Goal: Book appointment/travel/reservation

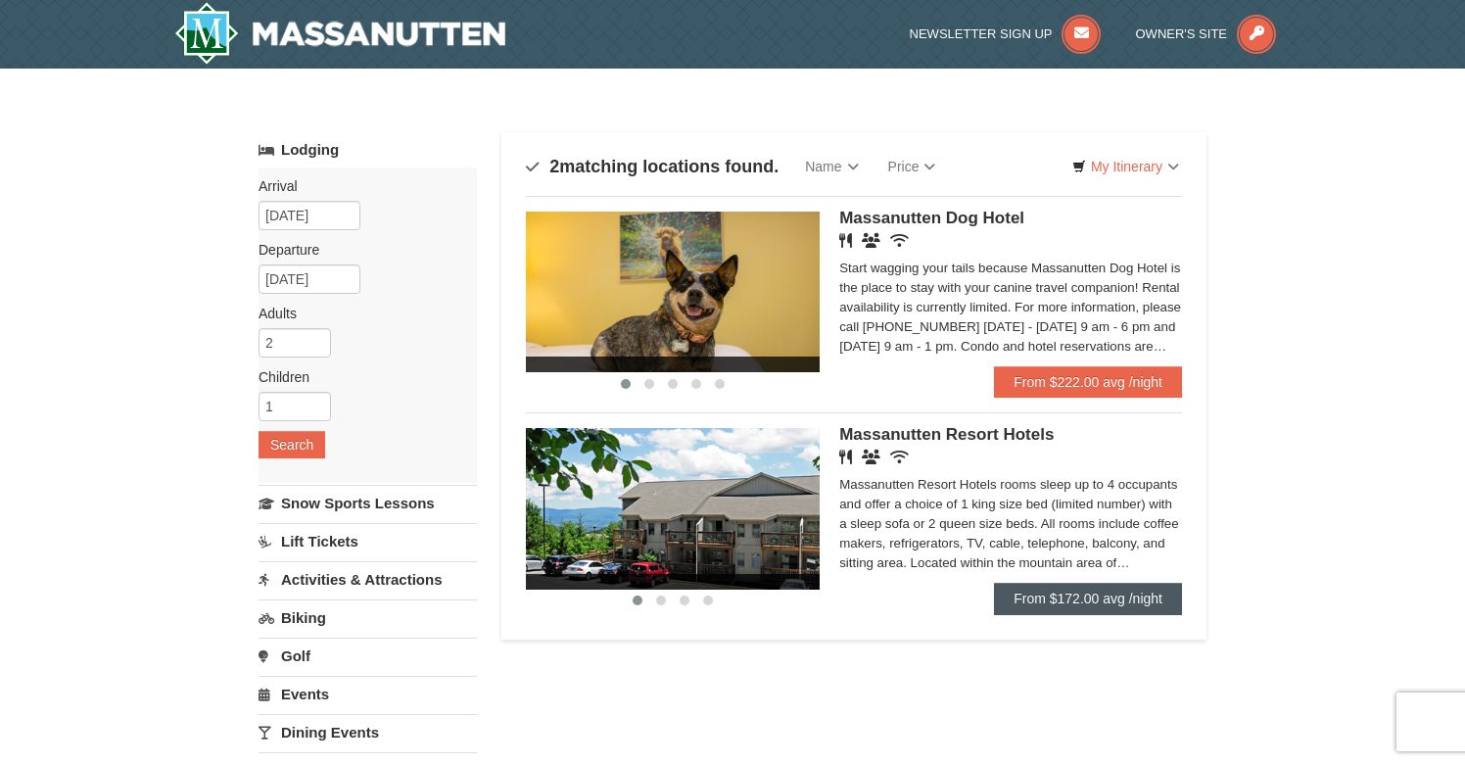
click at [1080, 604] on link "From $172.00 avg /night" at bounding box center [1088, 598] width 188 height 31
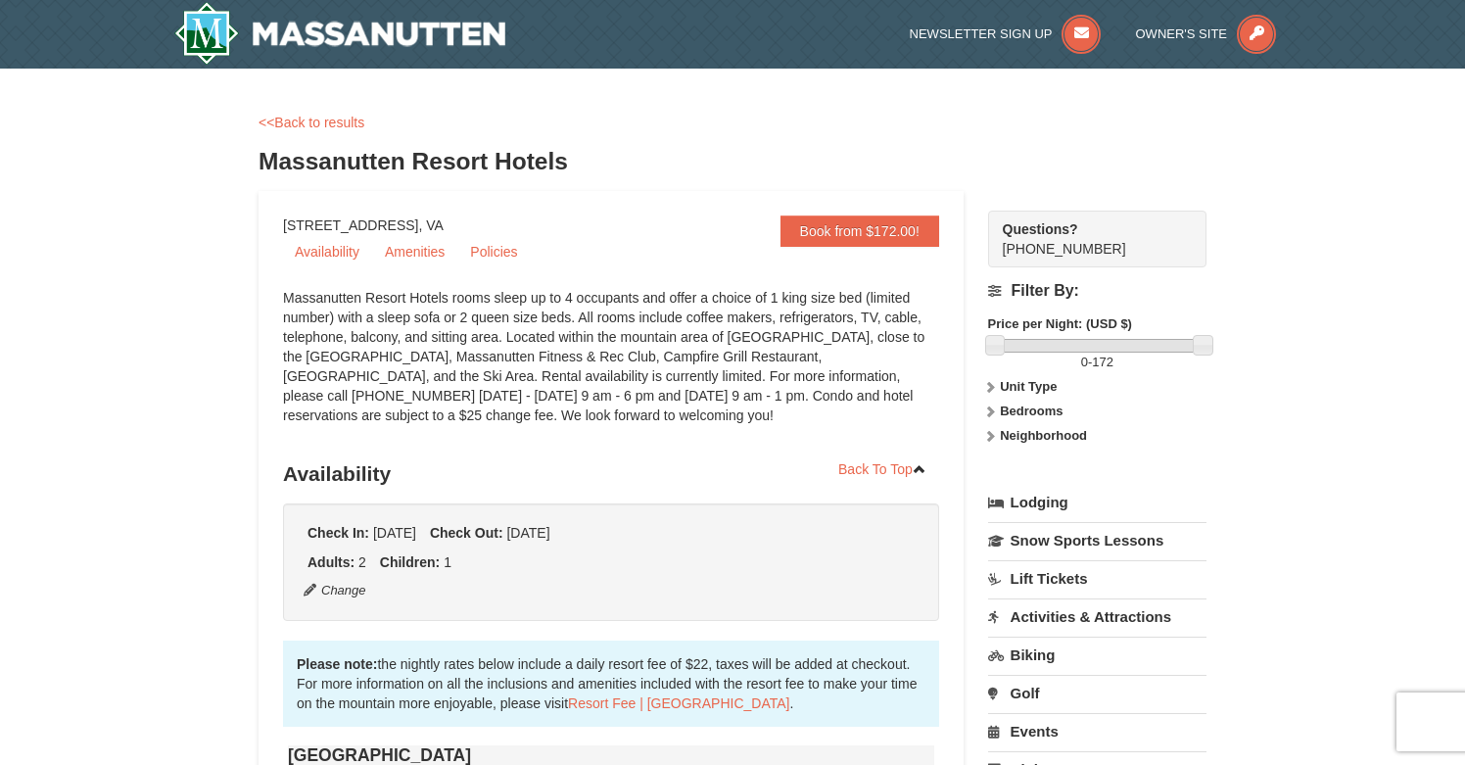
click at [776, 397] on div "Massanutten Resort Hotels rooms sleep up to 4 occupants and offer a choice of 1…" at bounding box center [611, 366] width 656 height 157
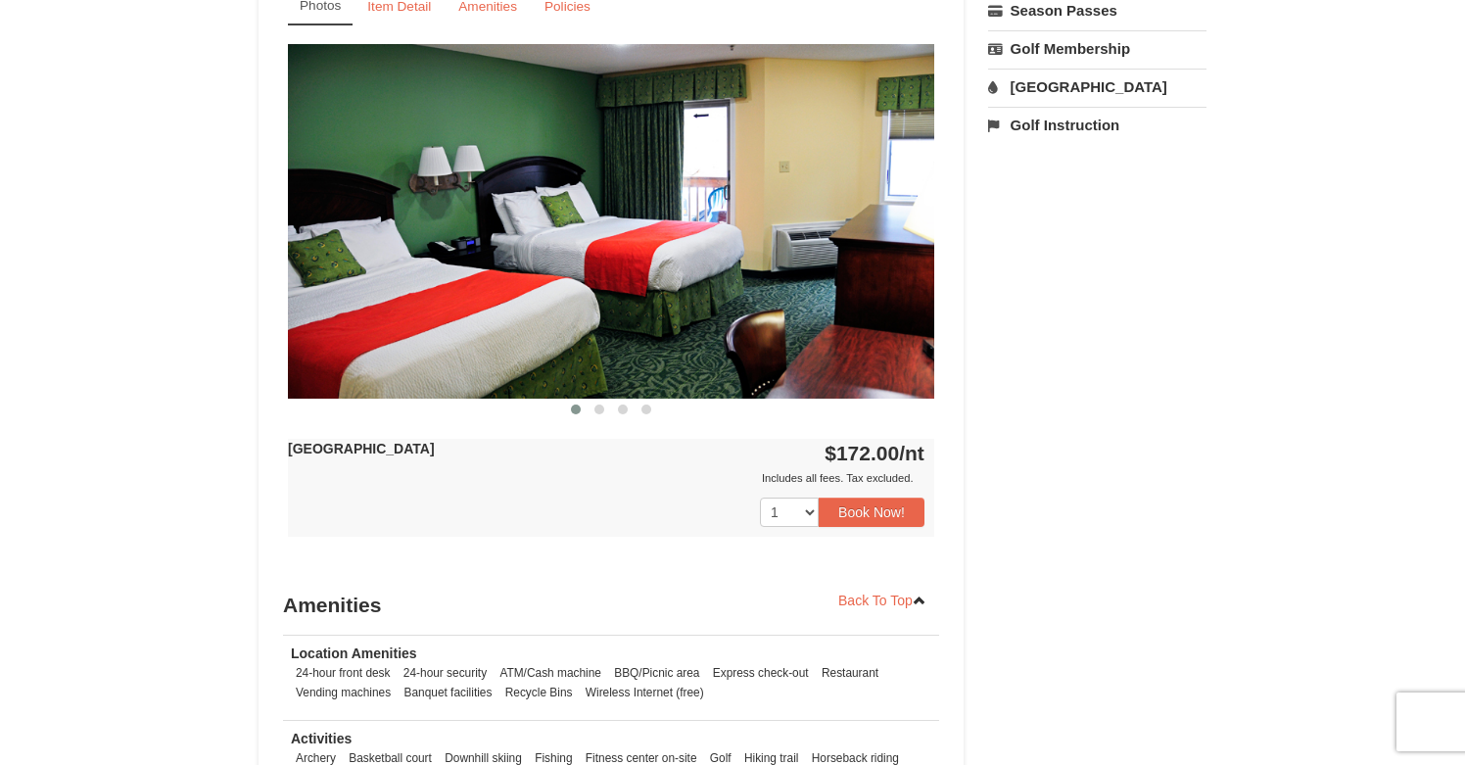
scroll to position [820, 0]
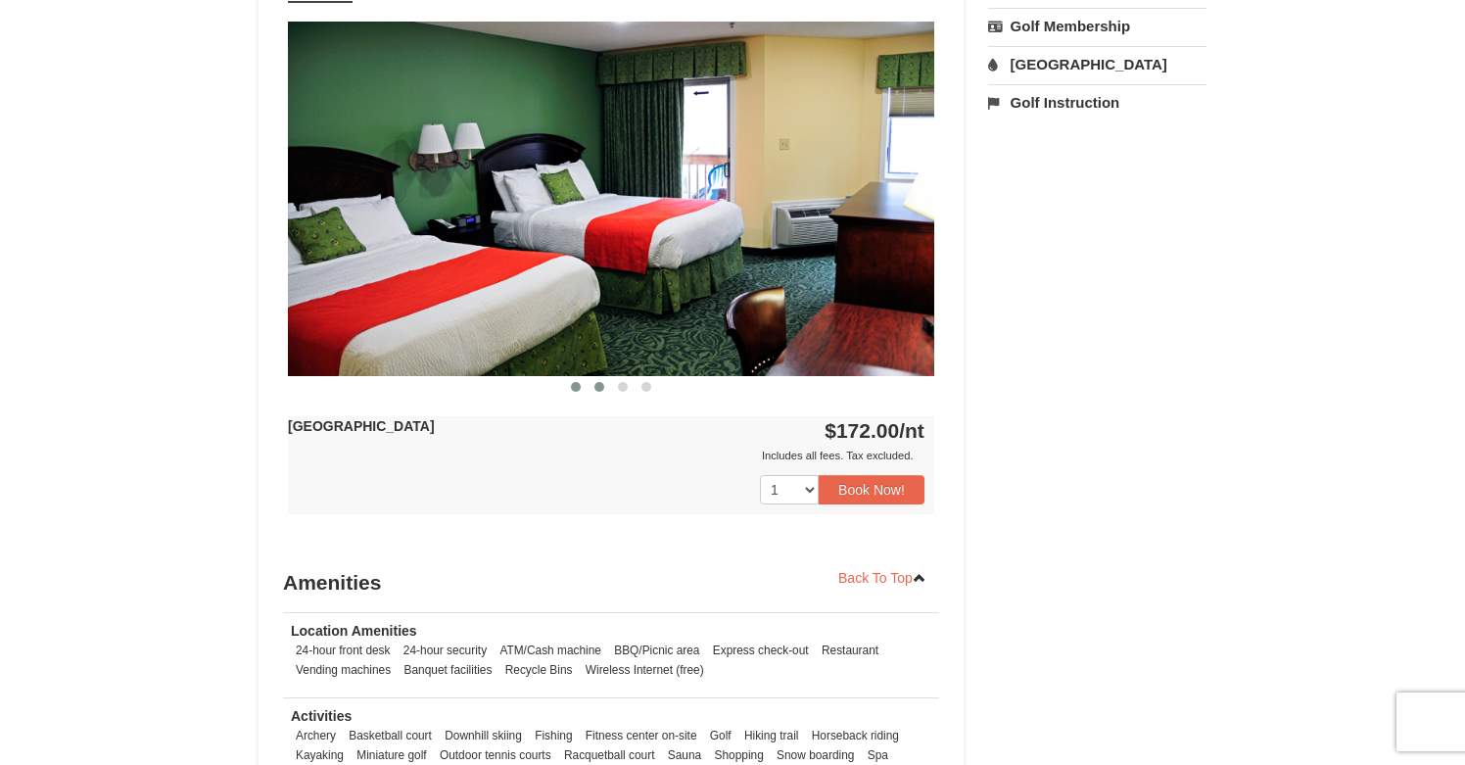
click at [604, 382] on button at bounding box center [598, 387] width 23 height 20
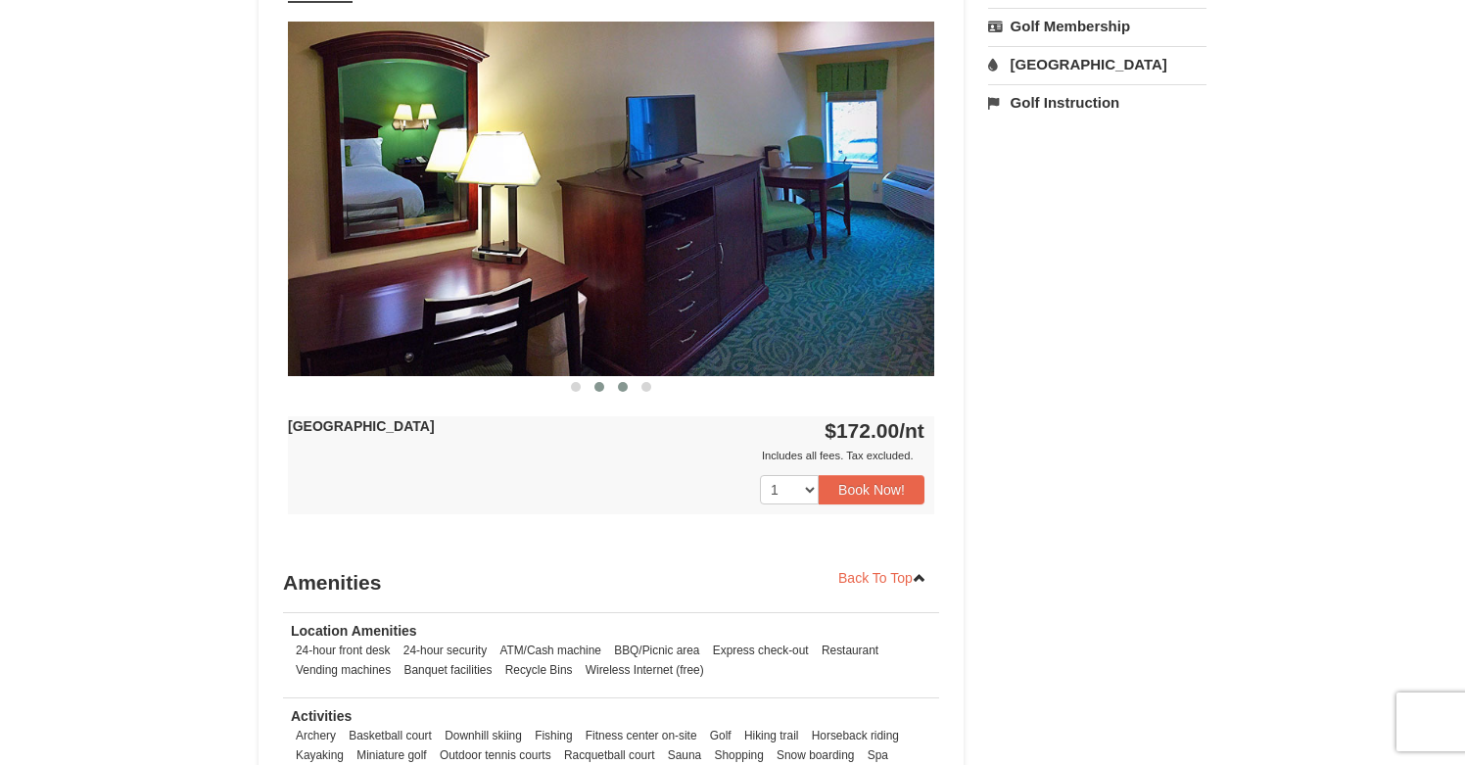
click at [618, 387] on span at bounding box center [623, 387] width 10 height 10
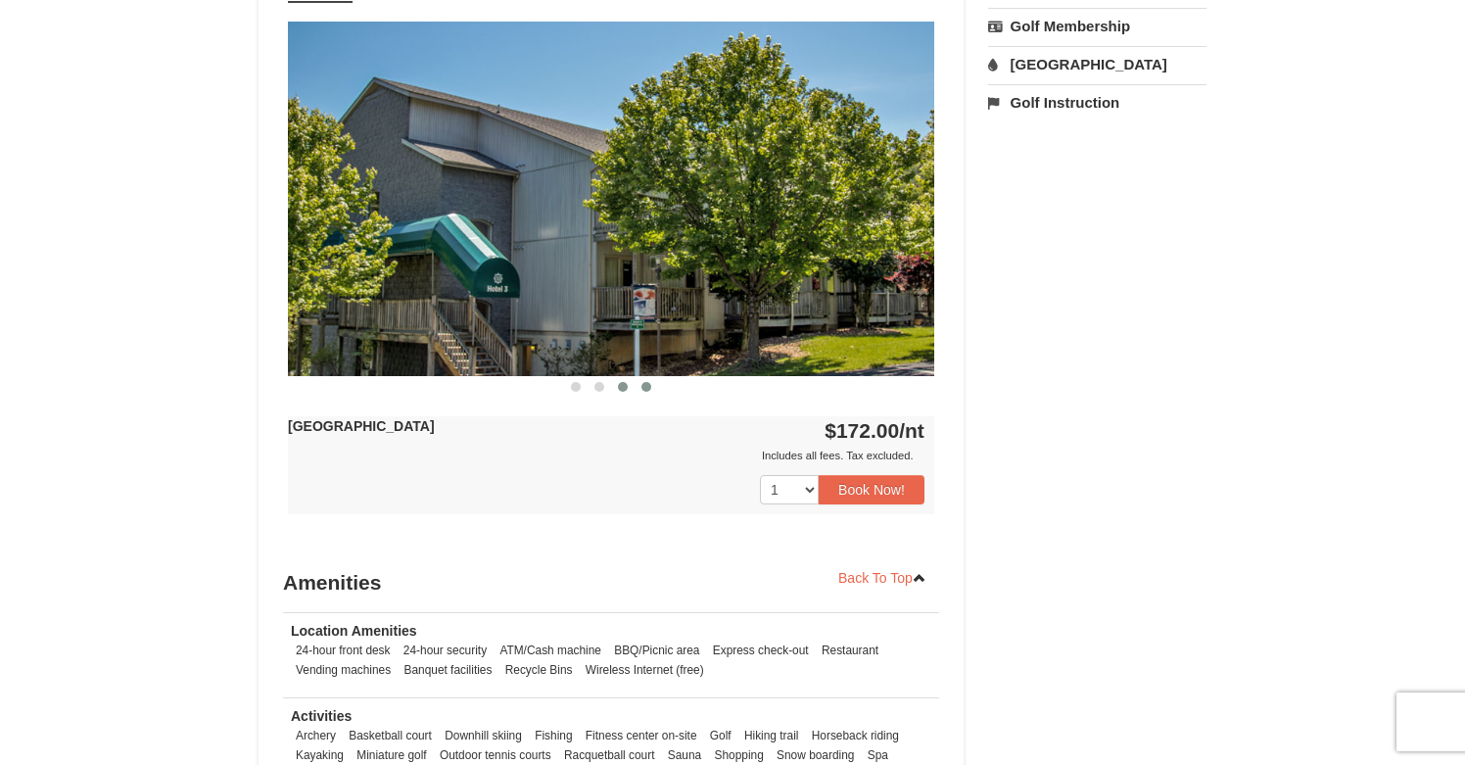
click at [644, 392] on span at bounding box center [646, 387] width 10 height 10
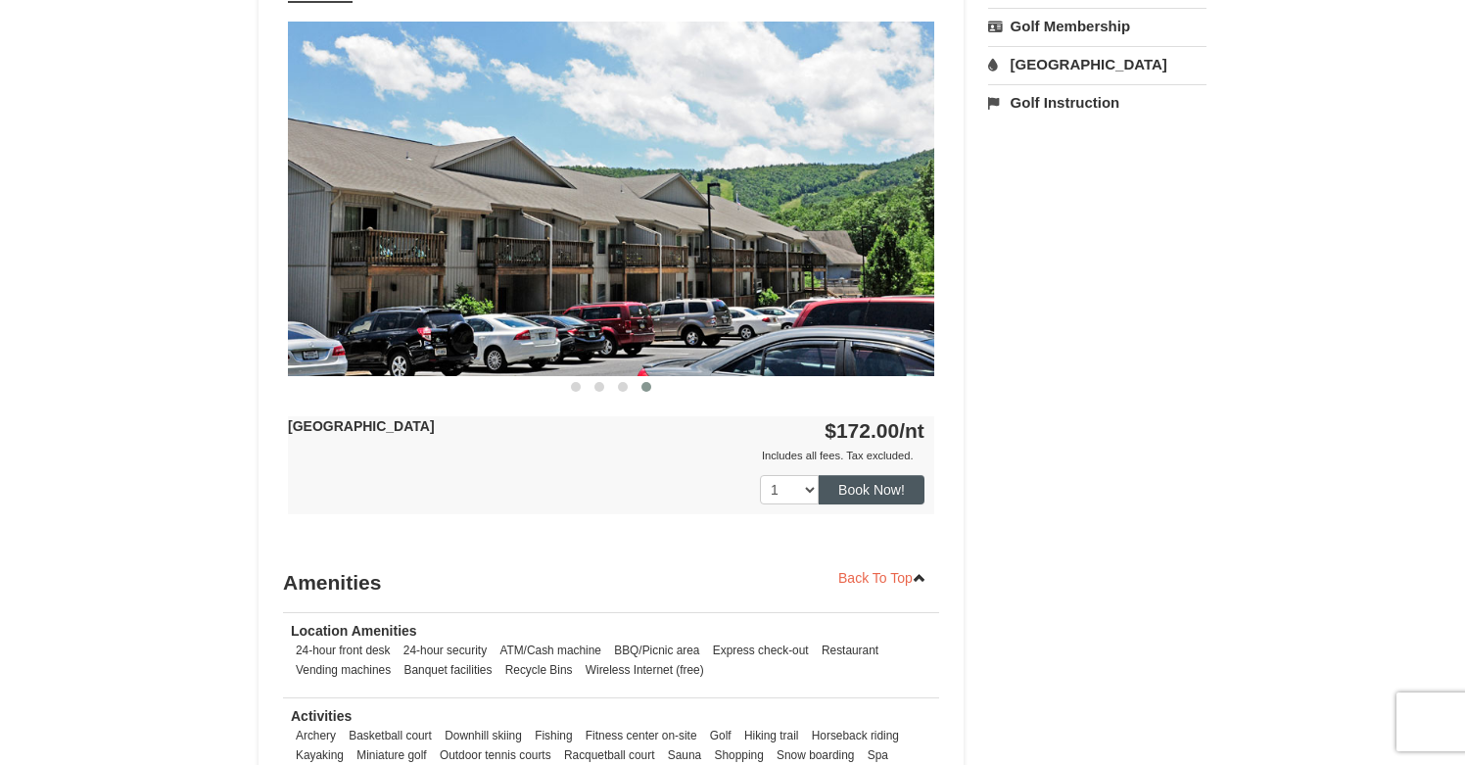
click at [873, 497] on button "Book Now!" at bounding box center [872, 489] width 106 height 29
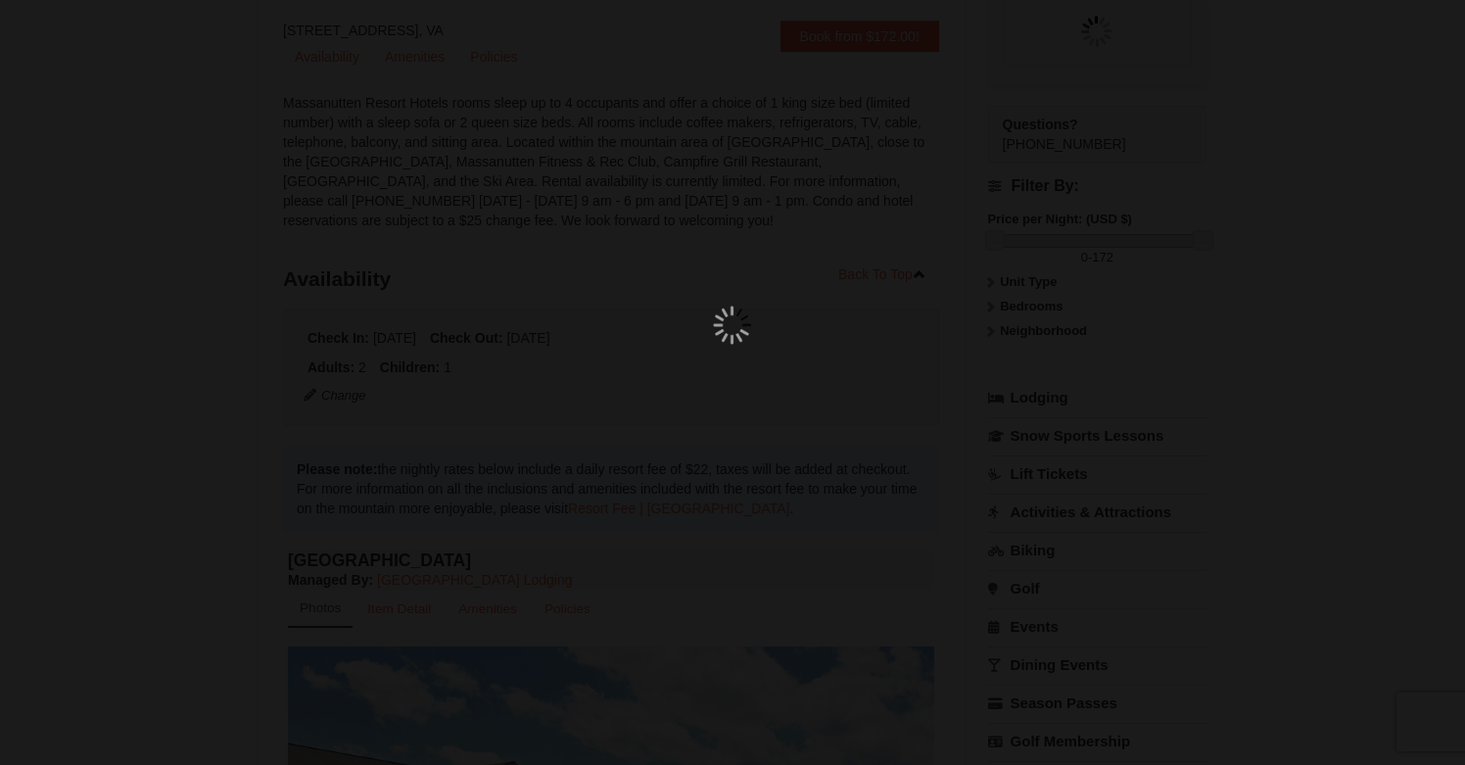
scroll to position [191, 0]
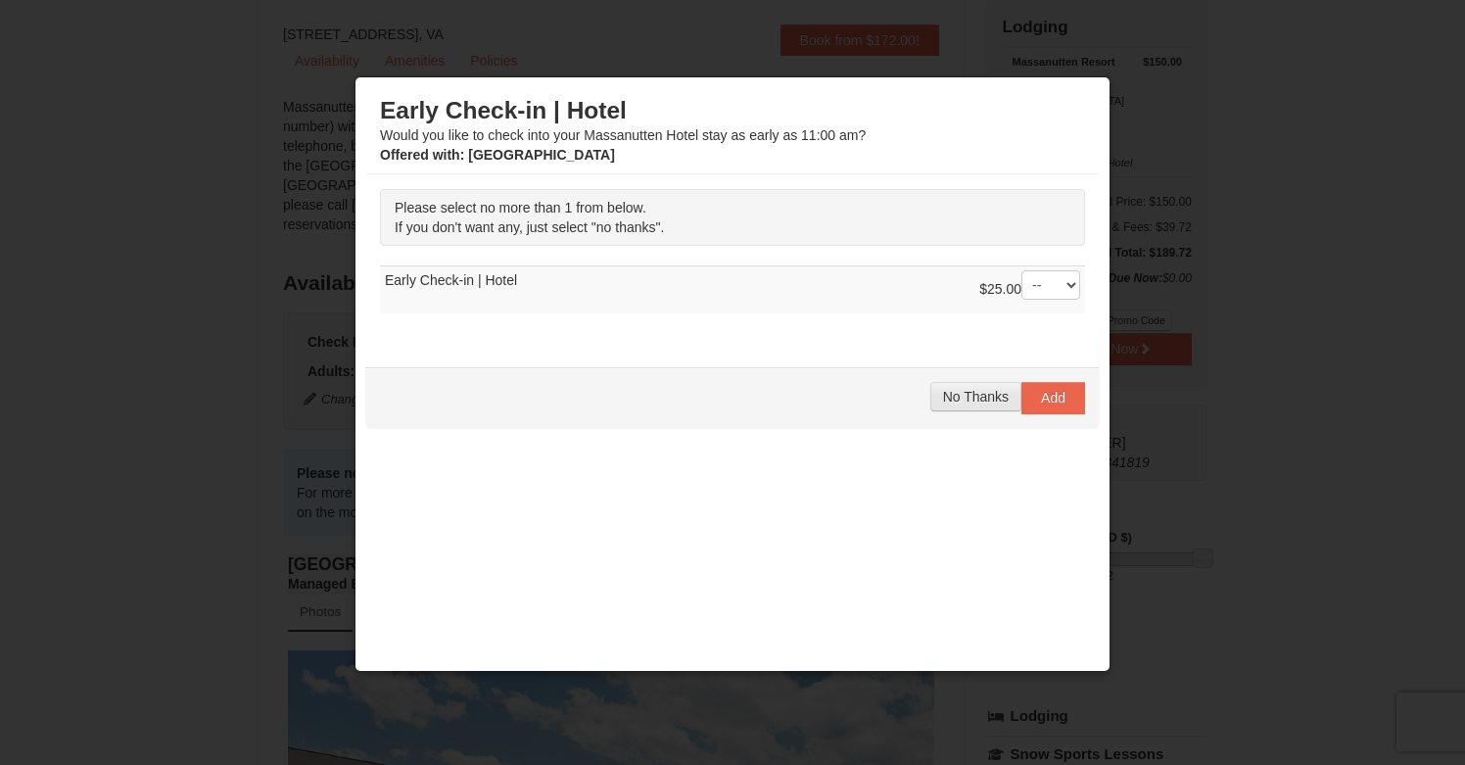
click at [969, 398] on span "No Thanks" at bounding box center [976, 397] width 66 height 16
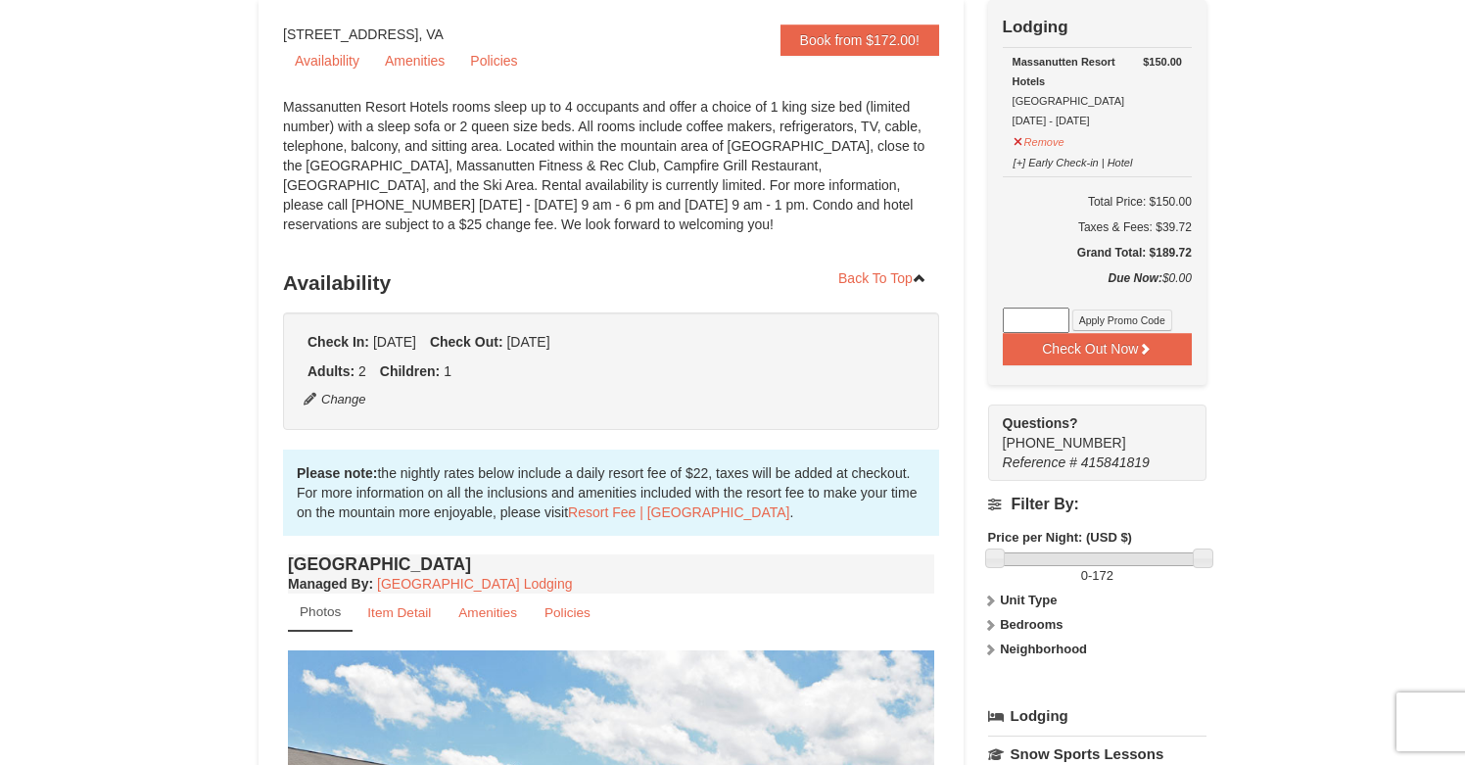
click at [1298, 541] on div "× <<Back to results Massanutten Resort Hotels Book from $172.00! 1822 Resort Dr…" at bounding box center [732, 738] width 1465 height 1721
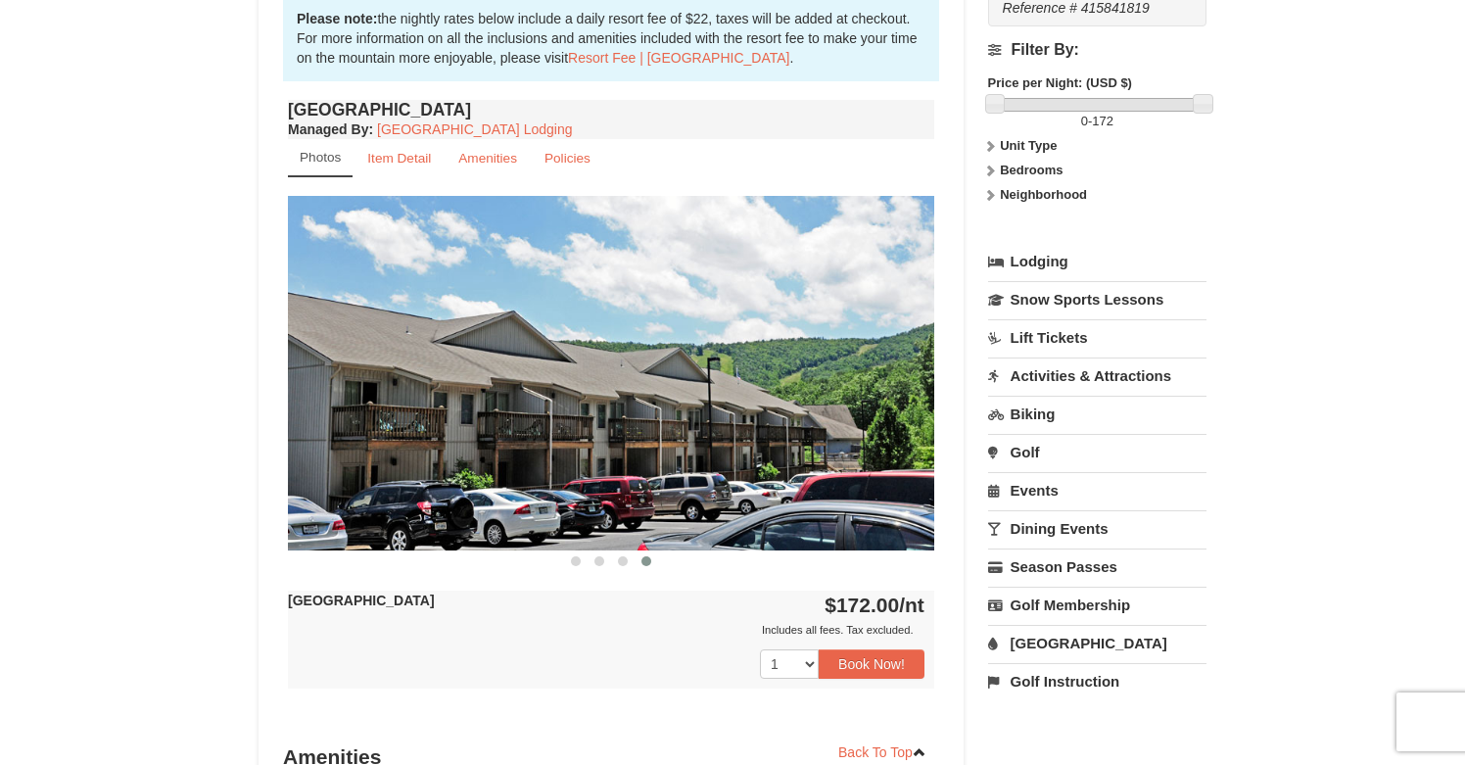
scroll to position [651, 0]
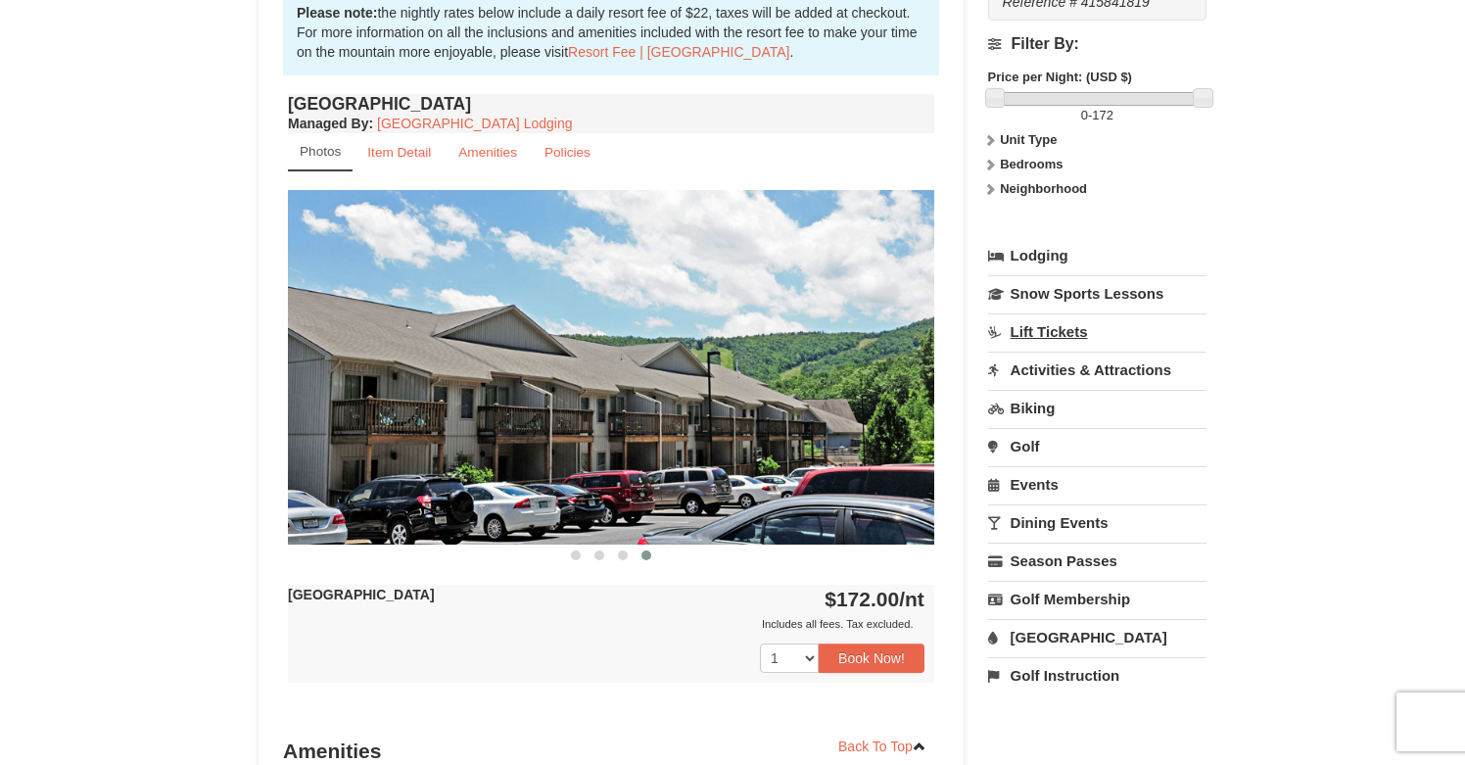
click at [1030, 329] on link "Lift Tickets" at bounding box center [1097, 331] width 218 height 36
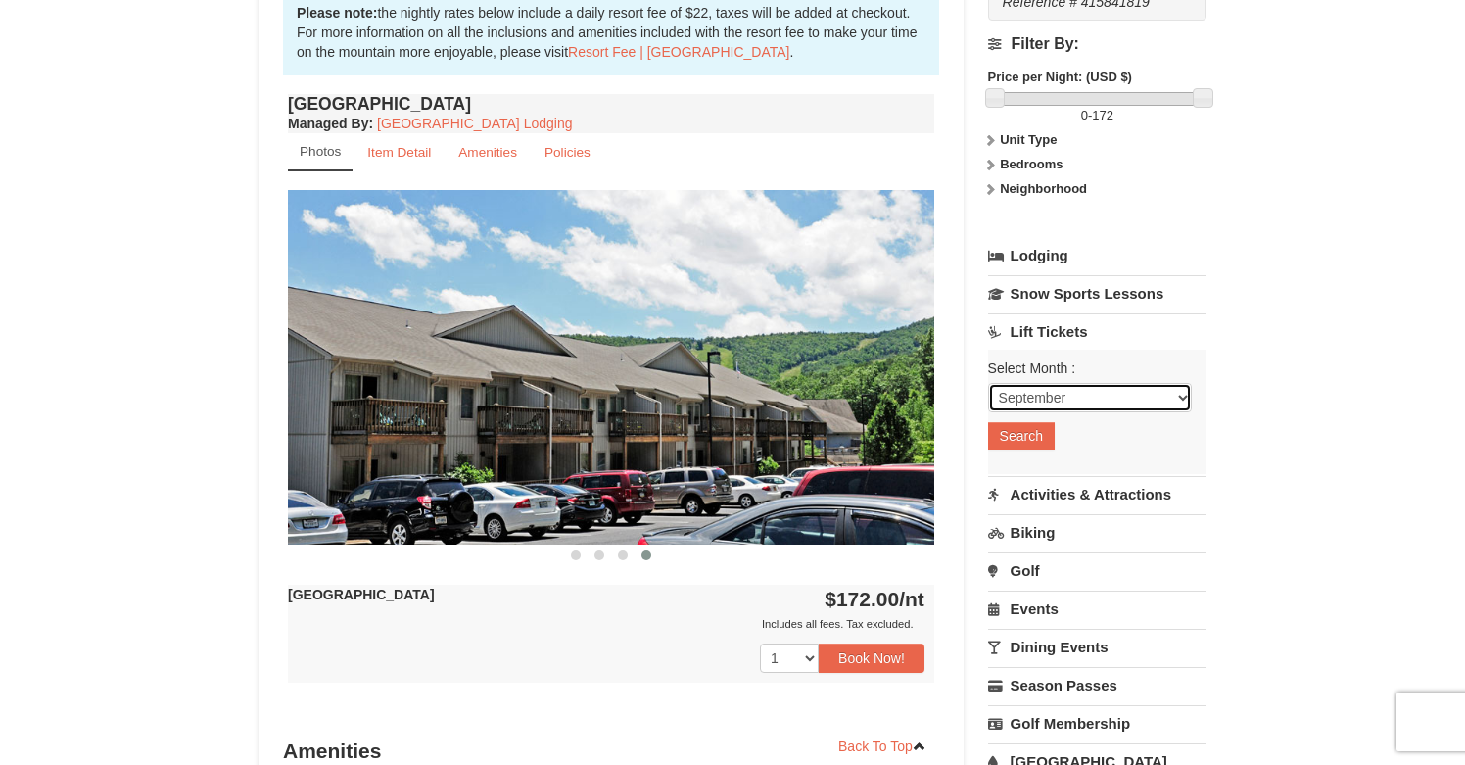
select select "12"
click at [1034, 441] on button "Search" at bounding box center [1021, 435] width 67 height 27
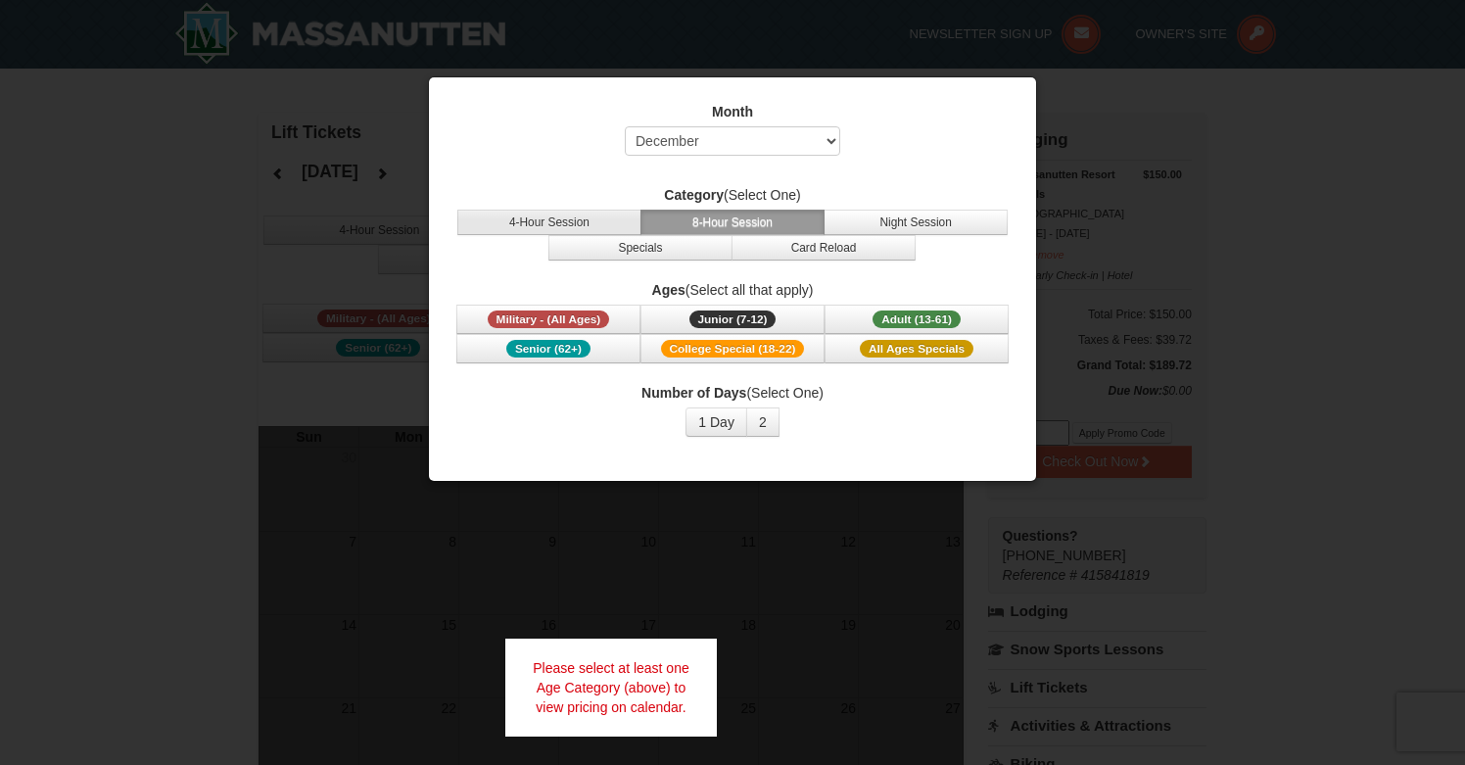
click at [562, 223] on button "4-Hour Session" at bounding box center [549, 222] width 184 height 25
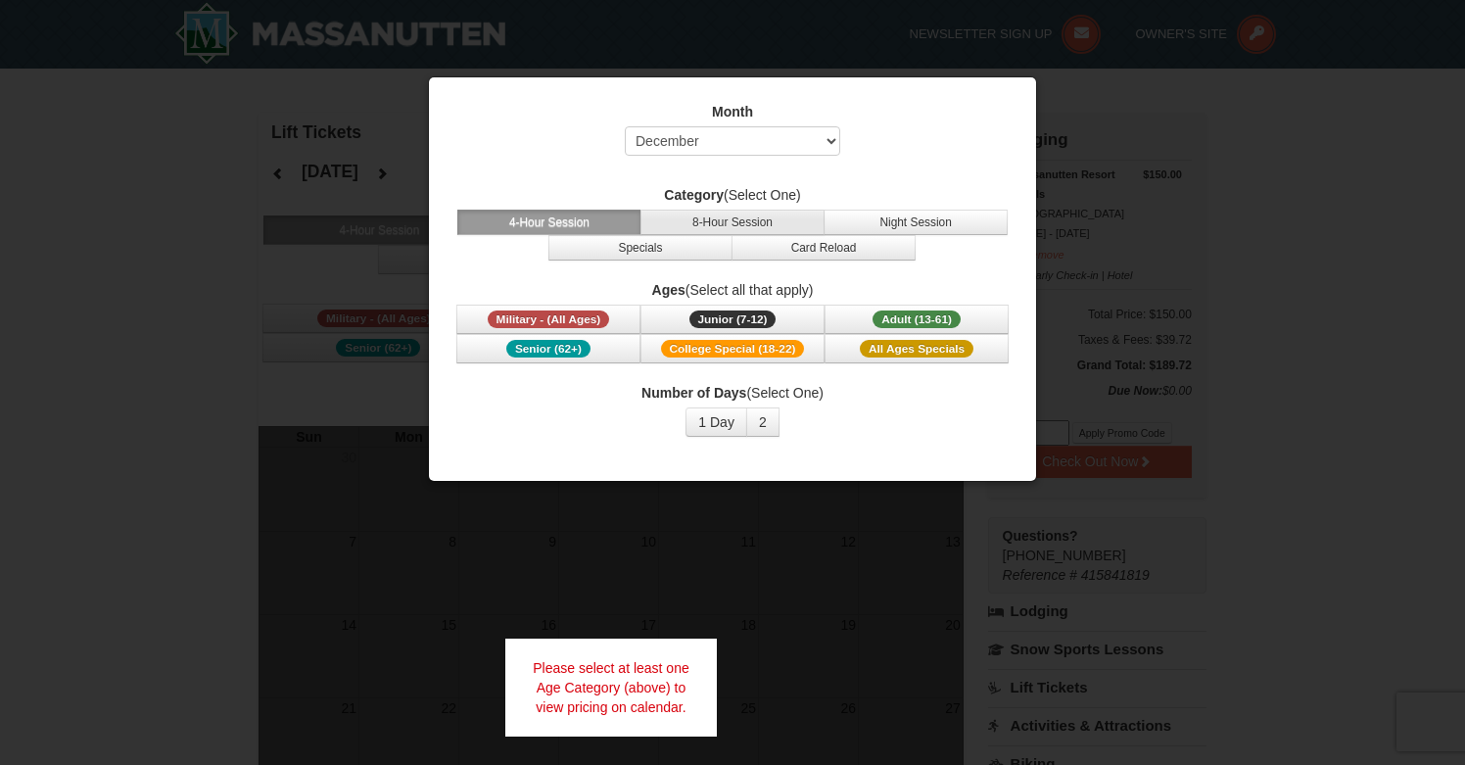
click at [666, 211] on button "8-Hour Session" at bounding box center [732, 222] width 184 height 25
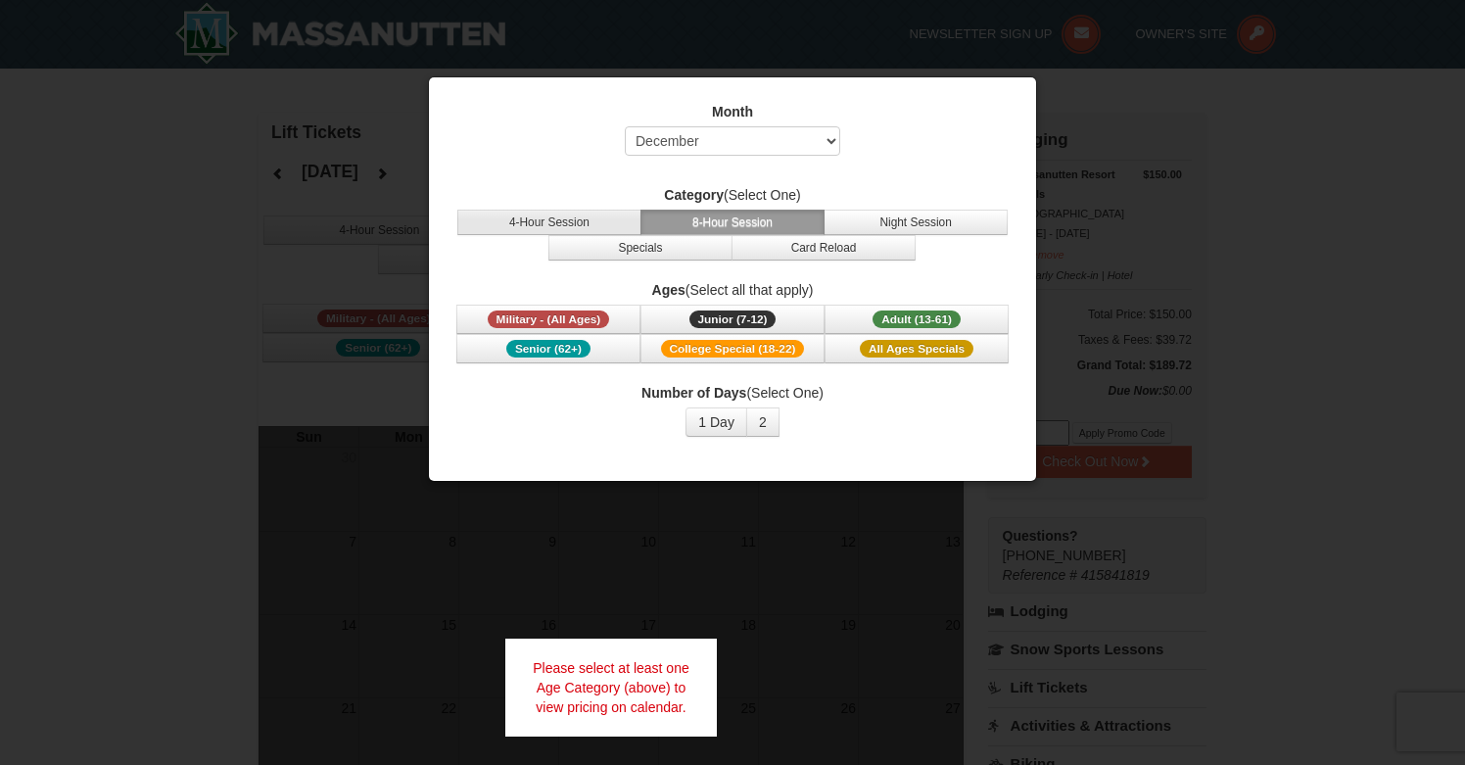
click at [593, 221] on button "4-Hour Session" at bounding box center [549, 222] width 184 height 25
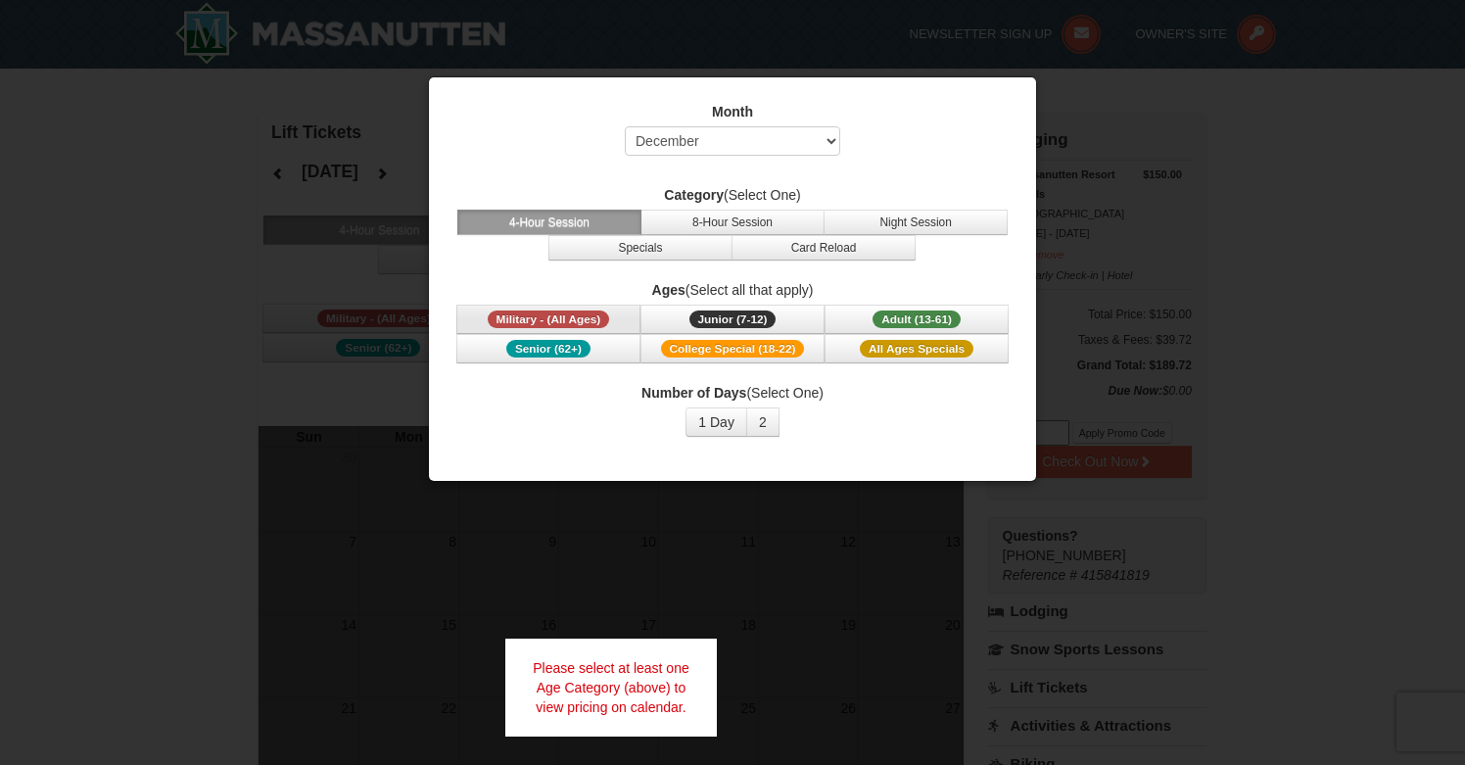
click at [589, 317] on span "Military - (All Ages)" at bounding box center [549, 319] width 122 height 18
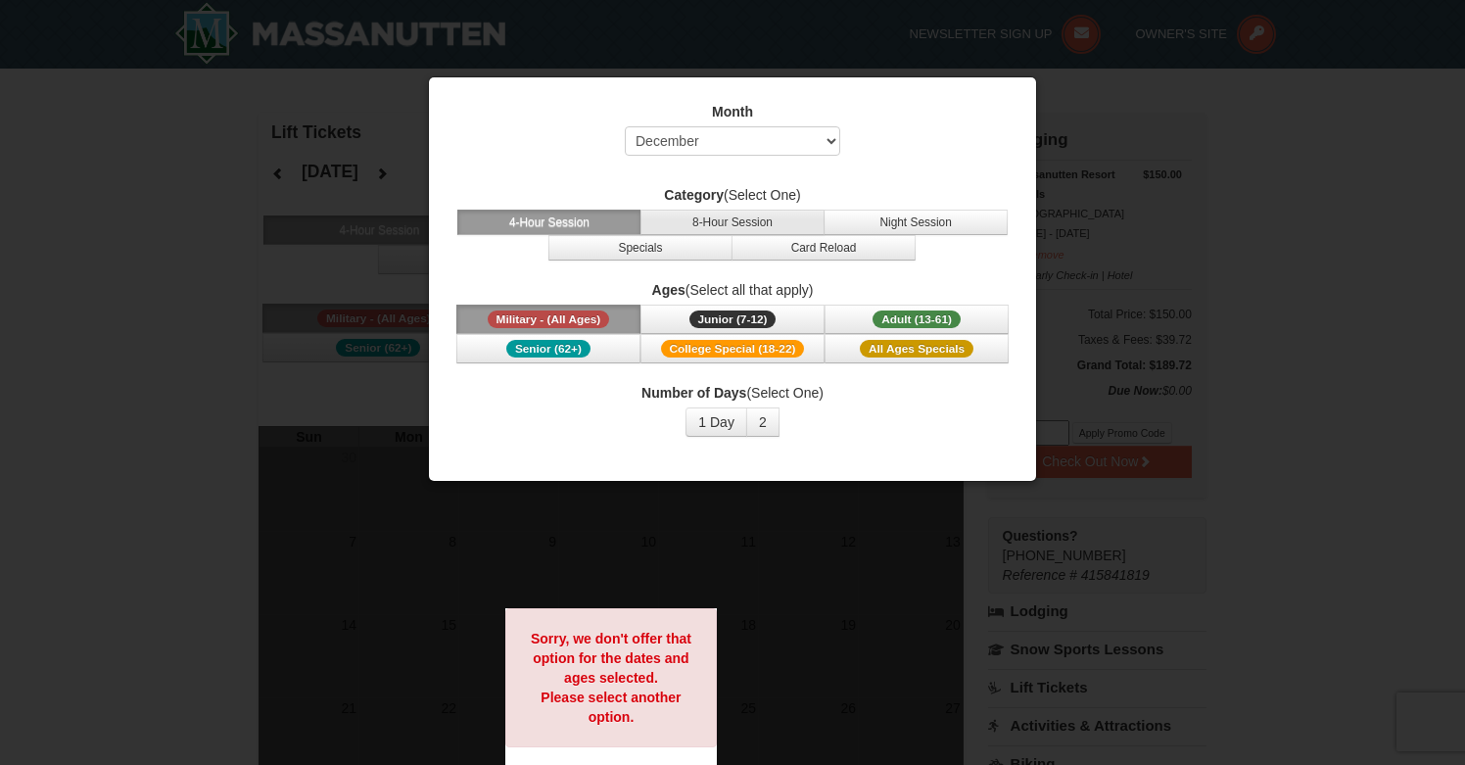
click at [764, 214] on button "8-Hour Session" at bounding box center [732, 222] width 184 height 25
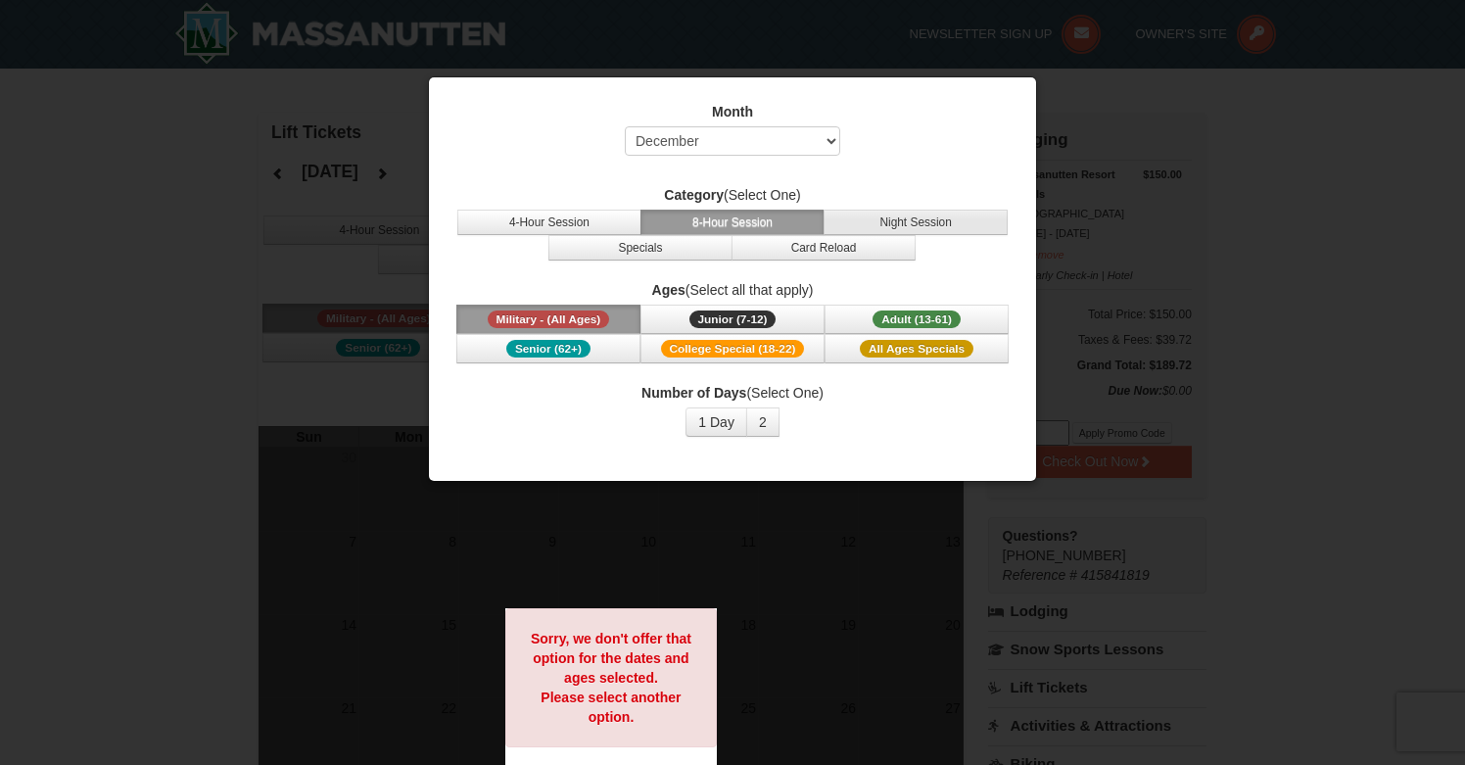
click at [876, 214] on button "Night Session" at bounding box center [915, 222] width 184 height 25
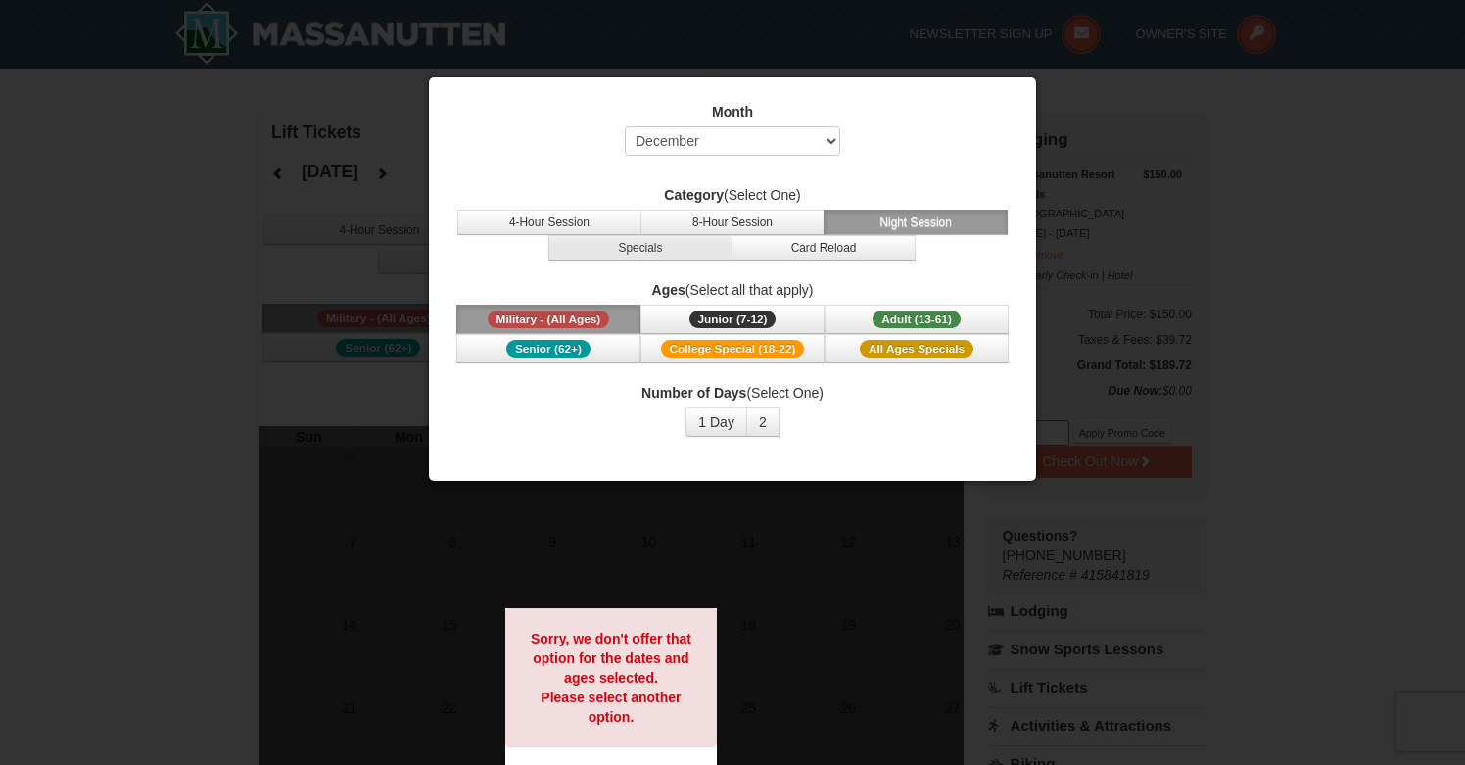
click at [706, 254] on button "Specials" at bounding box center [640, 247] width 184 height 25
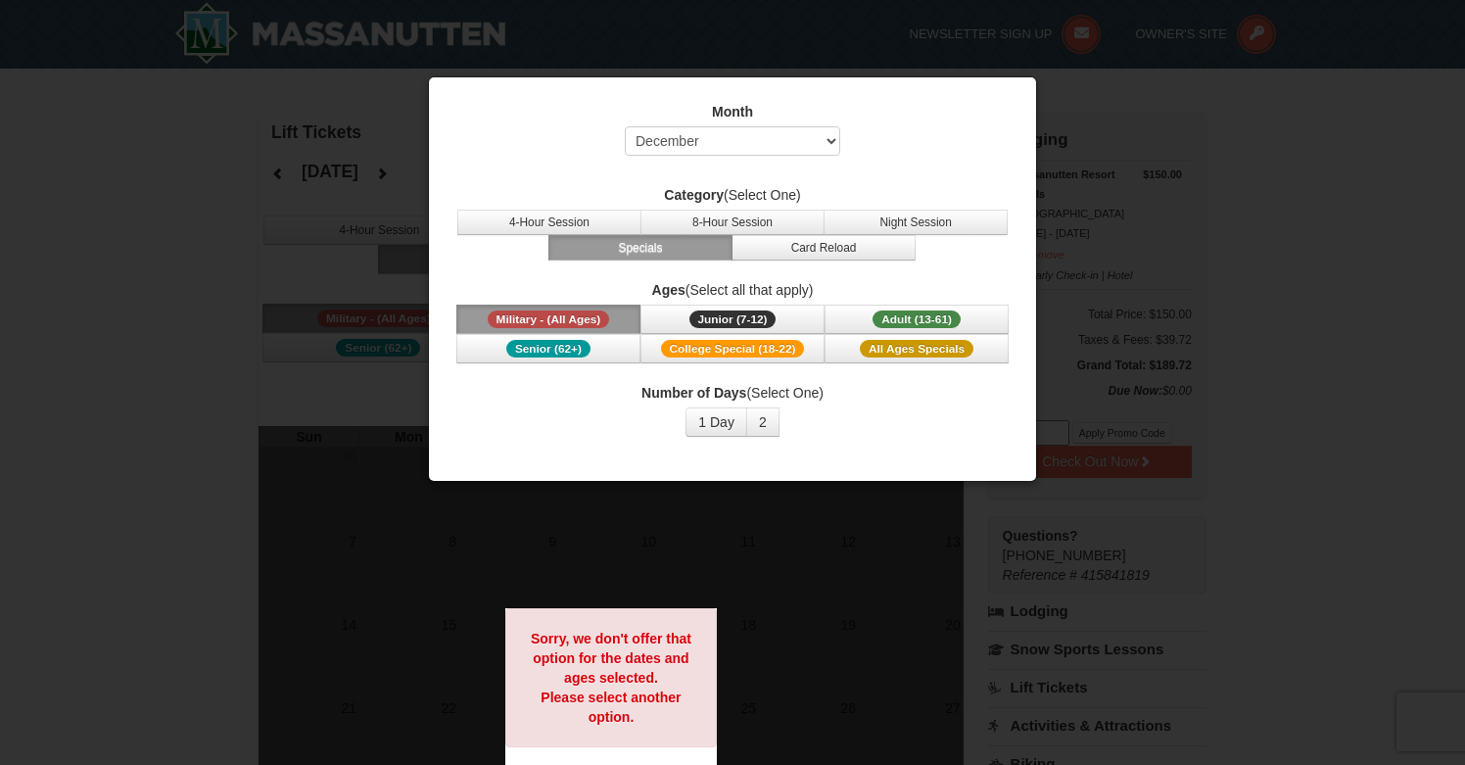
click at [794, 262] on div "Month Select September October November December January February March April M…" at bounding box center [732, 269] width 587 height 364
click at [794, 252] on button "Card Reload" at bounding box center [823, 247] width 184 height 25
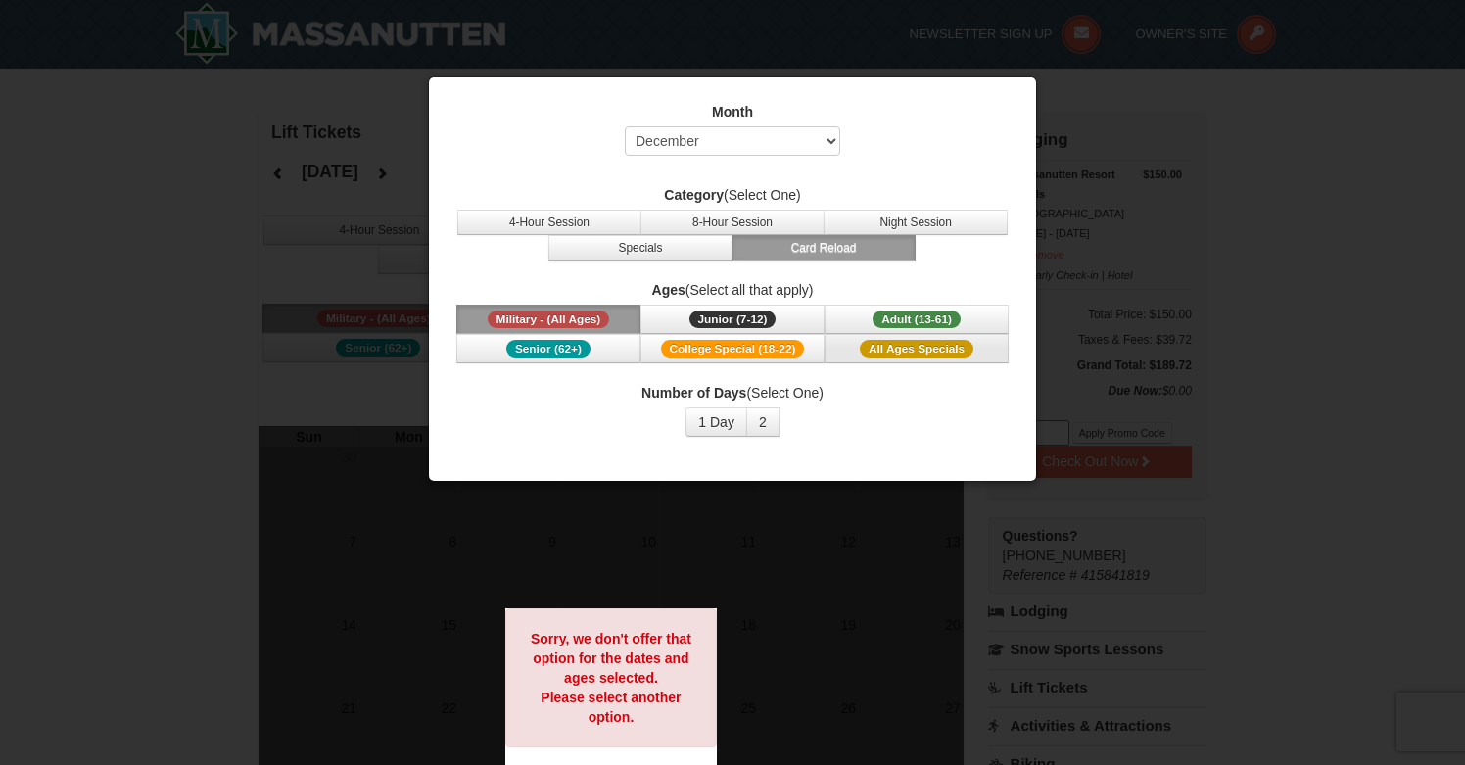
click at [854, 342] on button "All Ages Specials" at bounding box center [916, 348] width 184 height 29
click at [628, 223] on button "4-Hour Session" at bounding box center [549, 222] width 184 height 25
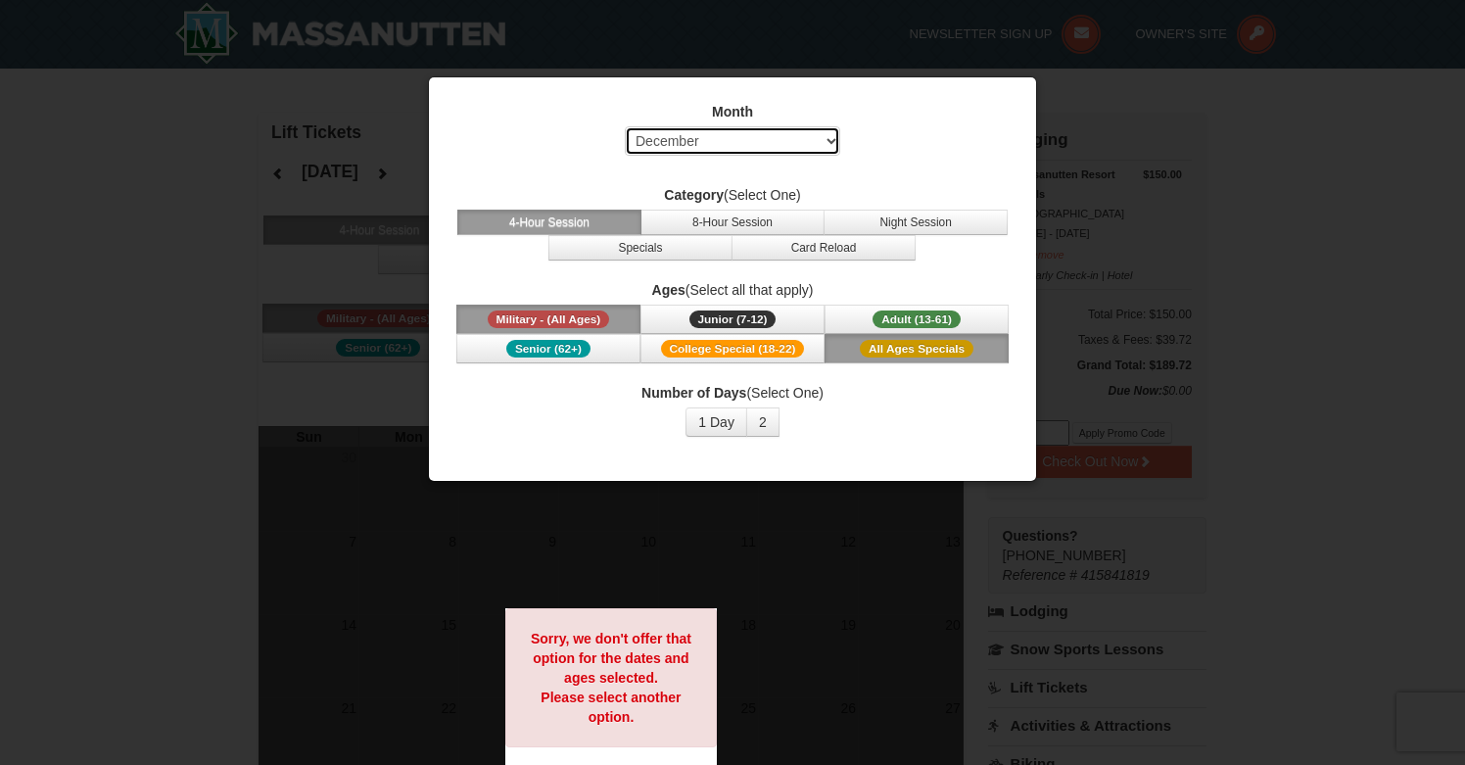
select select "10"
click at [867, 351] on span "All Ages Specials" at bounding box center [917, 349] width 114 height 18
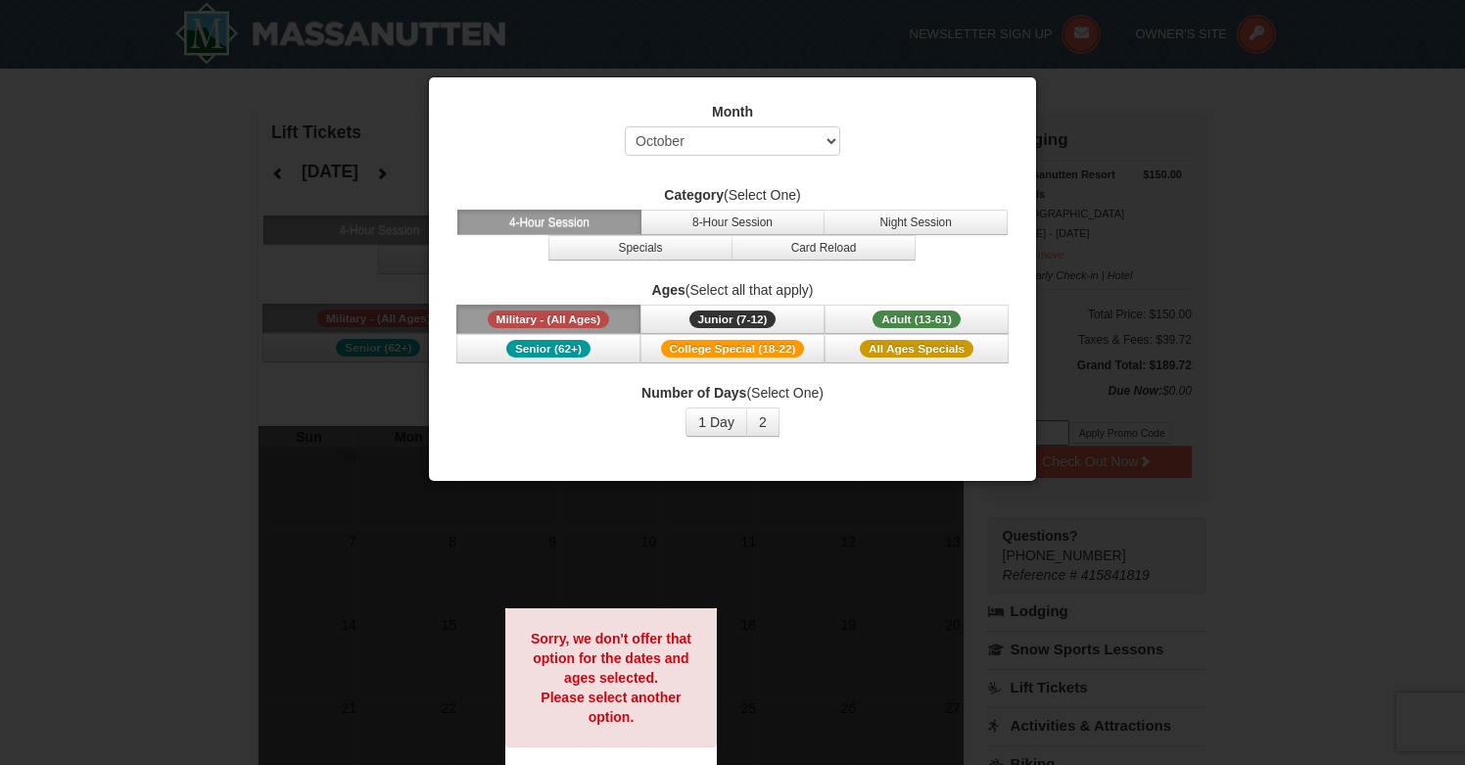
click at [734, 505] on div at bounding box center [732, 382] width 1465 height 765
click at [784, 546] on div at bounding box center [732, 382] width 1465 height 765
click at [727, 428] on button "1 Day" at bounding box center [716, 421] width 62 height 29
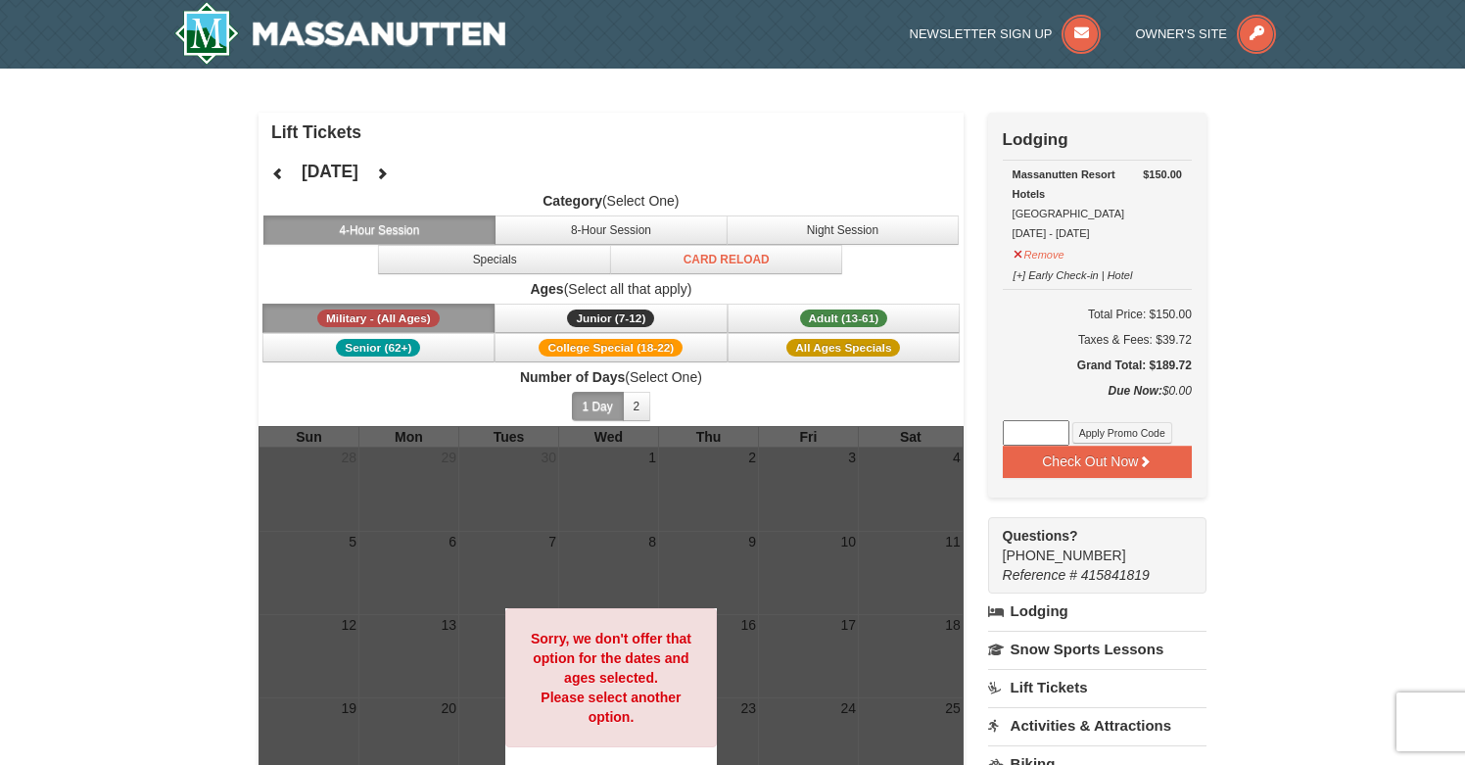
click at [918, 402] on span "Number of Days (Select One) 1 Day 2 3 4 5 6 7 8 9 10 11 12 13 14 15" at bounding box center [610, 396] width 705 height 59
click at [401, 186] on button at bounding box center [381, 173] width 39 height 29
click at [401, 180] on button at bounding box center [381, 173] width 39 height 29
click at [791, 344] on span "All Ages Specials" at bounding box center [843, 348] width 114 height 18
click at [401, 164] on button at bounding box center [381, 173] width 39 height 29
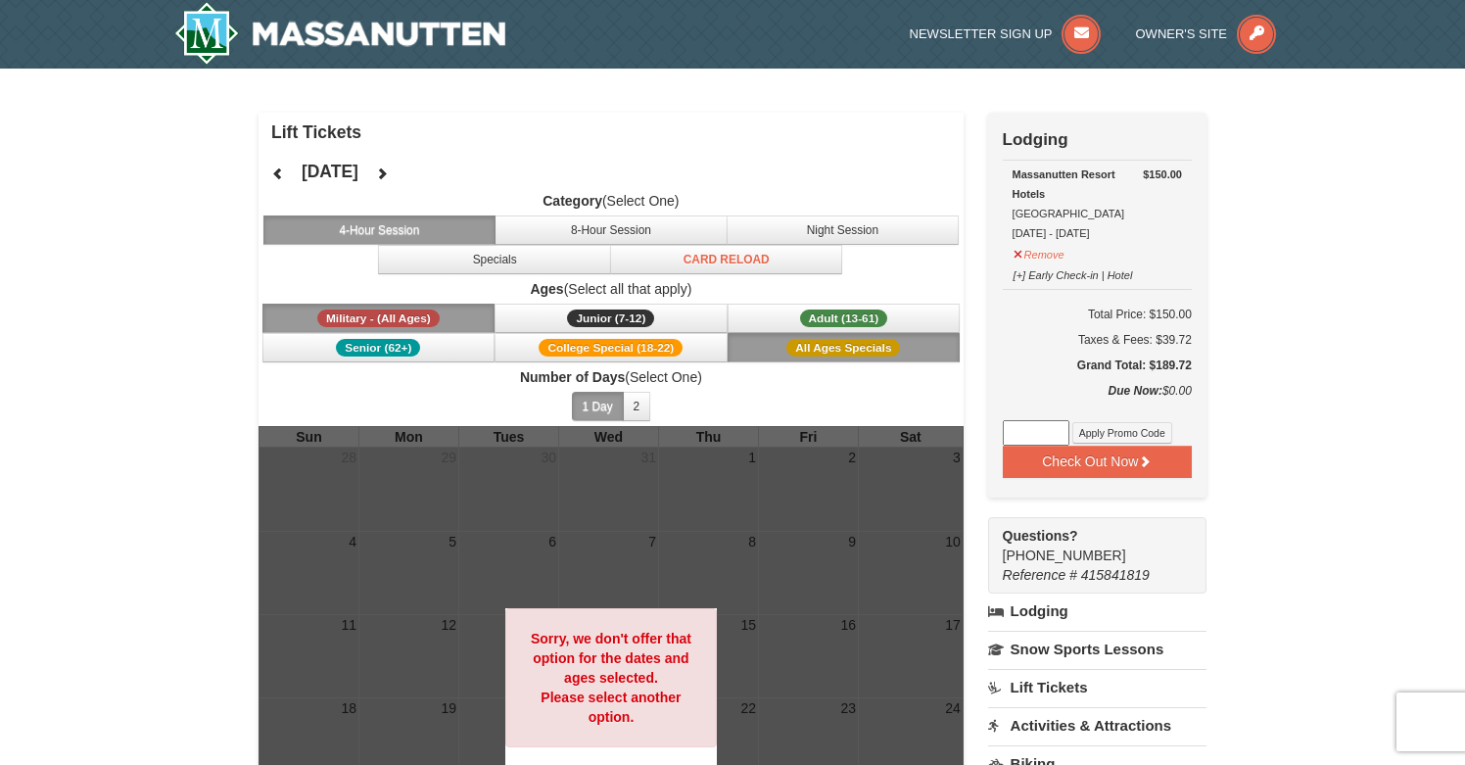
click at [273, 166] on icon at bounding box center [278, 173] width 14 height 14
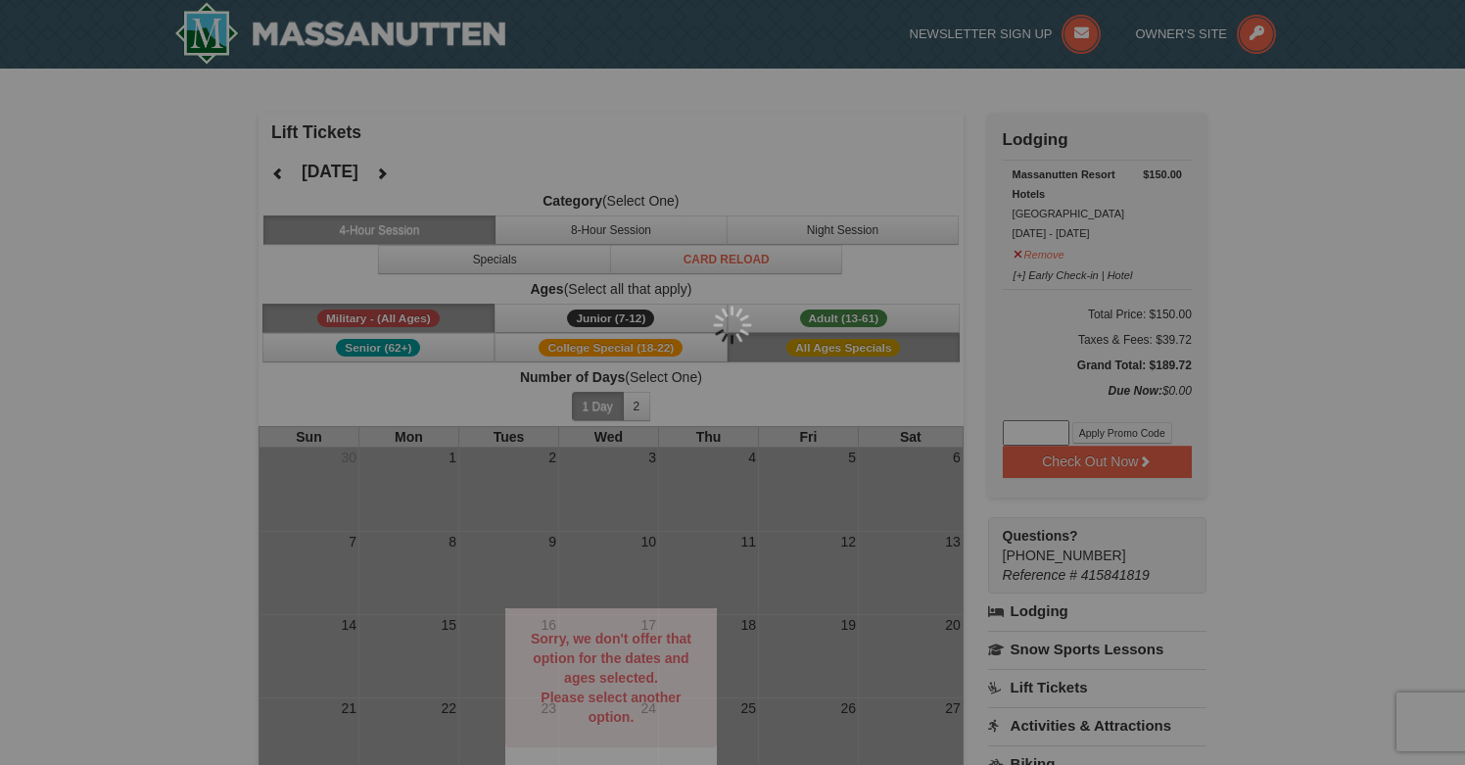
click at [273, 166] on div at bounding box center [732, 382] width 1465 height 765
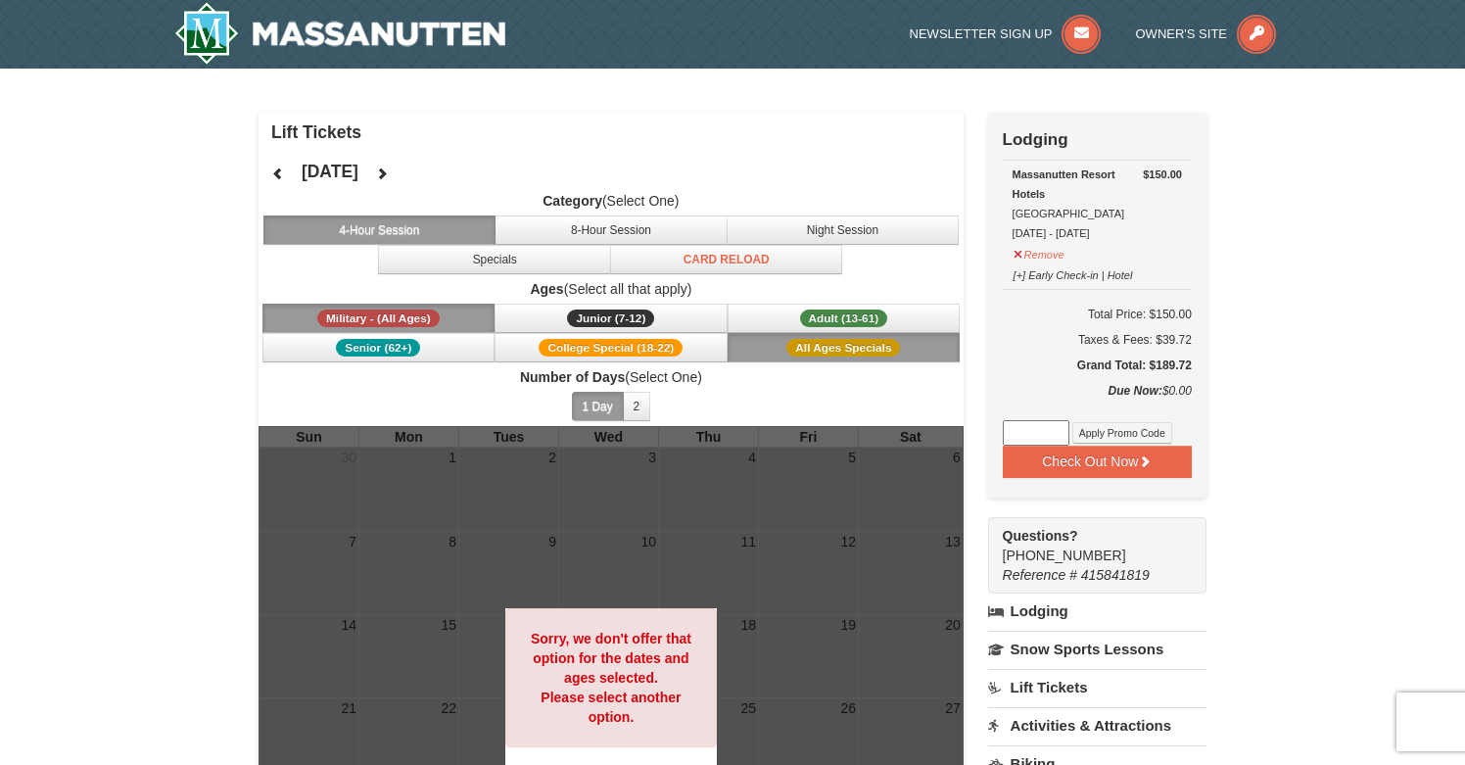
click at [273, 166] on icon at bounding box center [278, 173] width 14 height 14
click at [274, 168] on icon at bounding box center [278, 173] width 14 height 14
click at [509, 222] on button "8-Hour Session" at bounding box center [610, 229] width 233 height 29
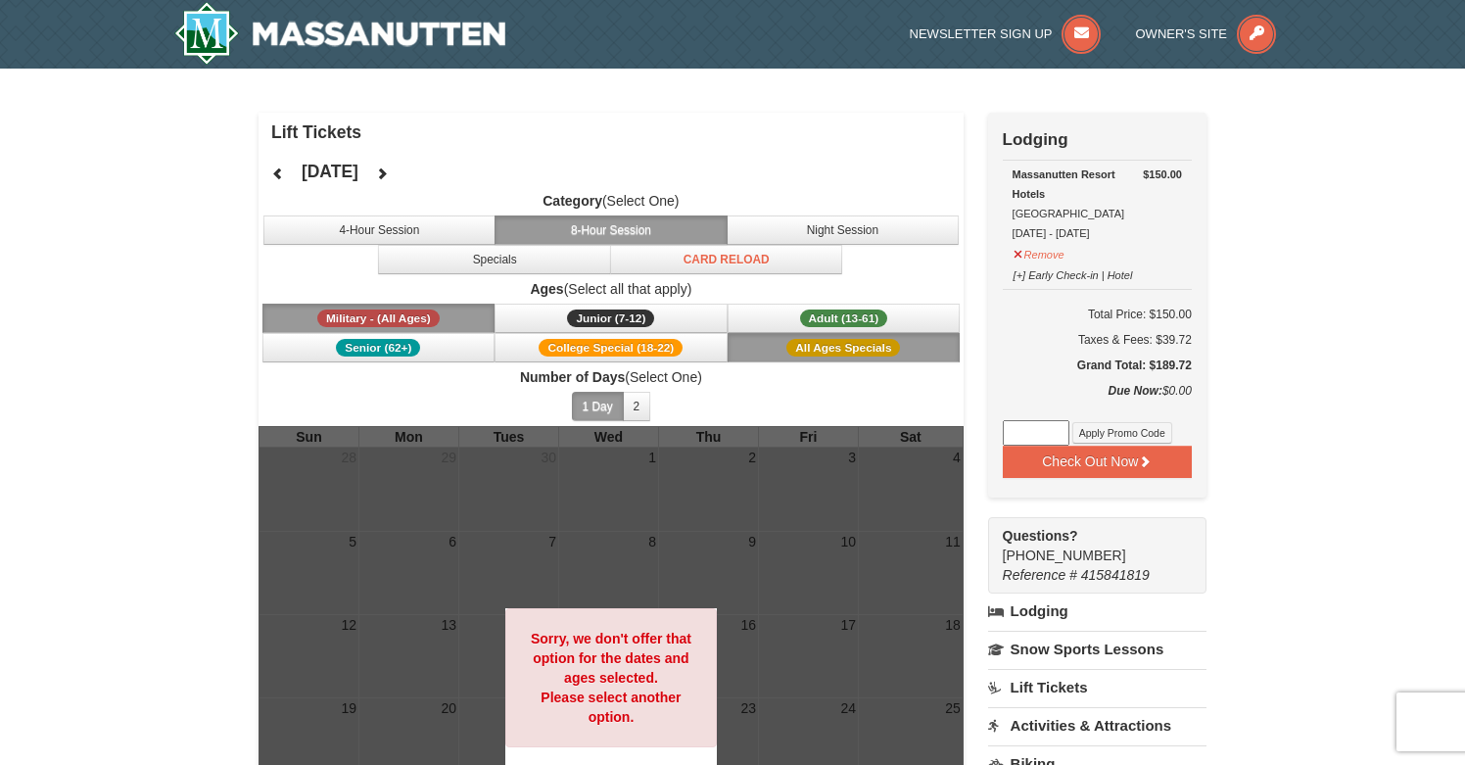
click at [282, 181] on button at bounding box center [277, 173] width 39 height 29
click at [822, 300] on span "Ages (Select all that apply) Military - (All Ages) Junior (7-12) (7 - 12) Adult…" at bounding box center [610, 320] width 705 height 83
click at [822, 304] on button "Adult (13-61) (13 - 61)" at bounding box center [843, 318] width 233 height 29
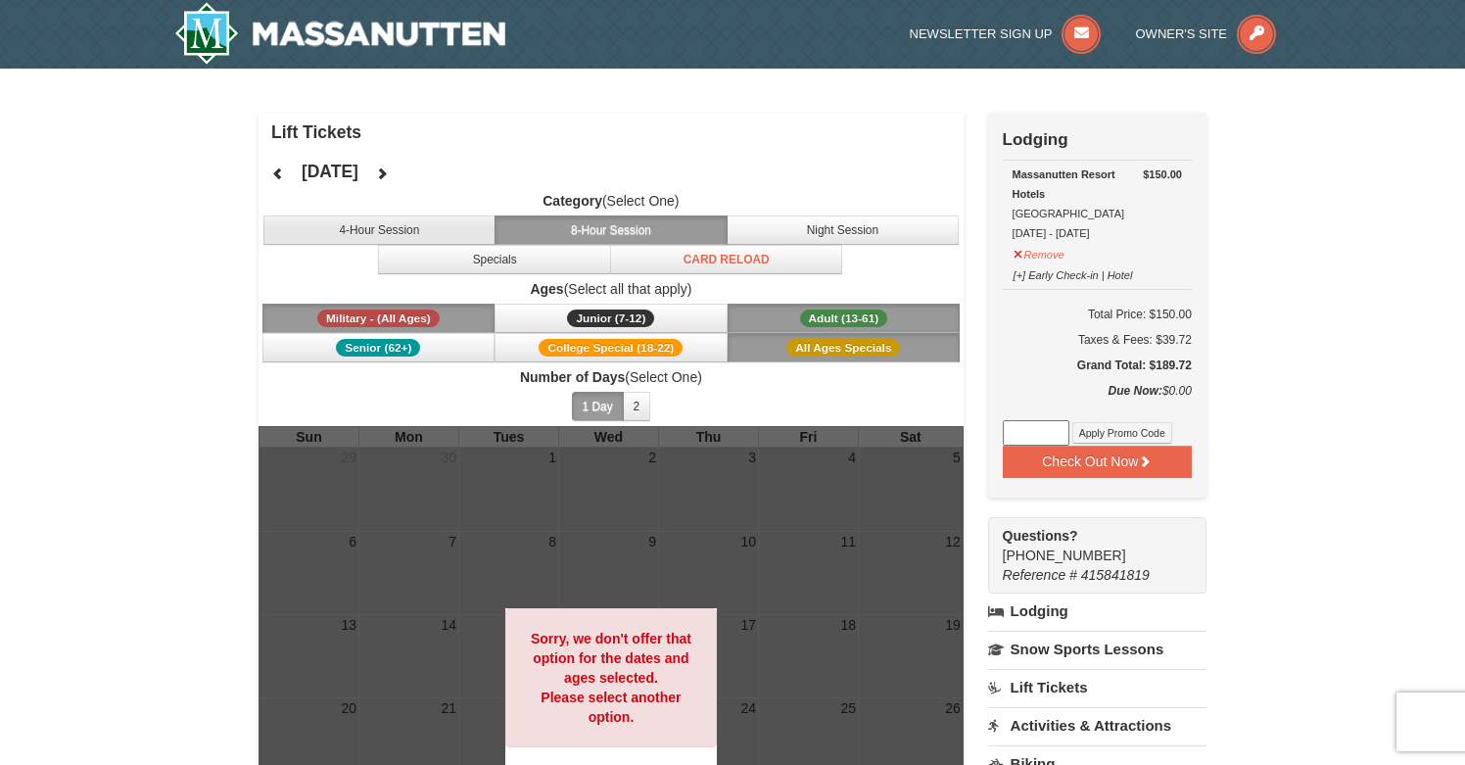
click at [431, 223] on button "4-Hour Session" at bounding box center [379, 229] width 233 height 29
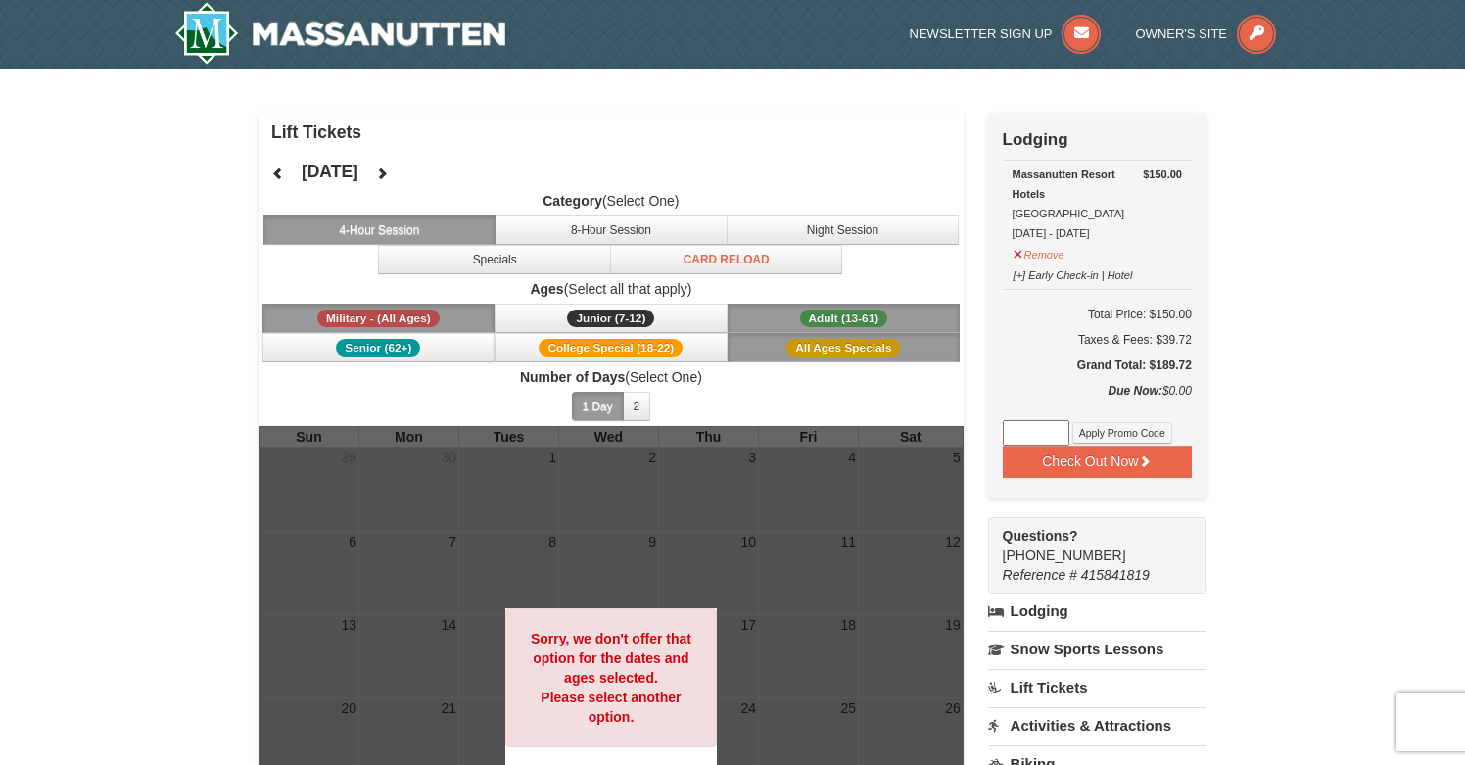
click at [401, 179] on button at bounding box center [381, 173] width 39 height 29
click at [358, 179] on h4 "[DATE]" at bounding box center [330, 172] width 57 height 20
click at [389, 175] on icon at bounding box center [382, 173] width 14 height 14
click at [401, 175] on button at bounding box center [381, 173] width 39 height 29
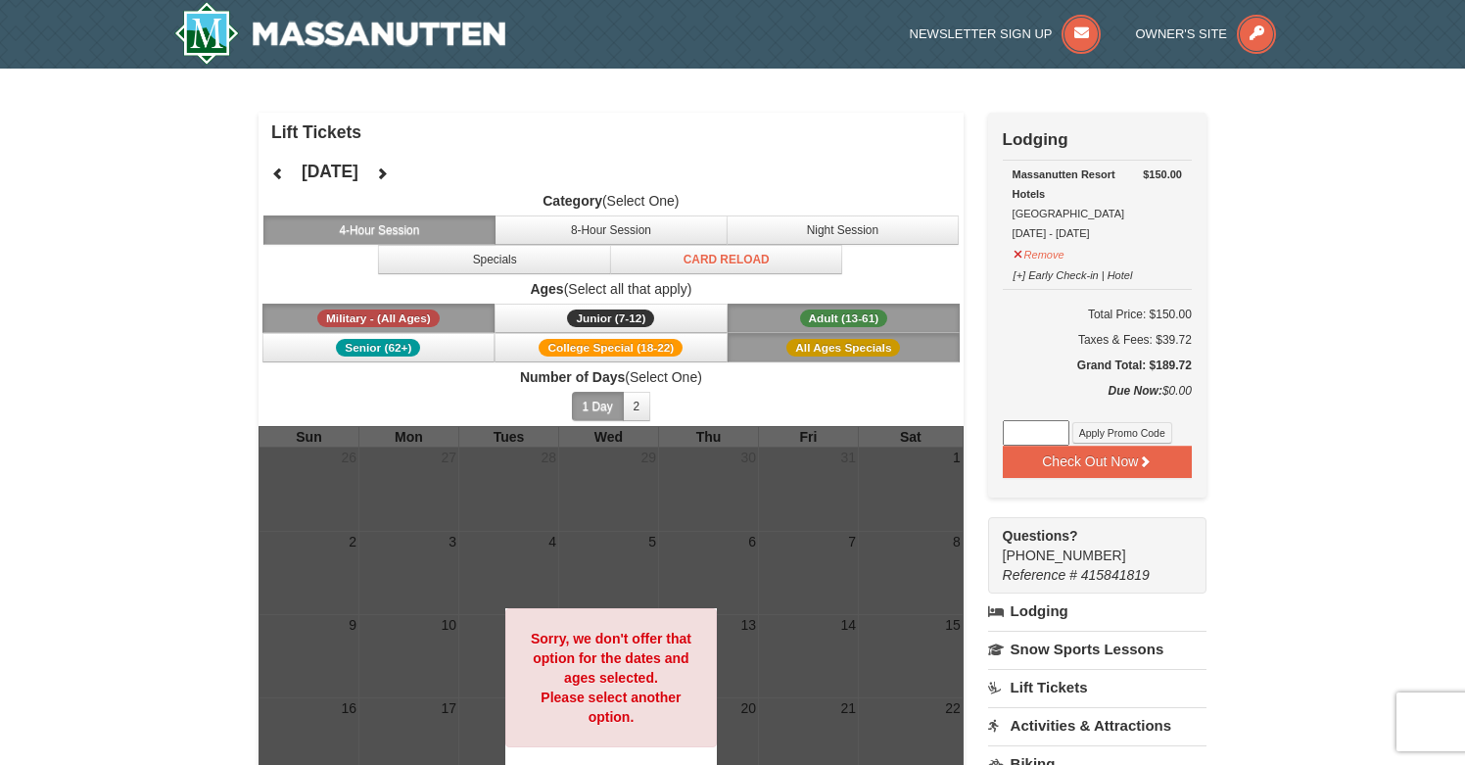
click at [1254, 557] on div "× Lift Tickets November 2025 Category (Select One) 4-Hour Session 8-Hour Sessio…" at bounding box center [732, 591] width 1465 height 1044
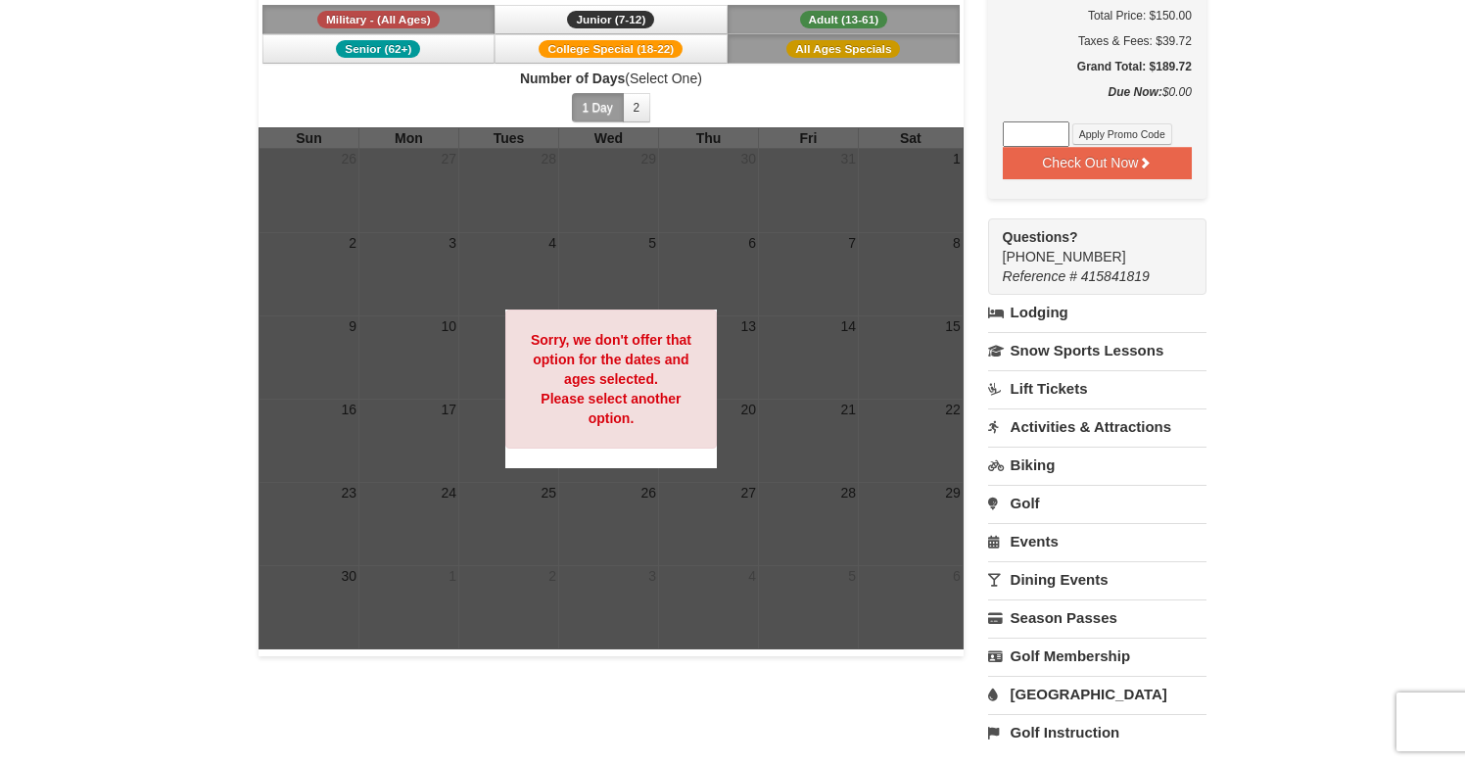
scroll to position [313, 0]
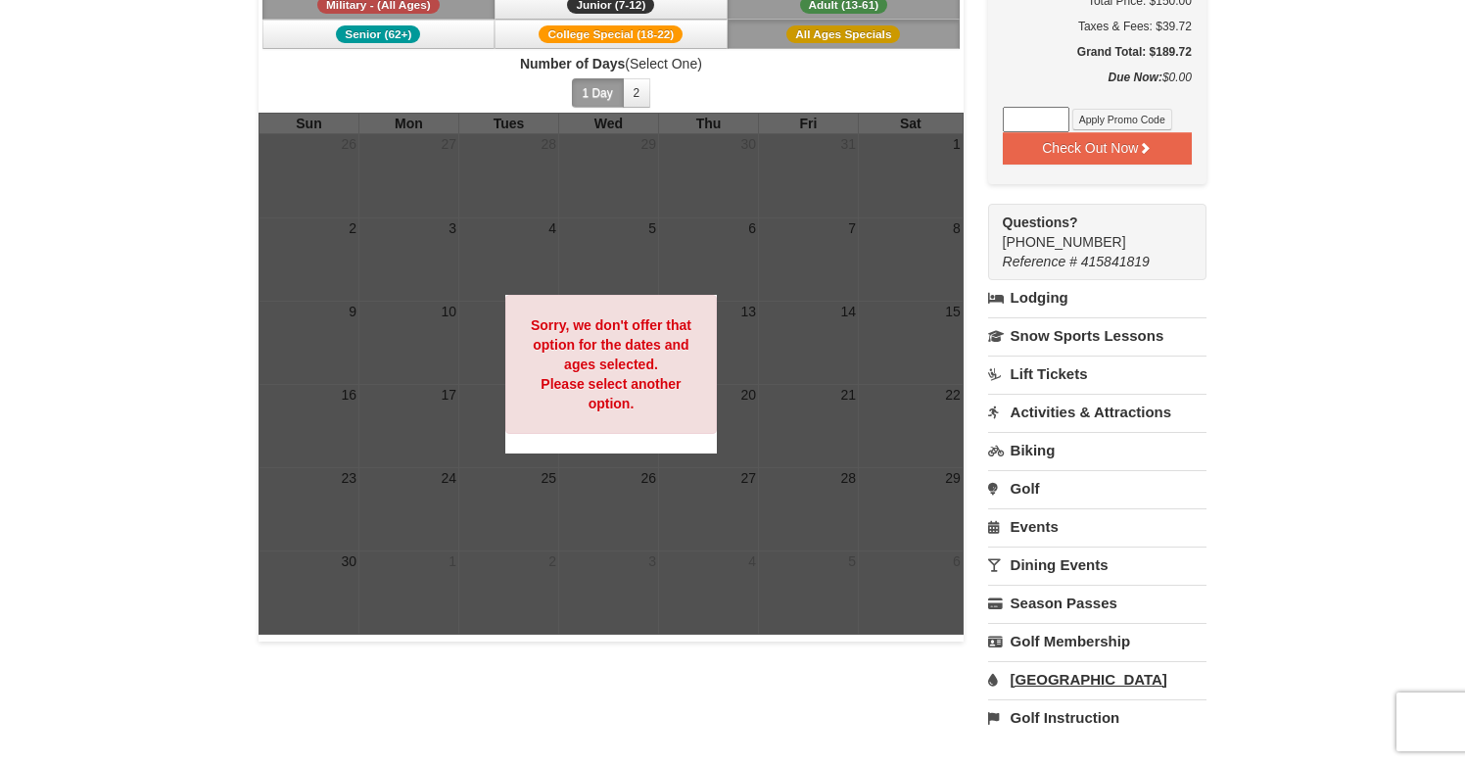
click at [1070, 685] on link "[GEOGRAPHIC_DATA]" at bounding box center [1097, 679] width 218 height 36
click at [1254, 651] on div "× Lift Tickets November 2025 Category (Select One) 4-Hour Session 8-Hour Sessio…" at bounding box center [732, 349] width 1465 height 1188
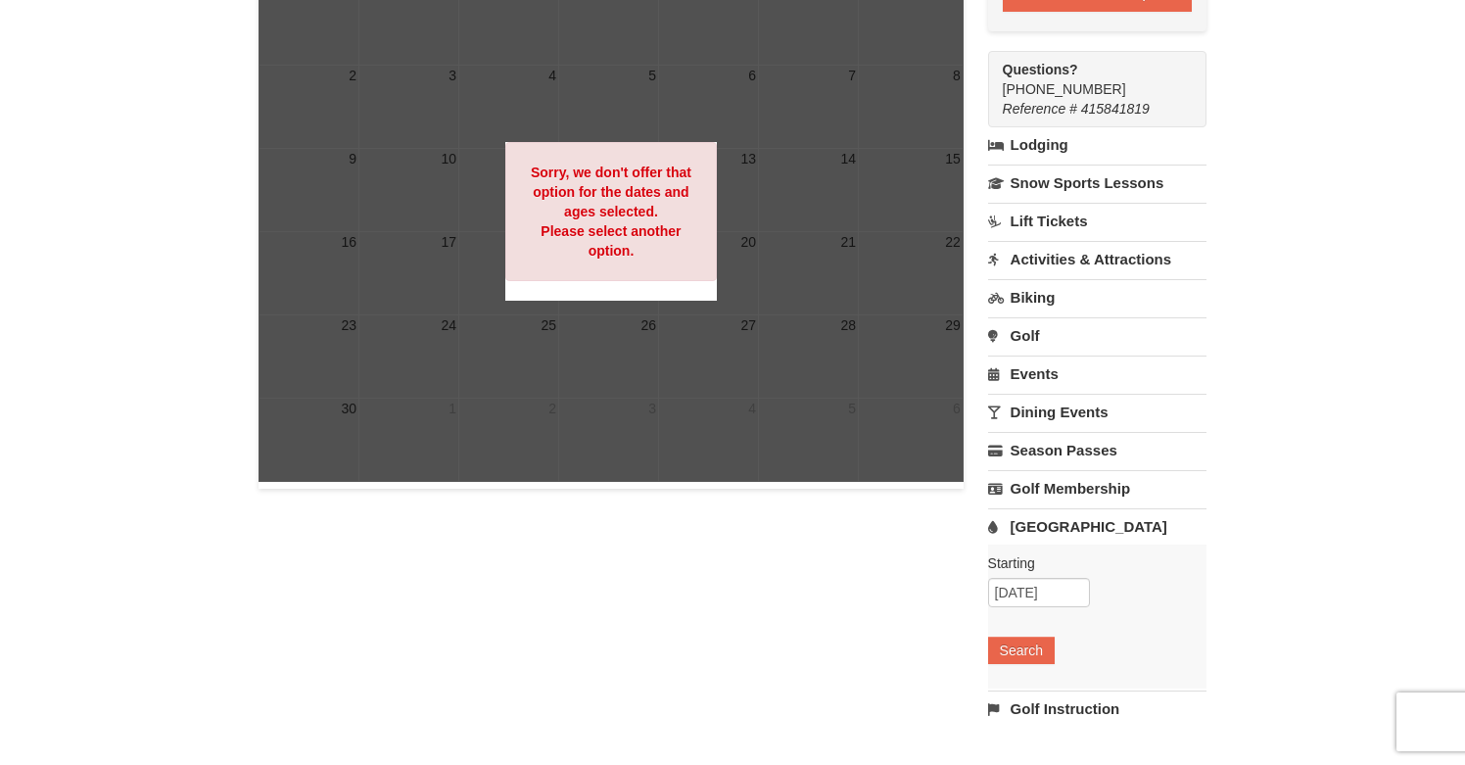
scroll to position [476, 0]
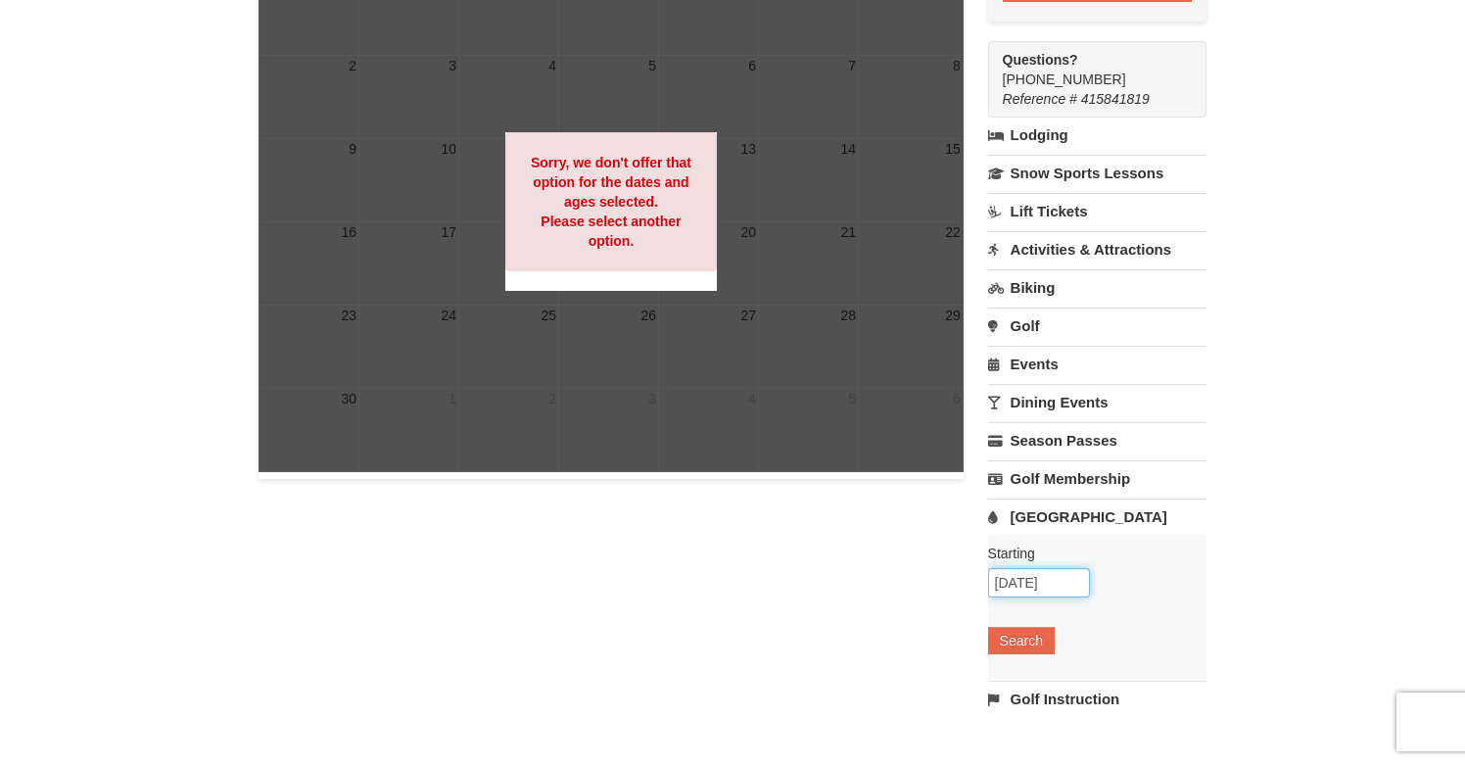
click at [1049, 587] on input "[DATE]" at bounding box center [1039, 582] width 102 height 29
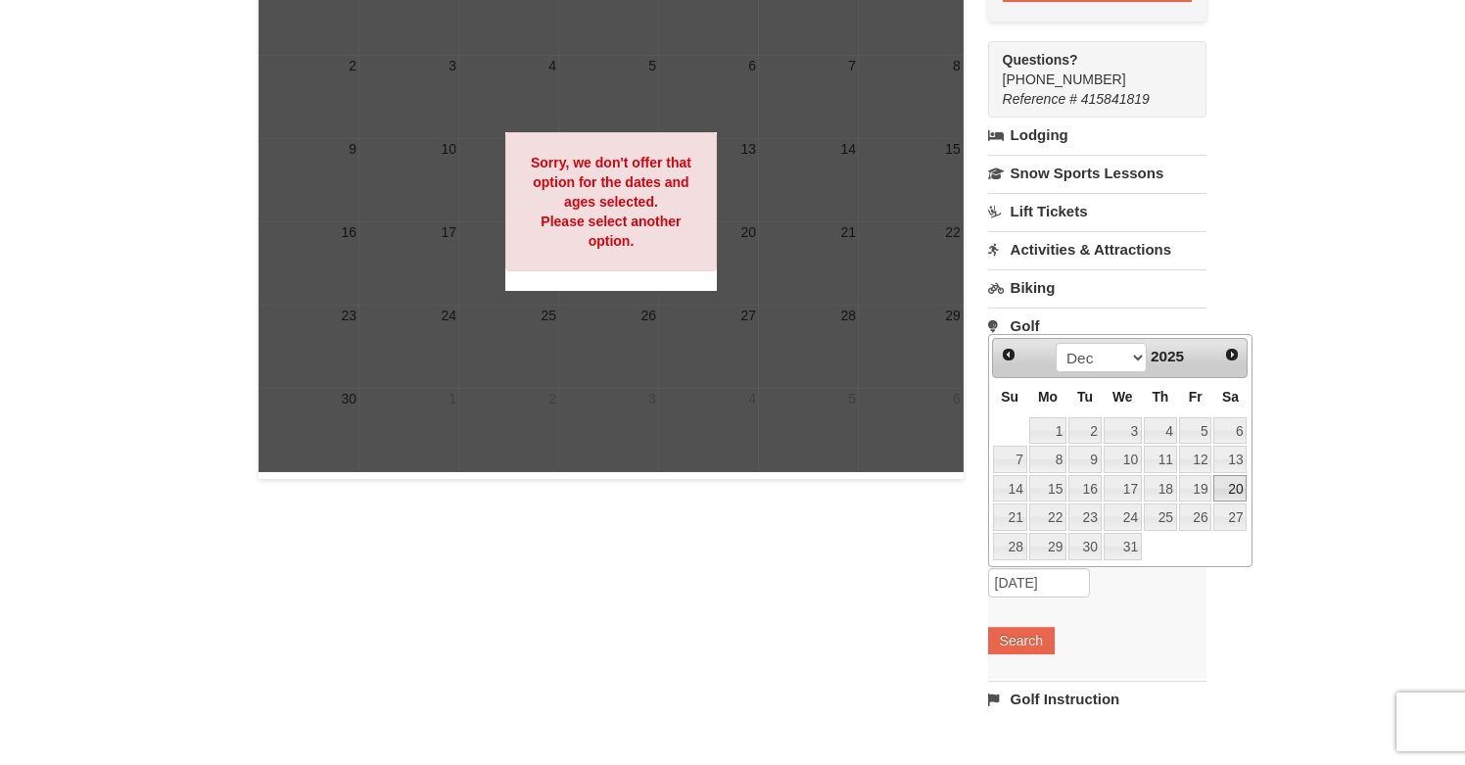
click at [1228, 492] on link "20" at bounding box center [1229, 488] width 33 height 27
click at [1067, 579] on input "12/20/2025" at bounding box center [1039, 582] width 102 height 29
click at [1015, 526] on link "21" at bounding box center [1010, 516] width 34 height 27
type input "[DATE]"
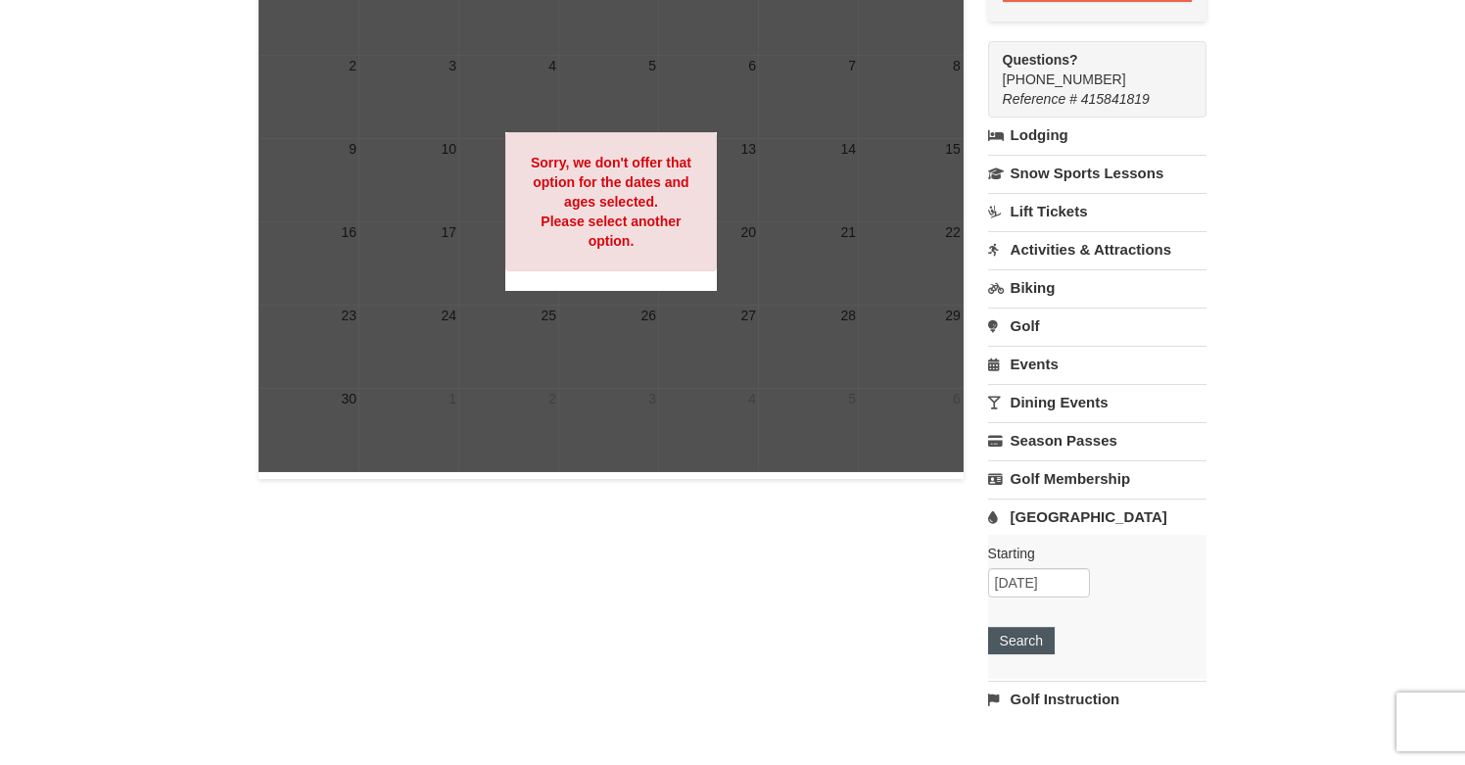
click at [1015, 637] on button "Search" at bounding box center [1021, 640] width 67 height 27
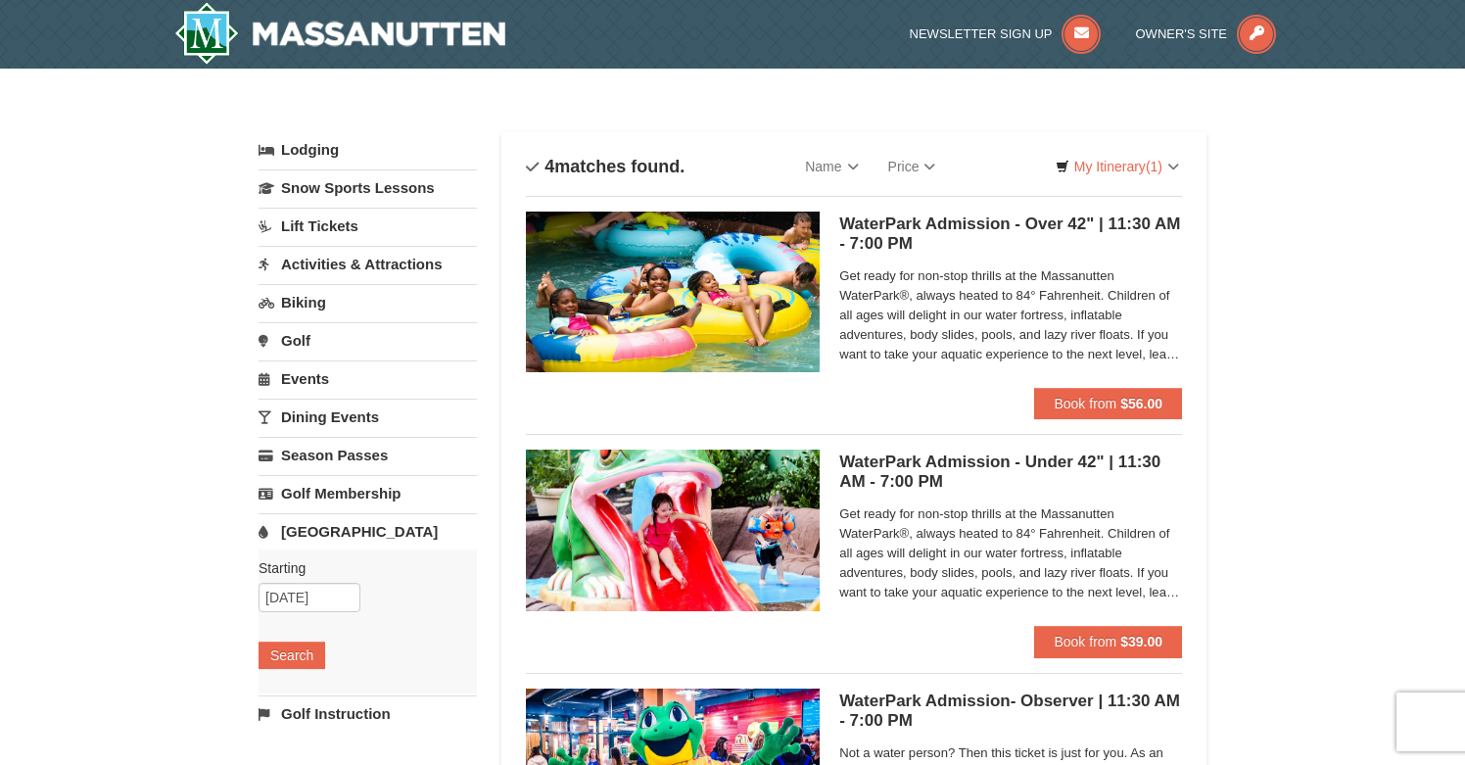
click at [1251, 547] on div "× Categories List Filter My Itinerary (1) Check Out Now Lodging $150.00 Massanu…" at bounding box center [732, 636] width 1465 height 1135
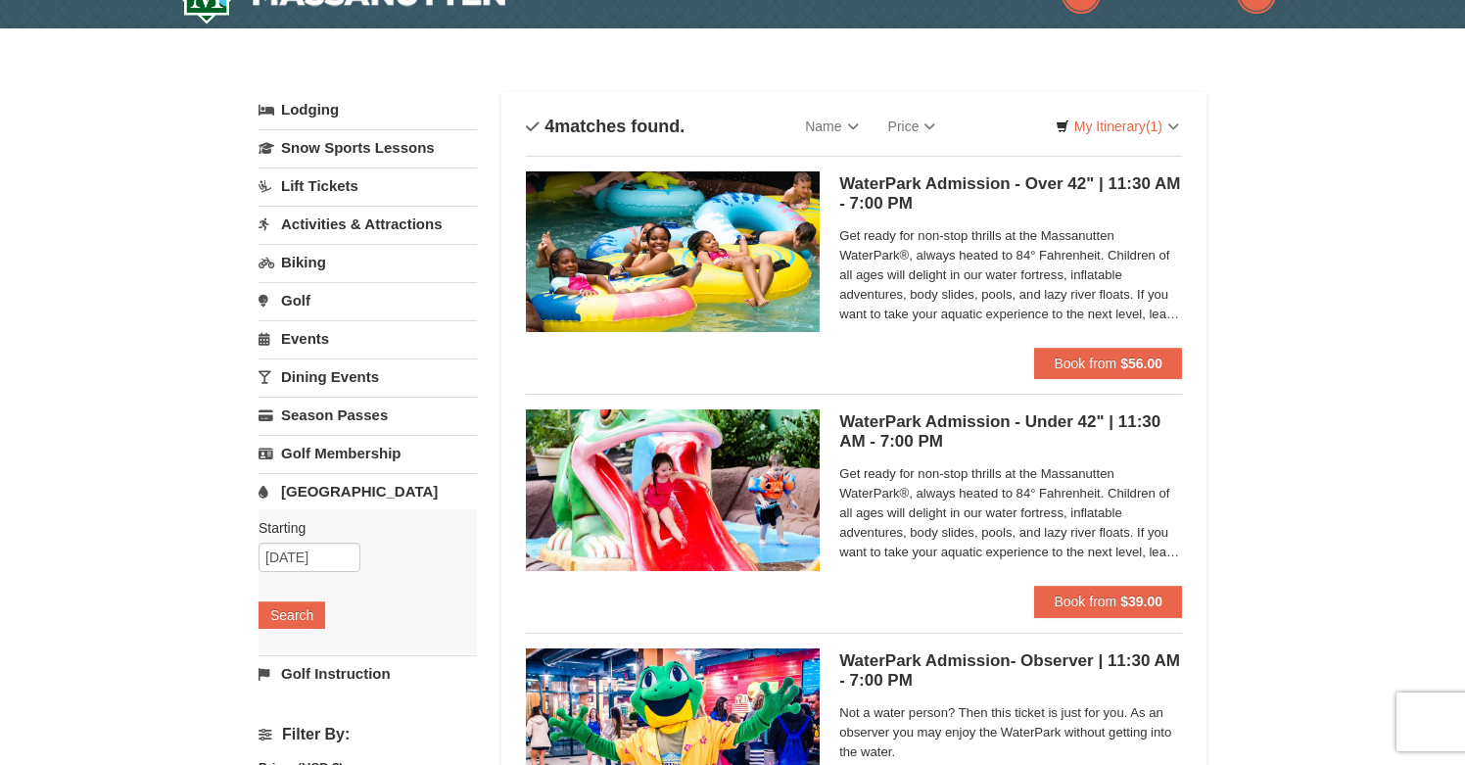
scroll to position [36, 0]
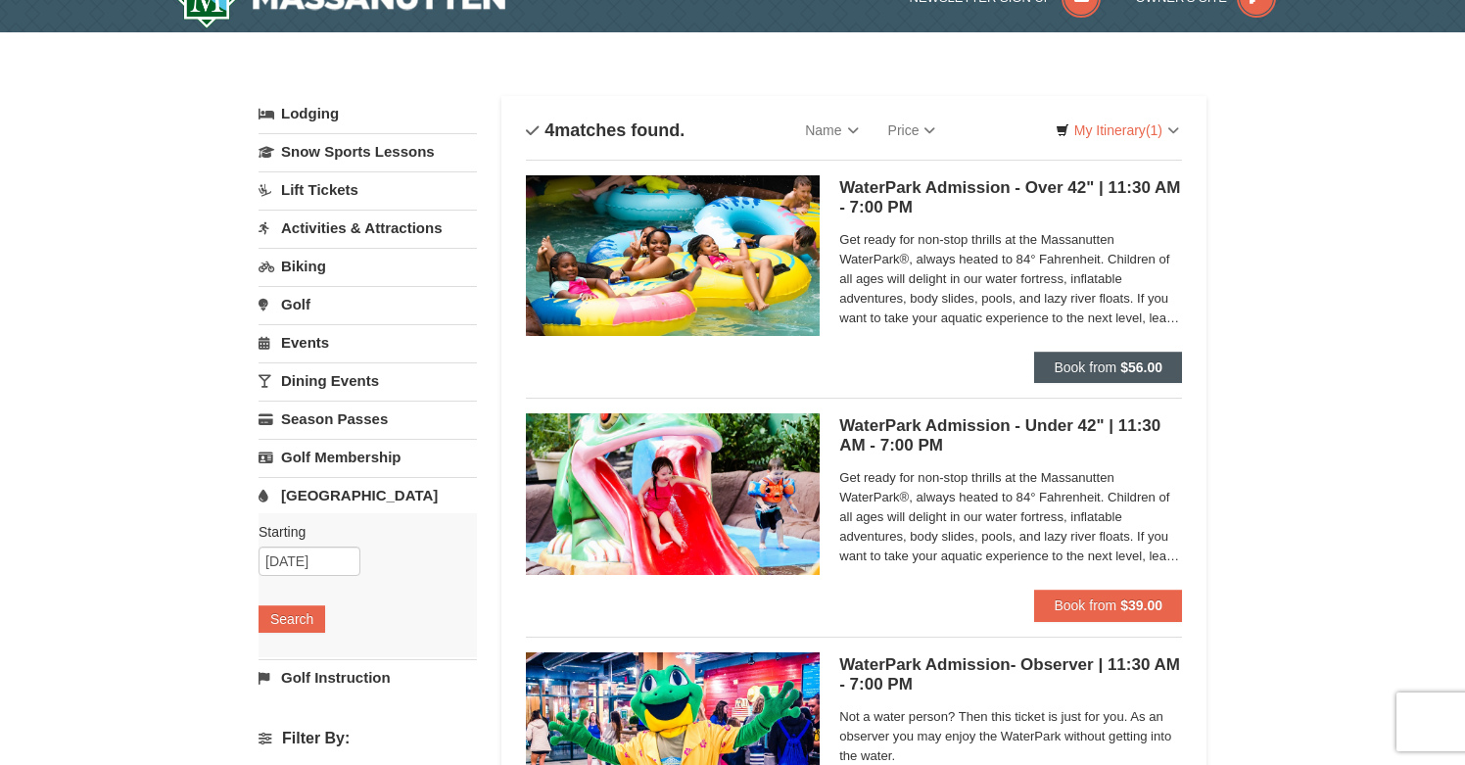
click at [1116, 364] on button "Book from $56.00" at bounding box center [1108, 366] width 148 height 31
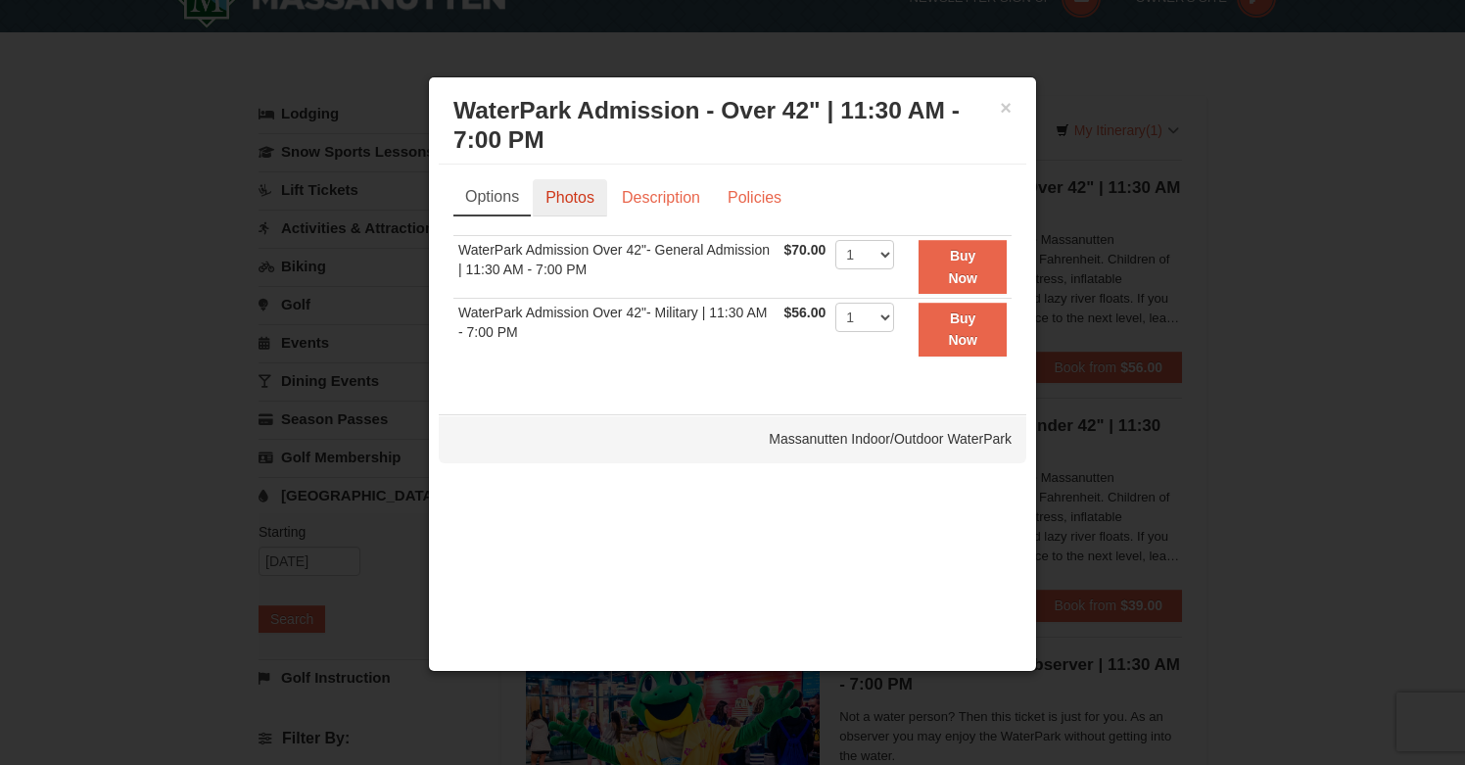
click at [583, 194] on link "Photos" at bounding box center [570, 197] width 74 height 37
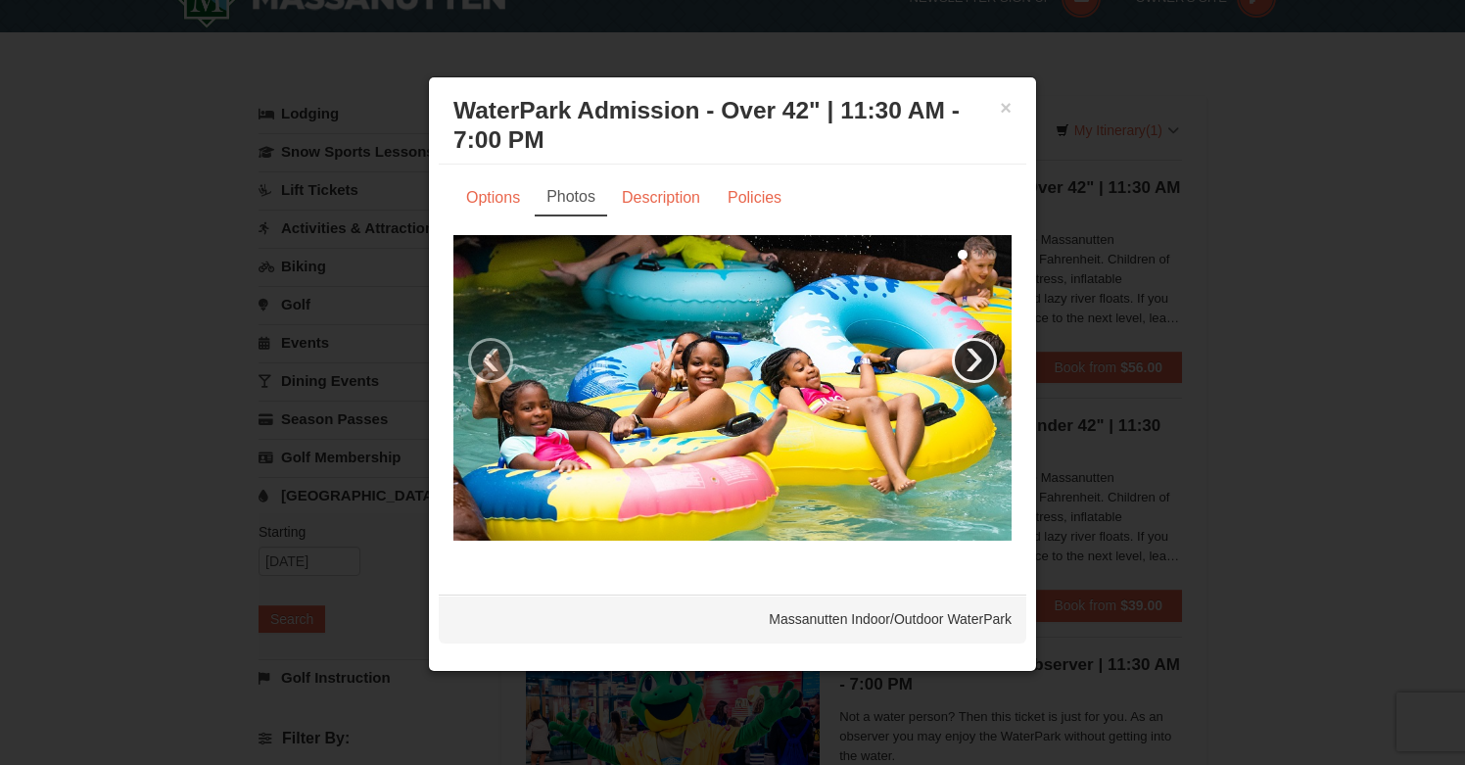
click at [990, 375] on link "›" at bounding box center [974, 360] width 45 height 45
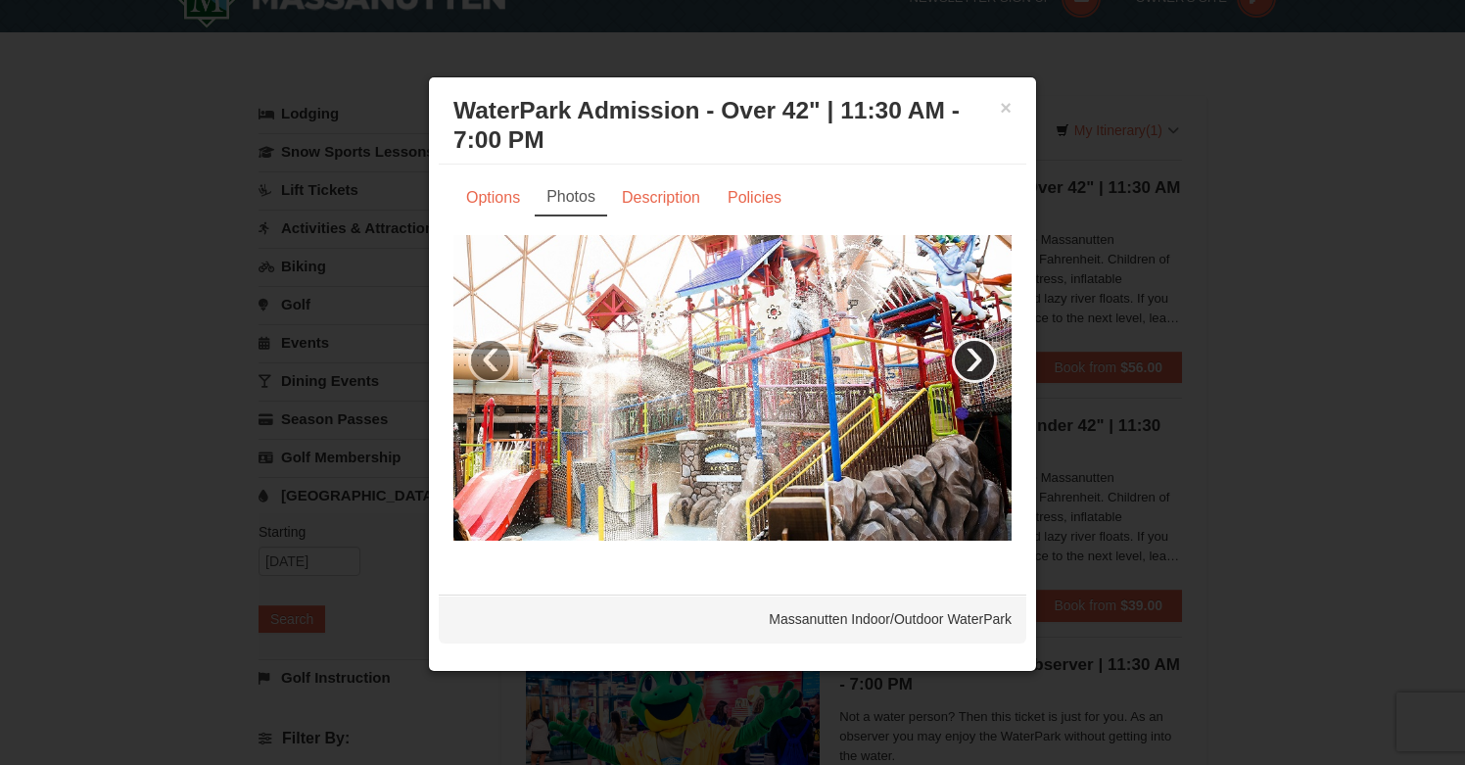
click at [990, 374] on link "›" at bounding box center [974, 360] width 45 height 45
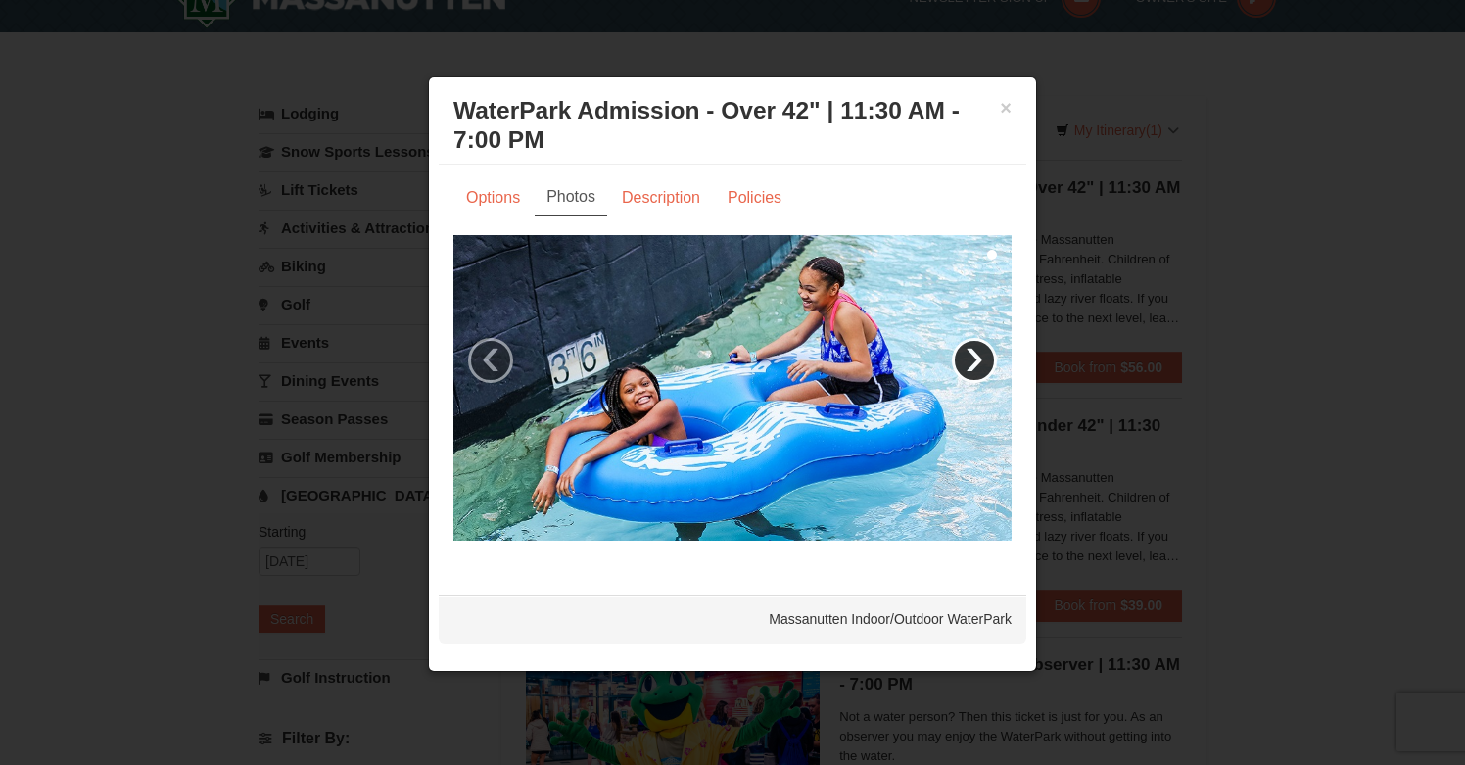
click at [990, 374] on link "›" at bounding box center [974, 360] width 45 height 45
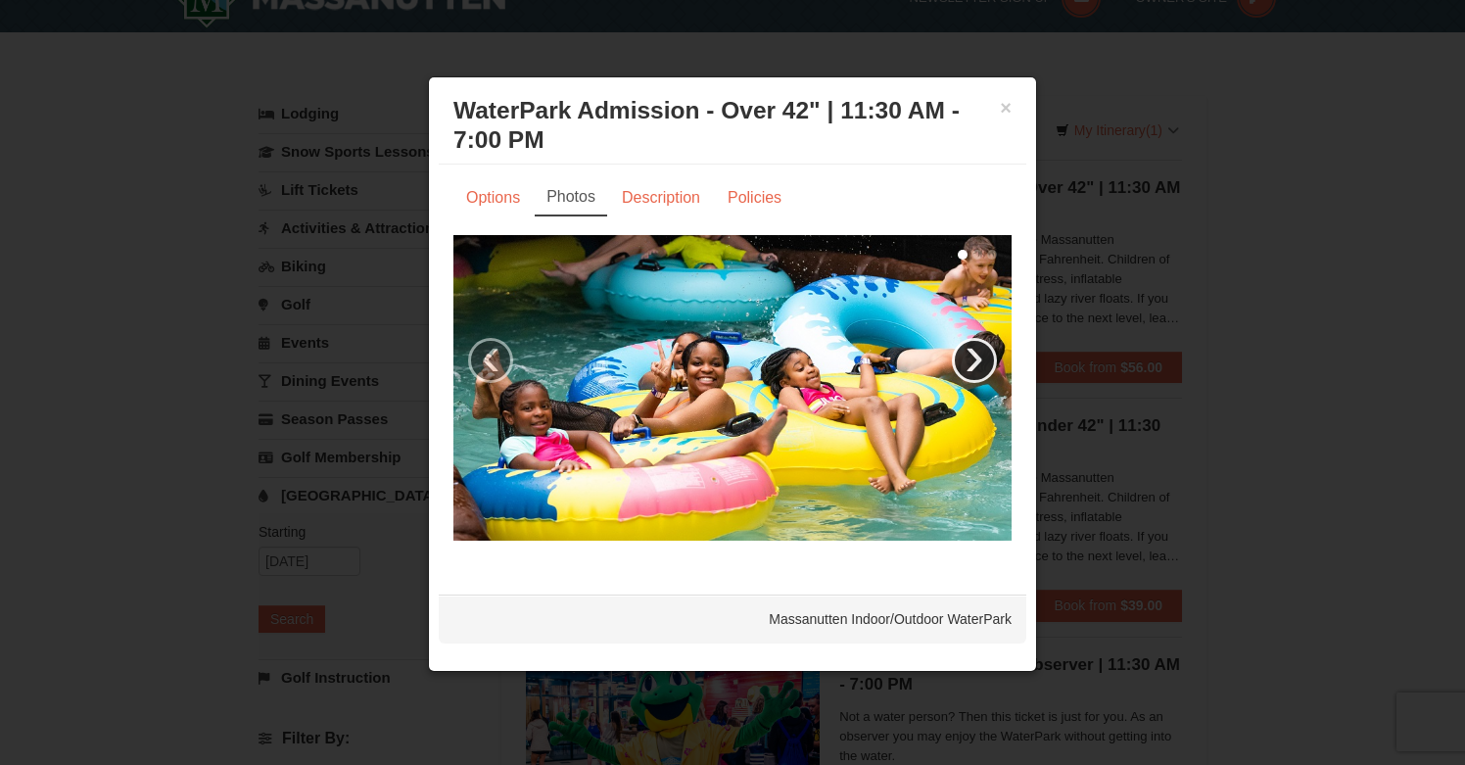
click at [990, 374] on link "›" at bounding box center [974, 360] width 45 height 45
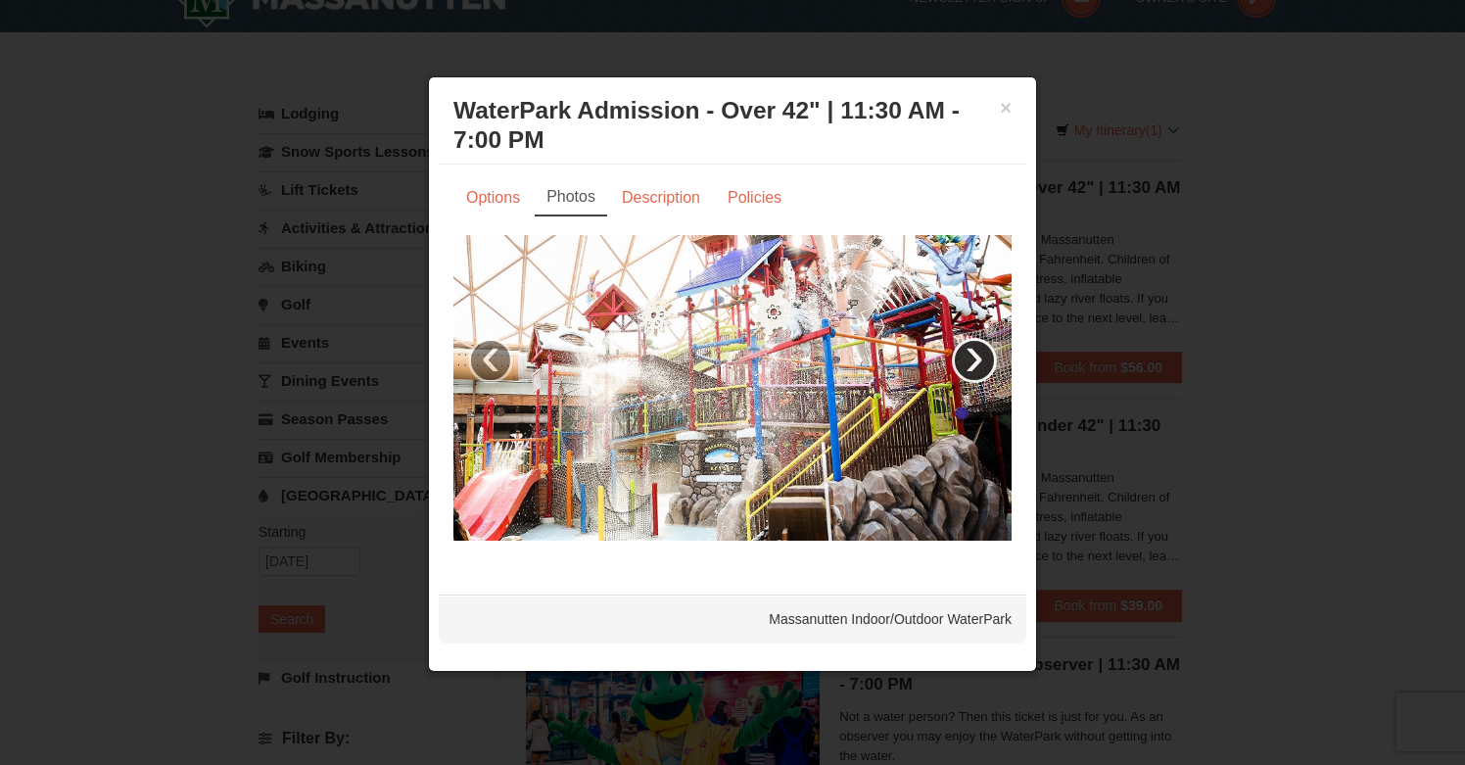
click at [992, 357] on link "›" at bounding box center [974, 360] width 45 height 45
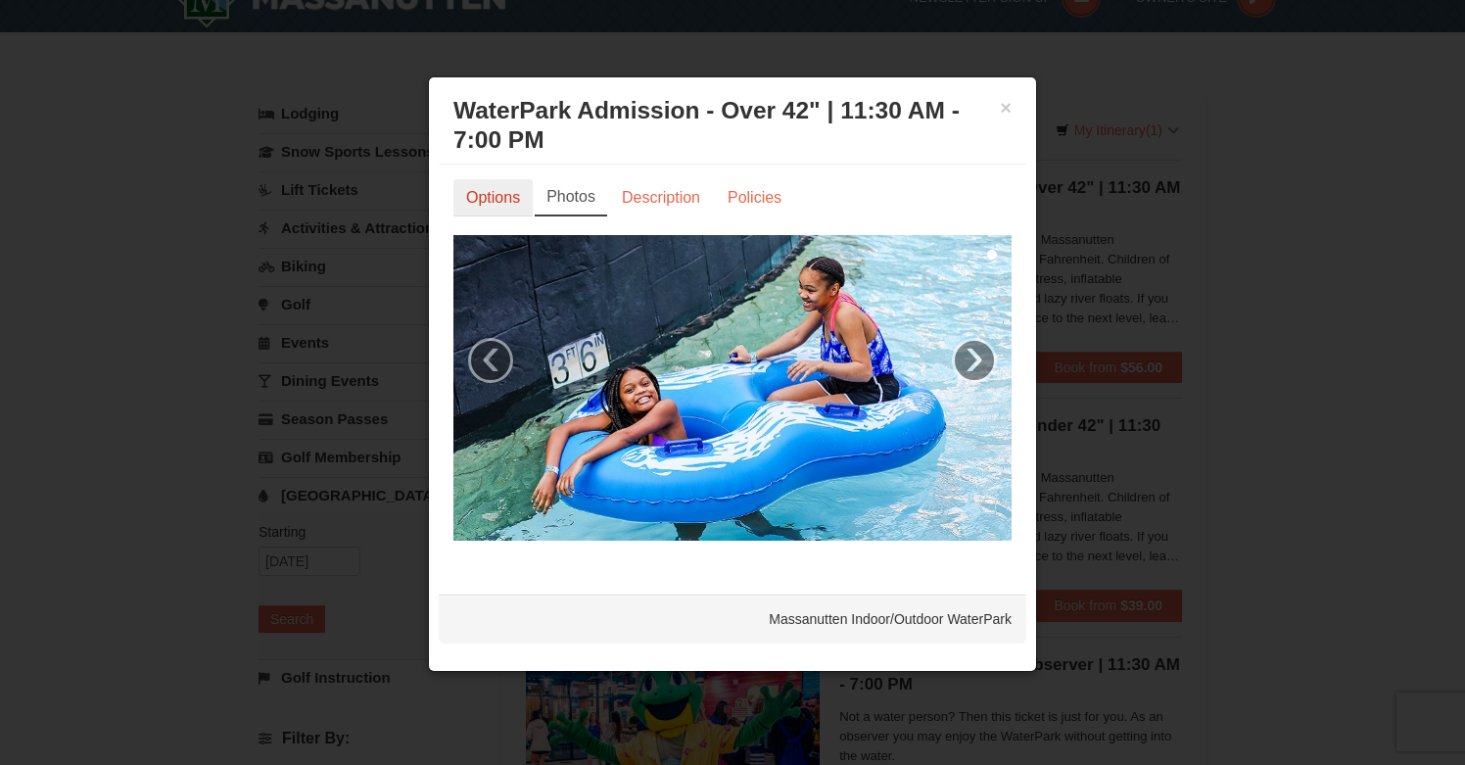
click at [488, 205] on link "Options" at bounding box center [492, 197] width 79 height 37
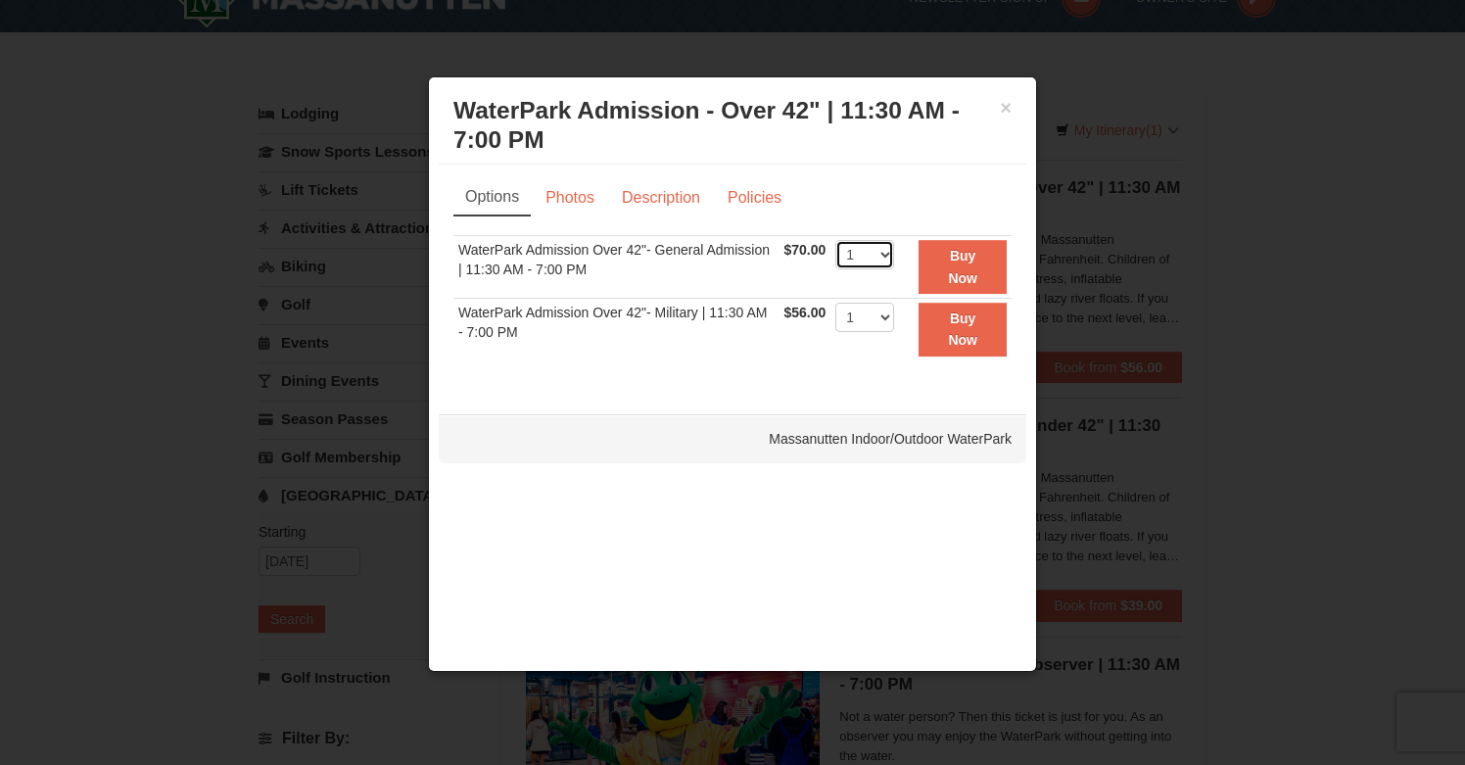
select select "5"
click at [968, 272] on strong "Buy Now" at bounding box center [962, 266] width 29 height 37
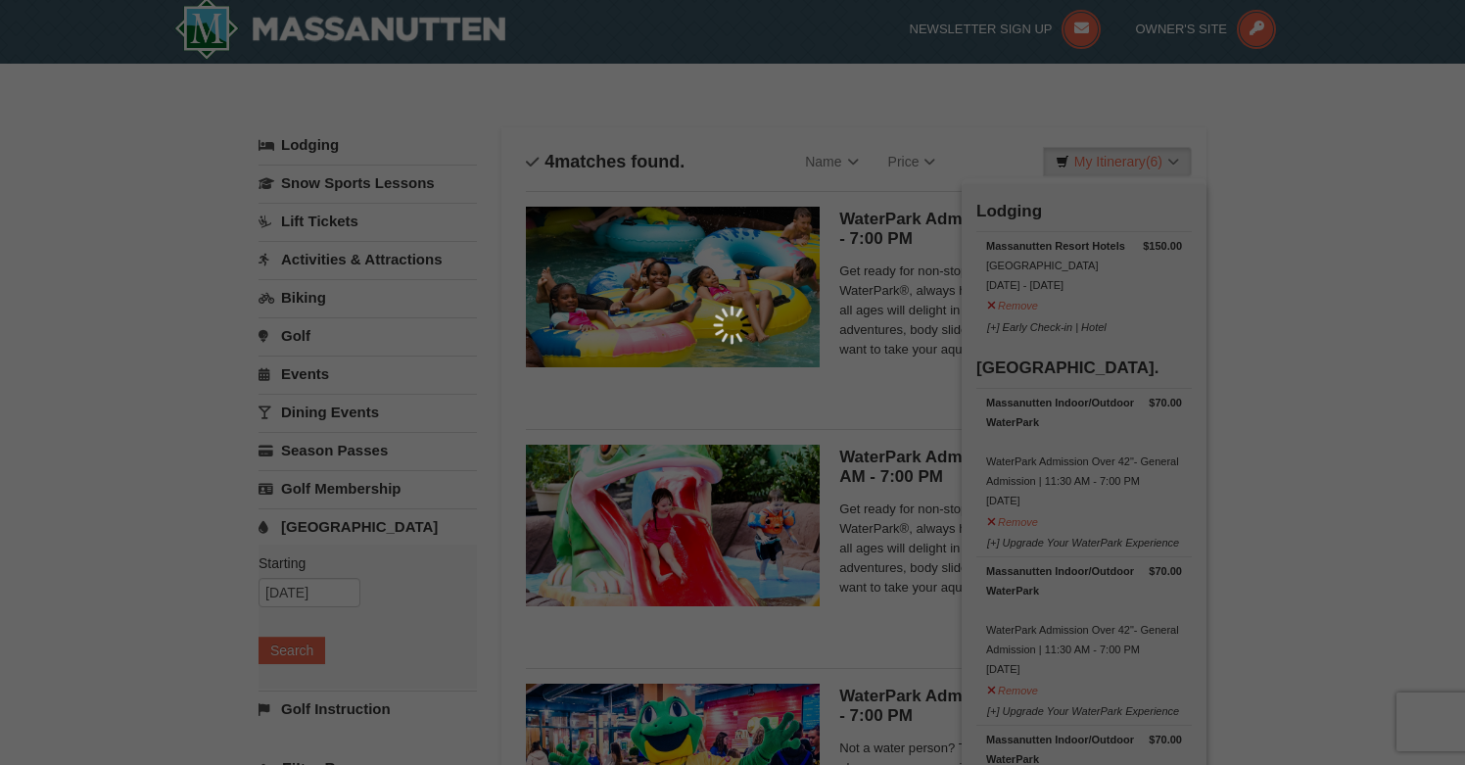
scroll to position [6, 0]
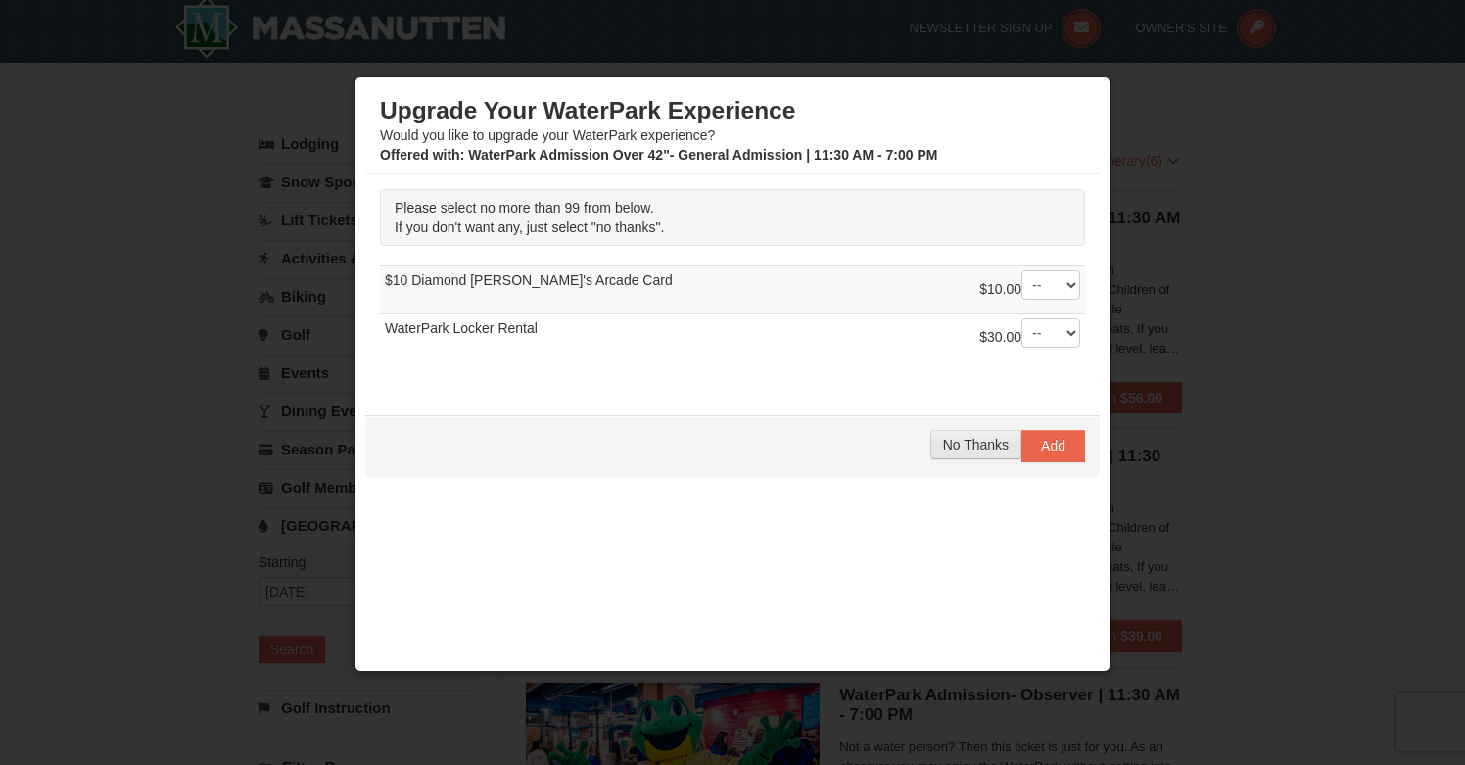
click at [984, 452] on span "No Thanks" at bounding box center [976, 445] width 66 height 16
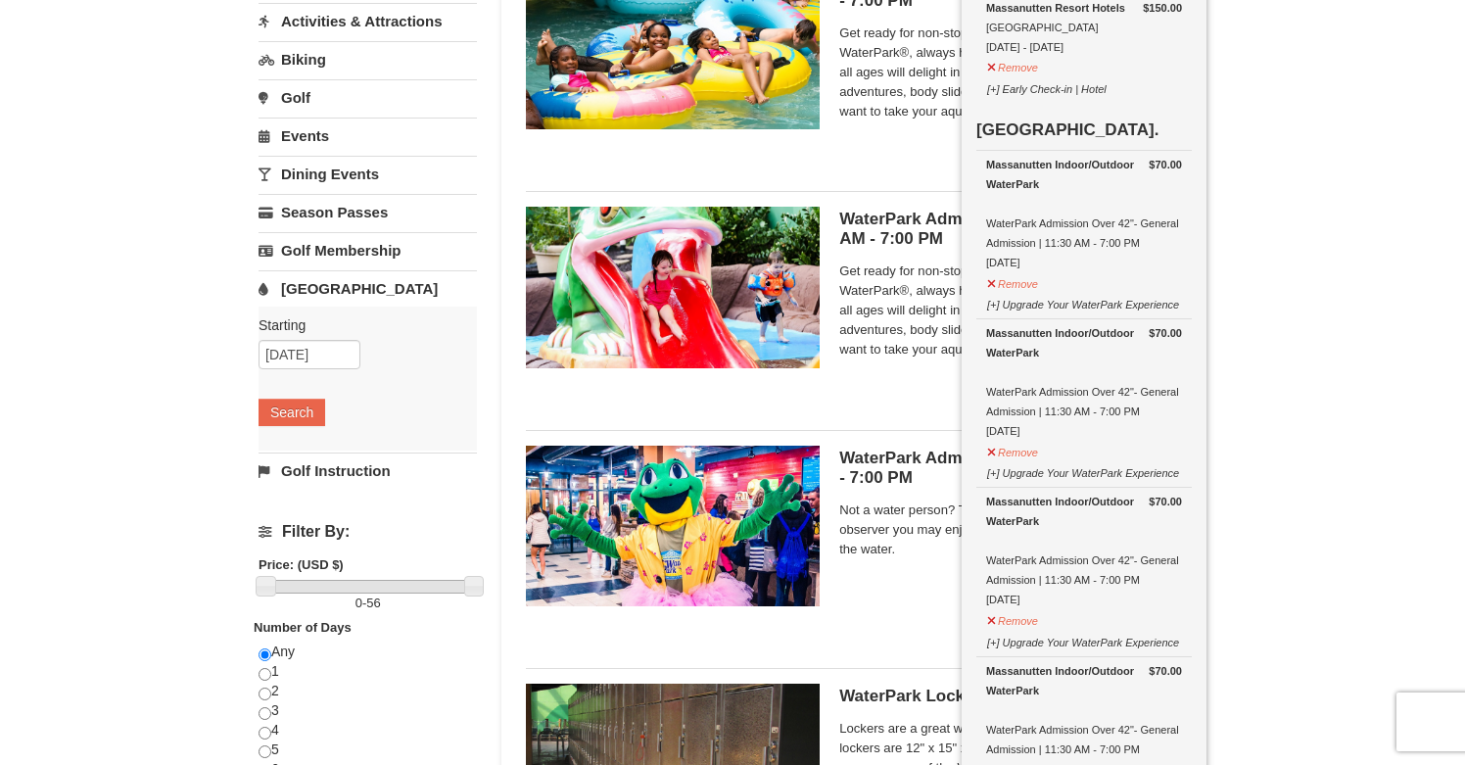
scroll to position [263, 0]
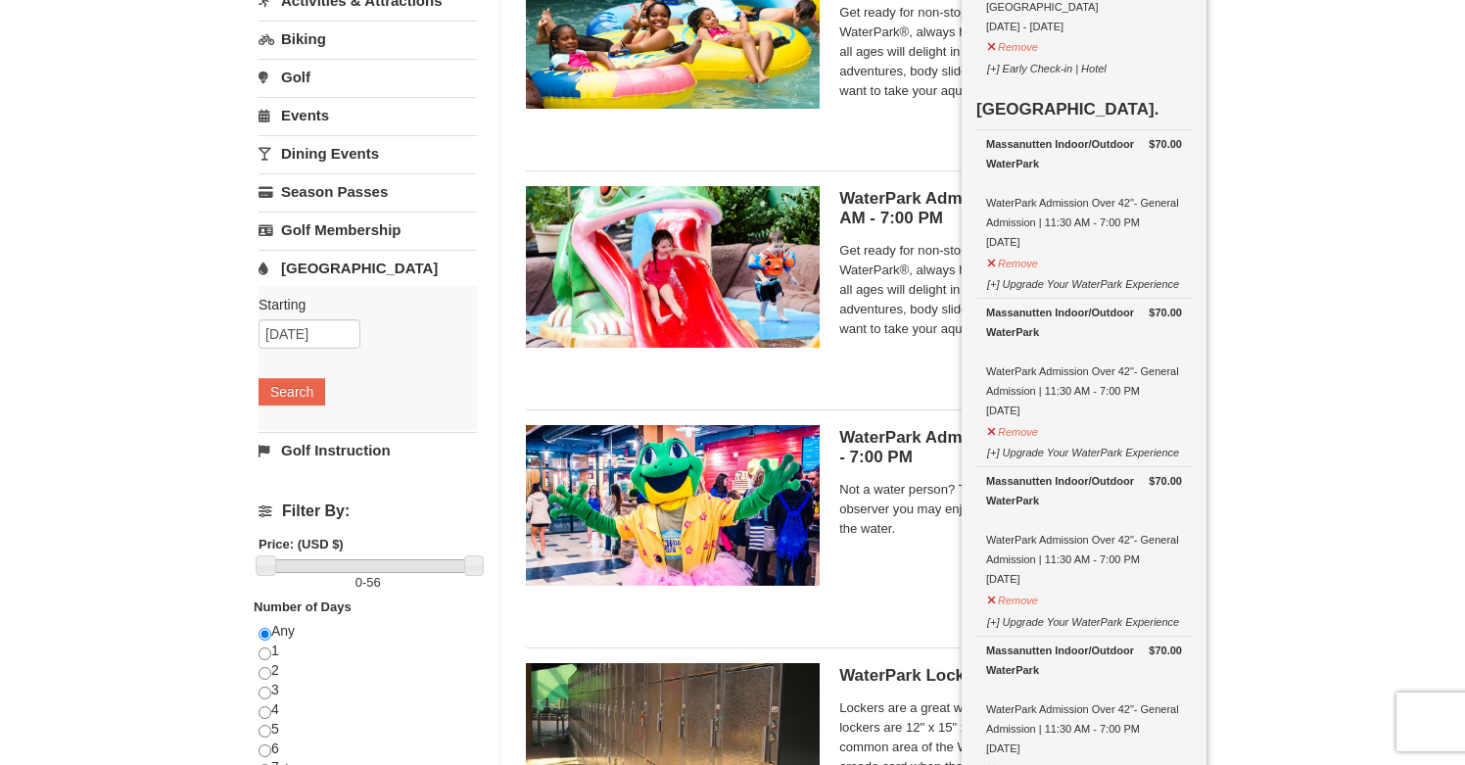
click at [1287, 574] on div "× Categories List Filter My Itinerary (6) Check Out Now Lodging $150.00 Massanu…" at bounding box center [732, 372] width 1465 height 1135
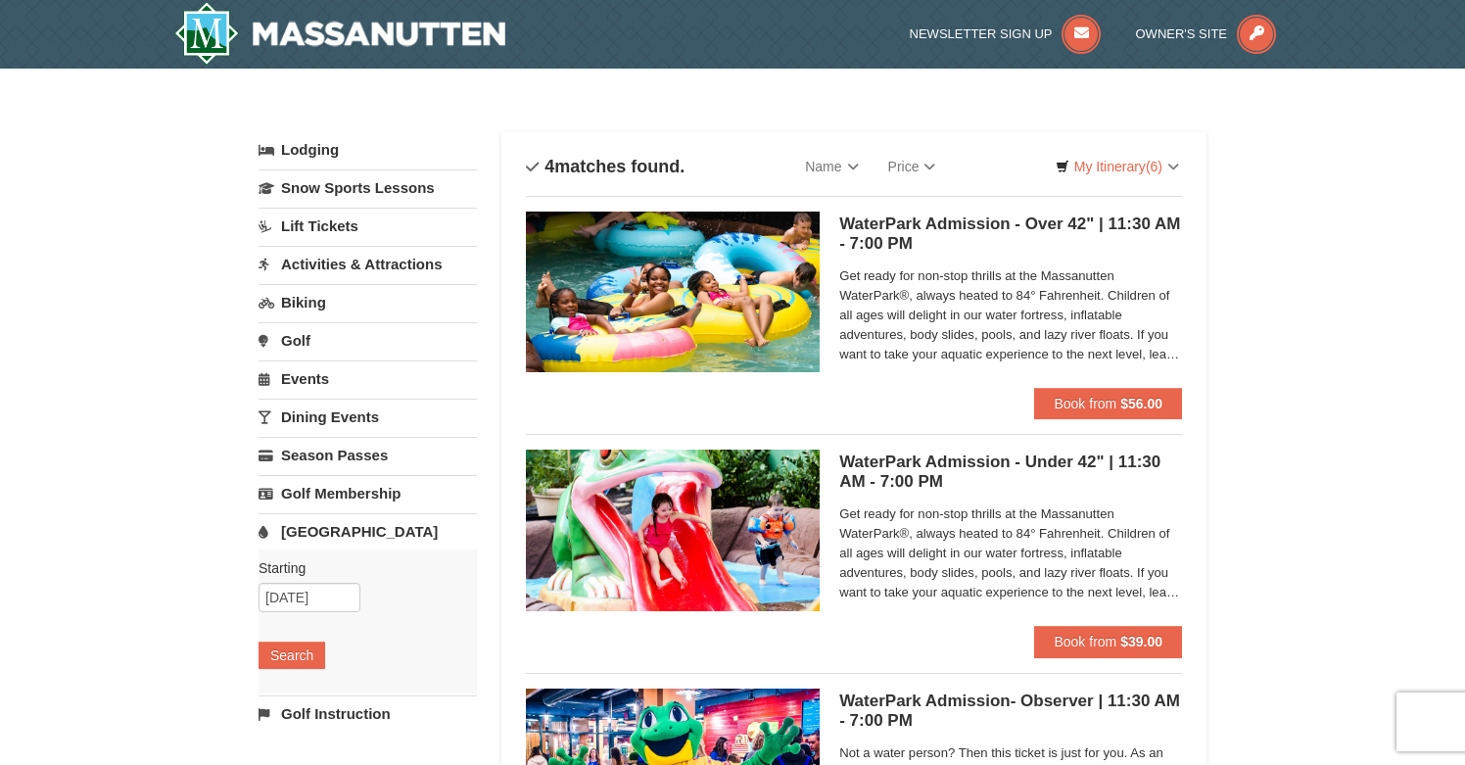
scroll to position [0, 0]
click at [372, 262] on link "Activities & Attractions" at bounding box center [367, 264] width 218 height 36
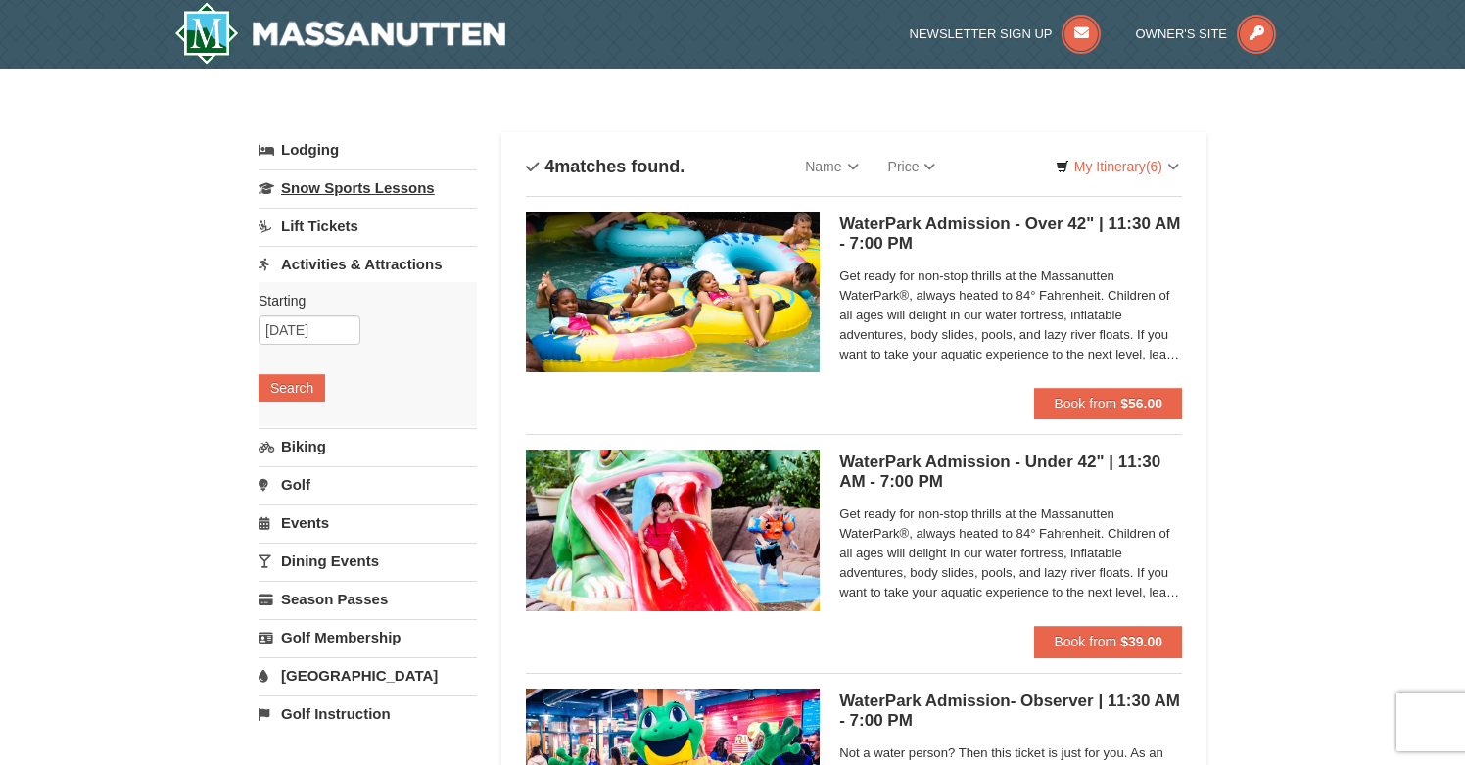
click at [385, 191] on link "Snow Sports Lessons" at bounding box center [367, 187] width 218 height 36
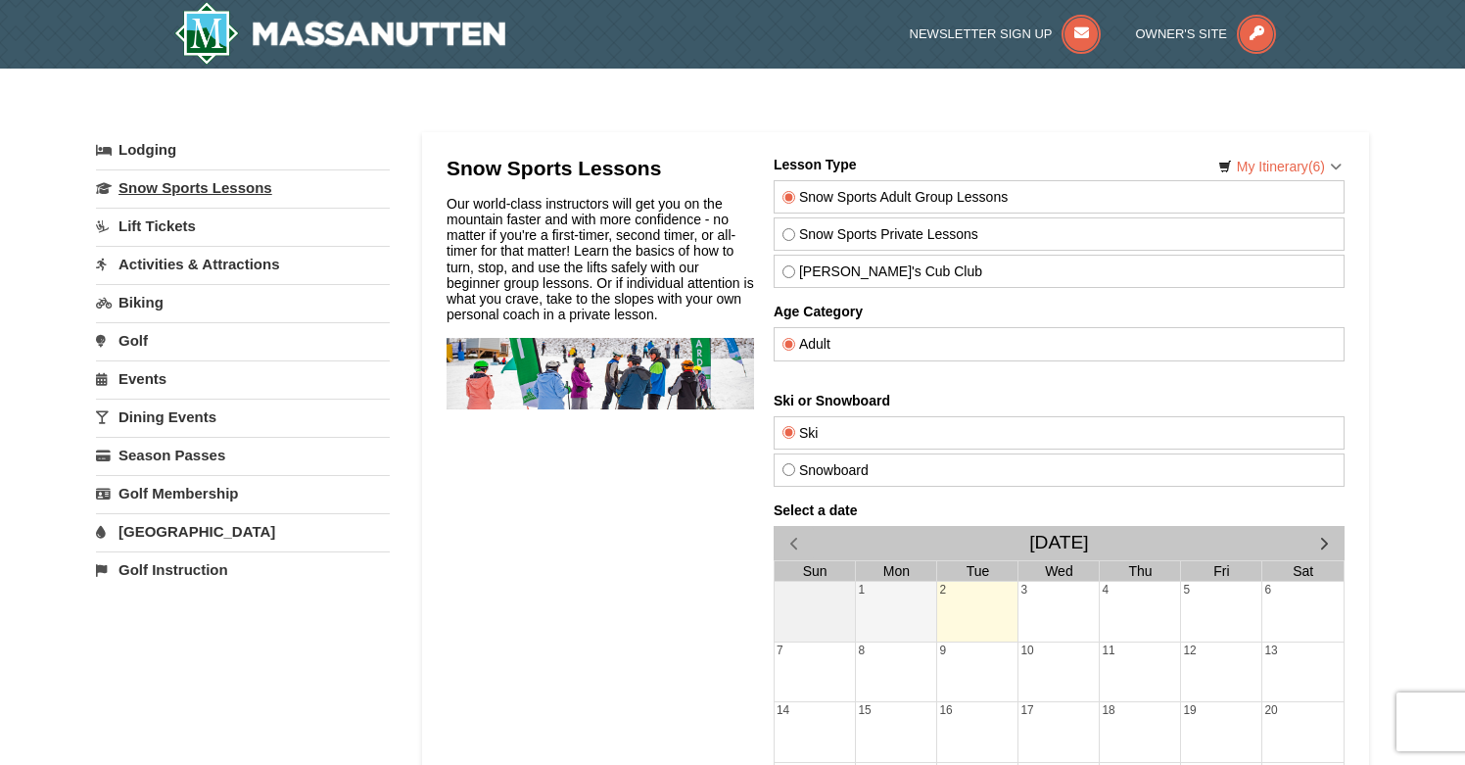
click at [238, 197] on link "Snow Sports Lessons" at bounding box center [243, 187] width 294 height 36
click at [193, 258] on link "Activities & Attractions" at bounding box center [243, 264] width 294 height 36
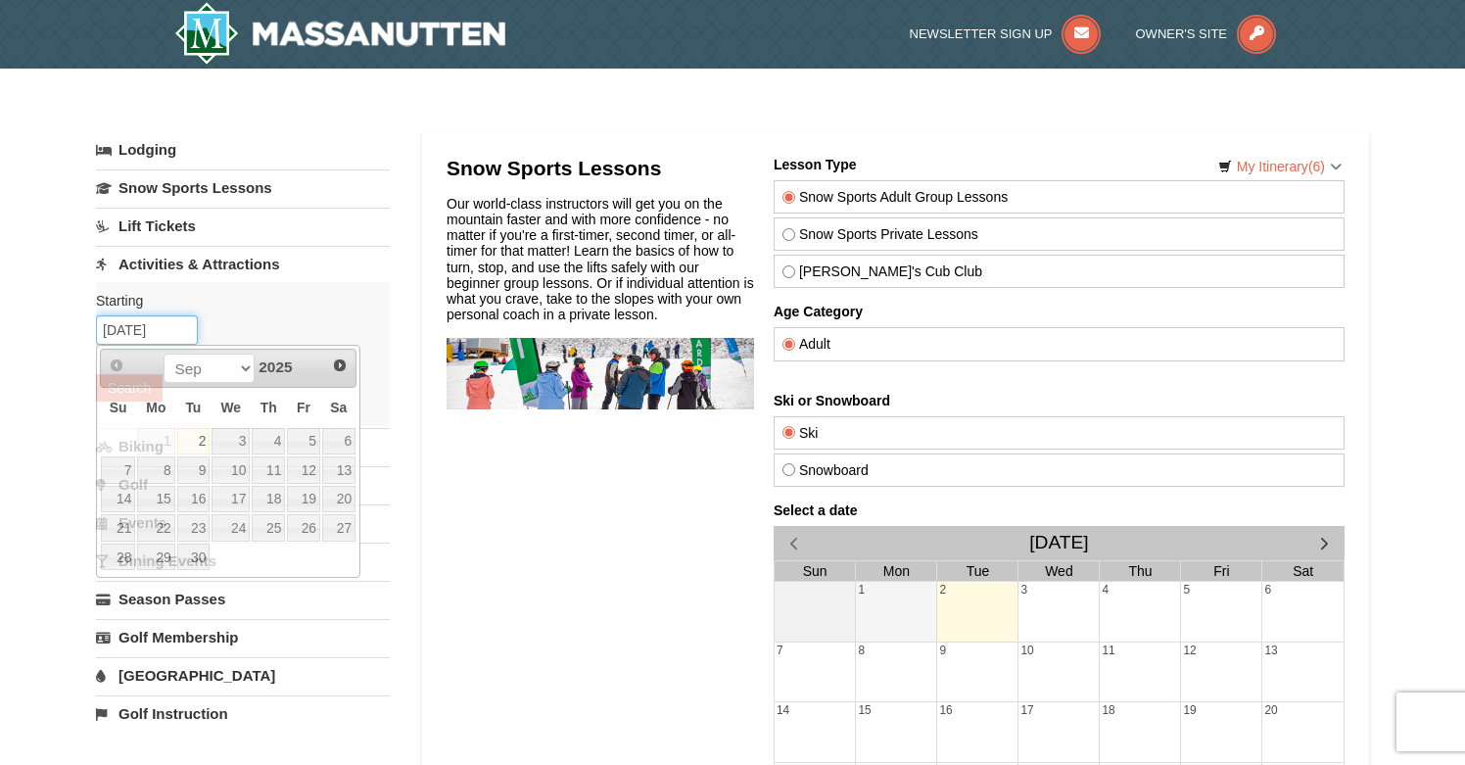
click at [136, 335] on input "09/02/2025" at bounding box center [147, 329] width 102 height 29
click at [328, 498] on link "20" at bounding box center [338, 499] width 33 height 27
type input "[DATE]"
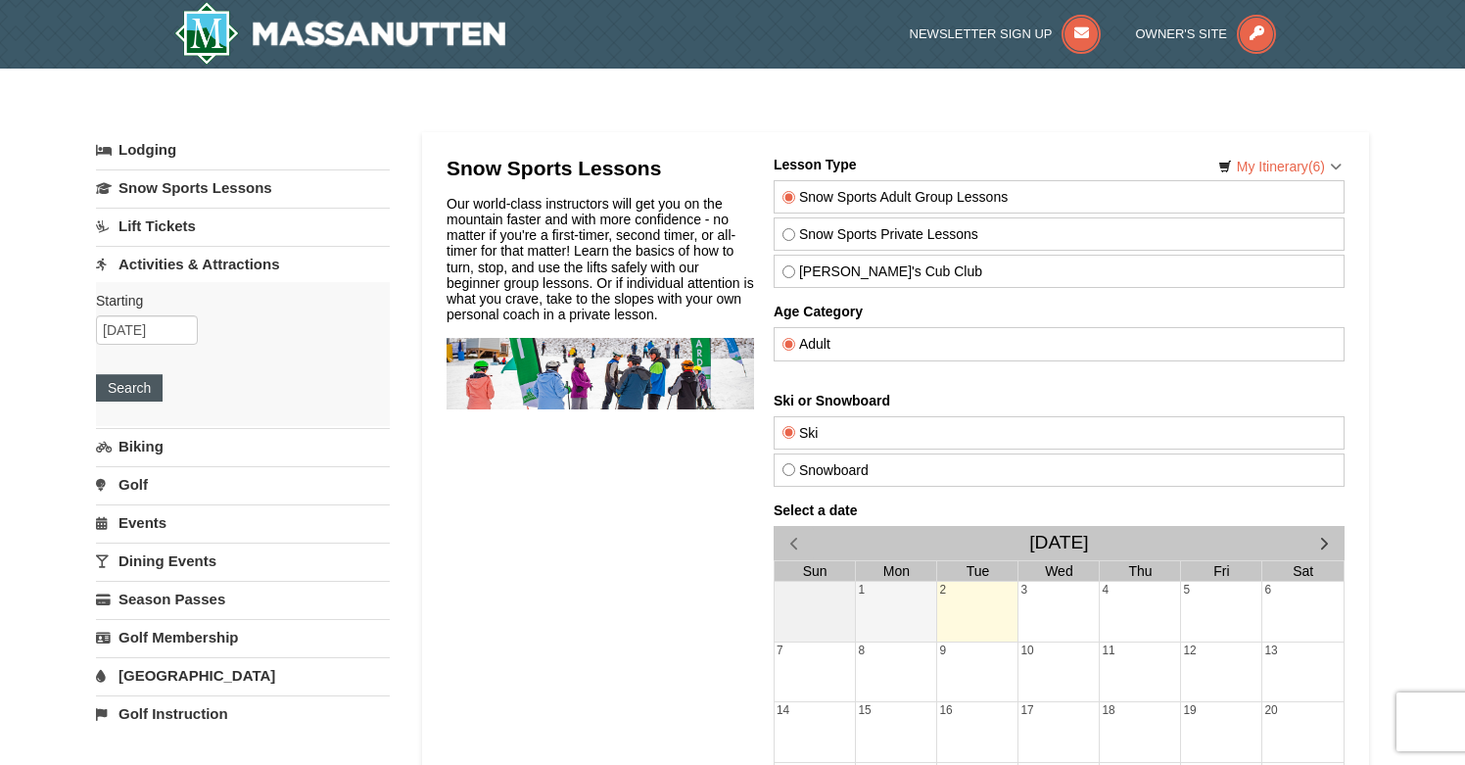
click at [143, 389] on button "Search" at bounding box center [129, 387] width 67 height 27
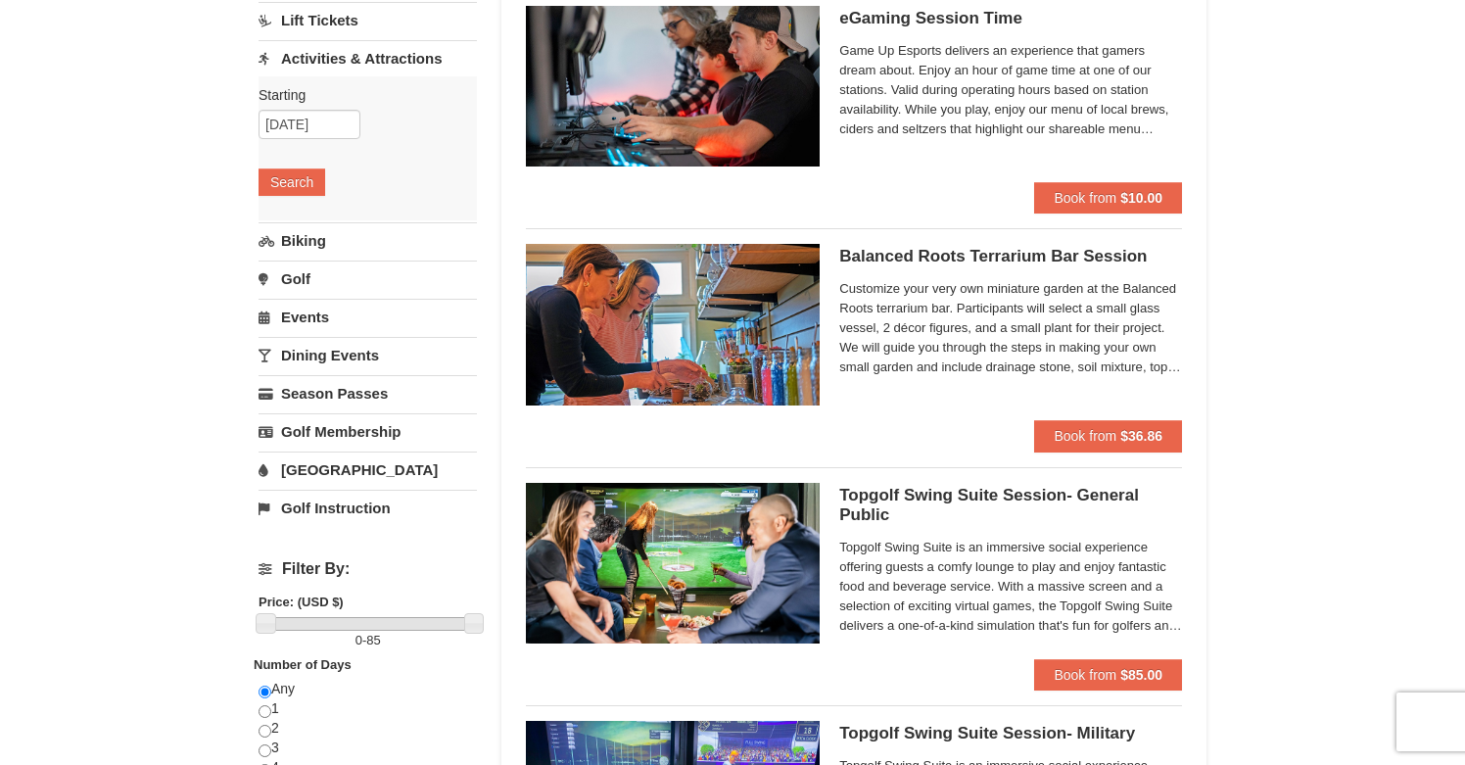
scroll to position [158, 0]
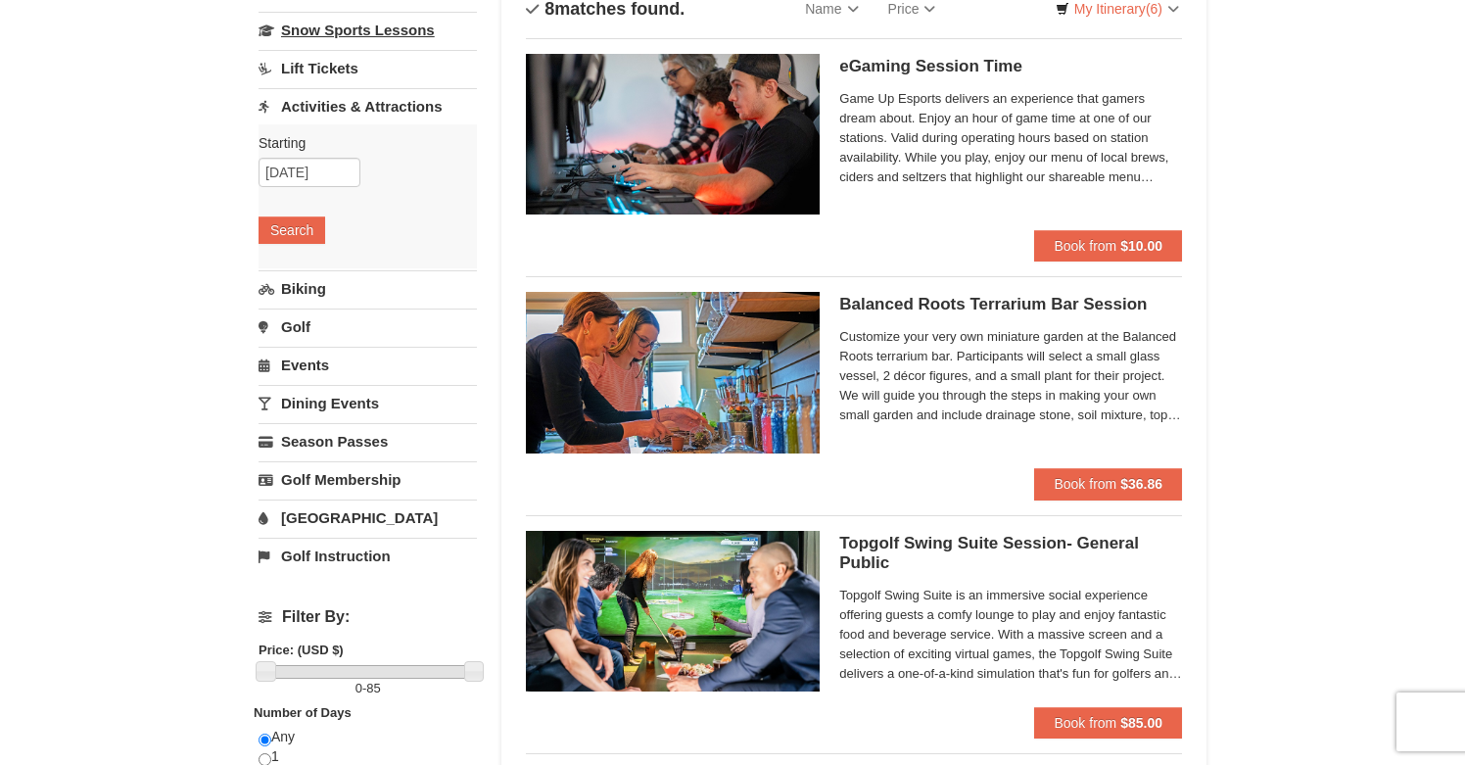
click at [357, 23] on link "Snow Sports Lessons" at bounding box center [367, 30] width 218 height 36
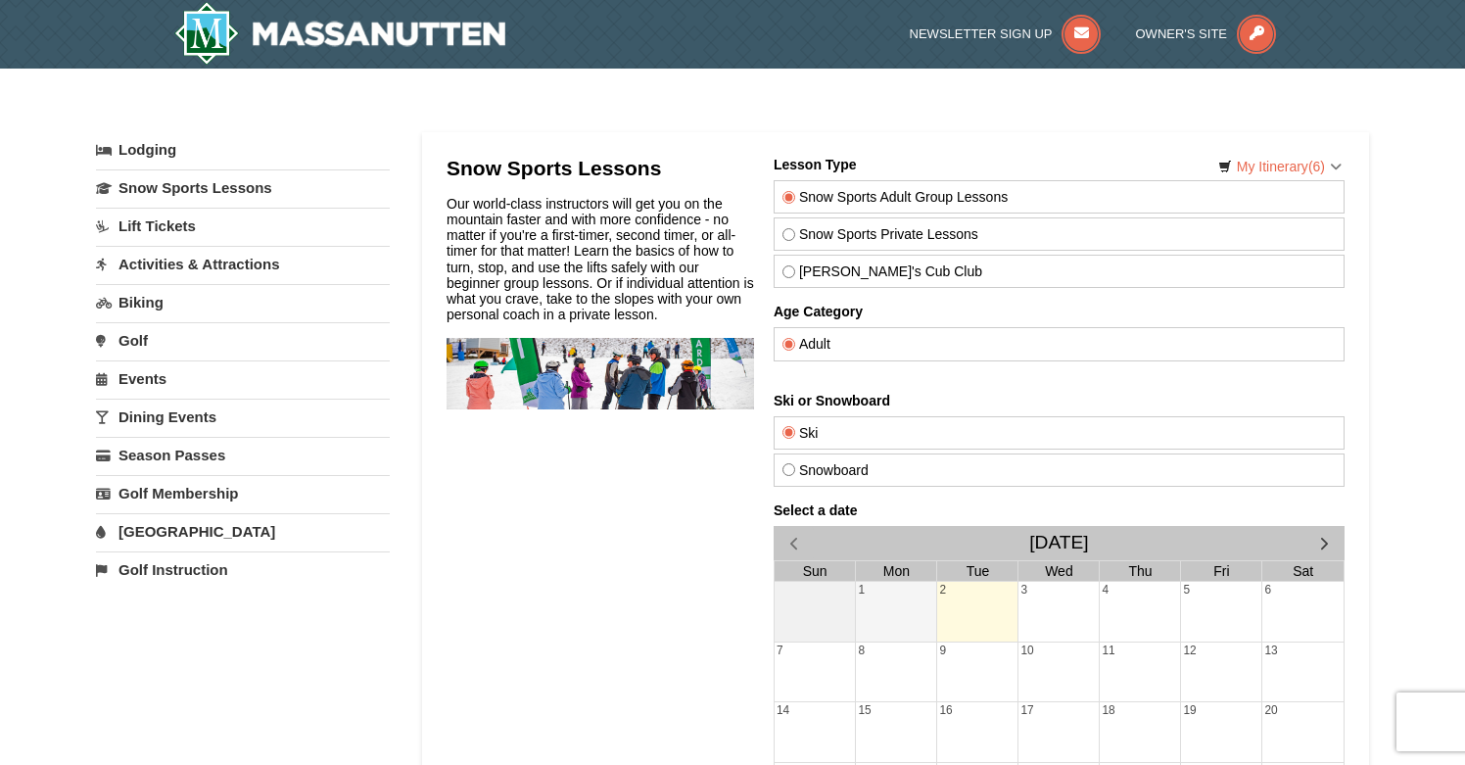
click at [1400, 374] on div "× Categories My Itinerary (6) Check Out Now Lodging $150.00 [GEOGRAPHIC_DATA] […" at bounding box center [732, 582] width 1465 height 1026
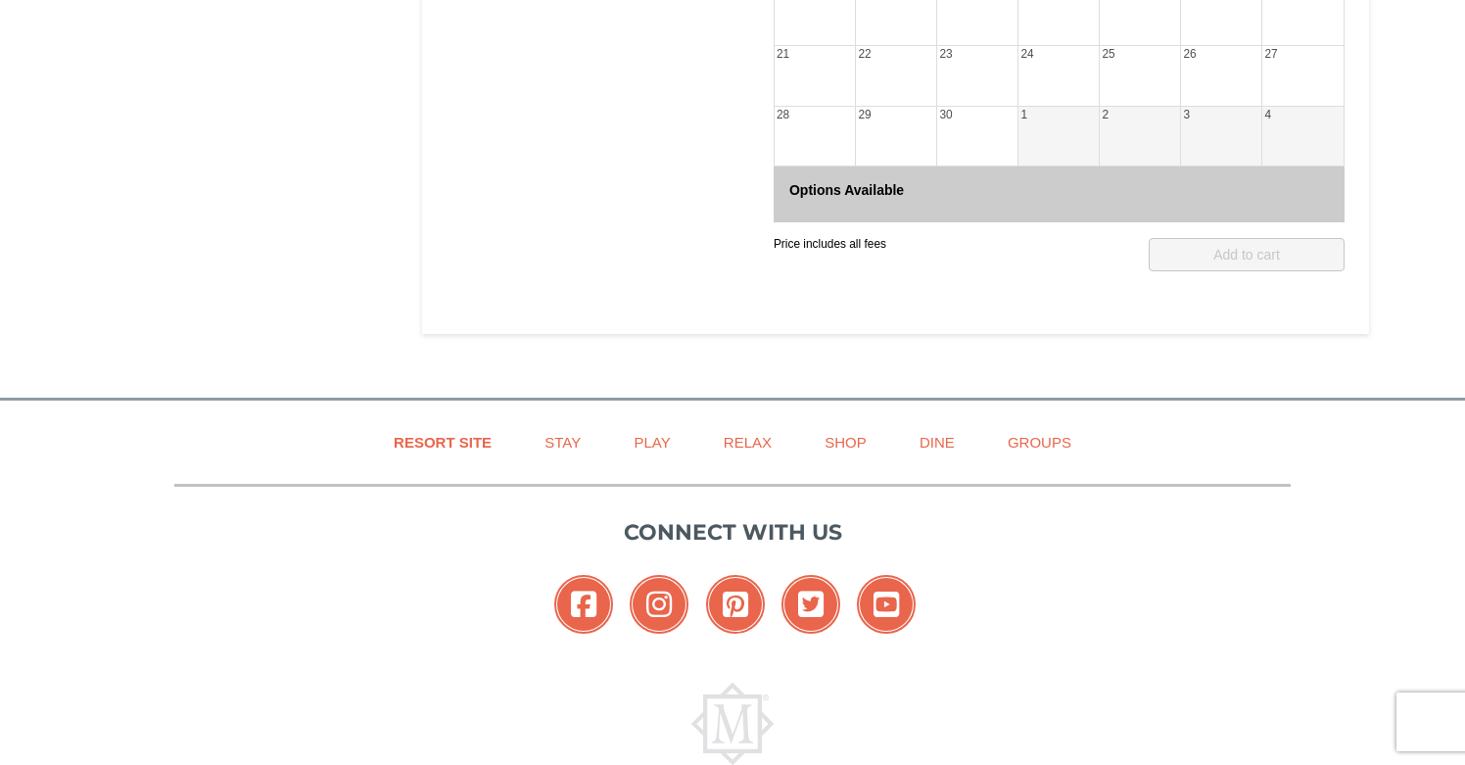
scroll to position [718, 0]
click at [651, 445] on link "Play" at bounding box center [651, 441] width 85 height 44
